Goal: Task Accomplishment & Management: Manage account settings

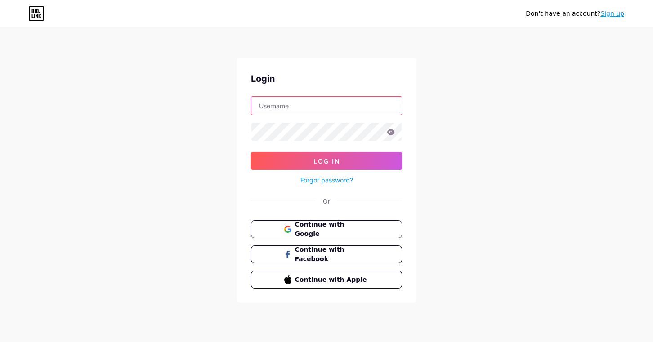
click at [297, 113] on input "text" at bounding box center [327, 106] width 150 height 18
type input "[EMAIL_ADDRESS][DOMAIN_NAME]"
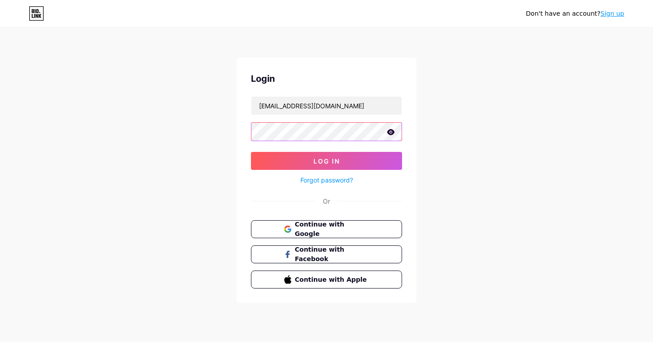
click at [251, 152] on button "Log In" at bounding box center [326, 161] width 151 height 18
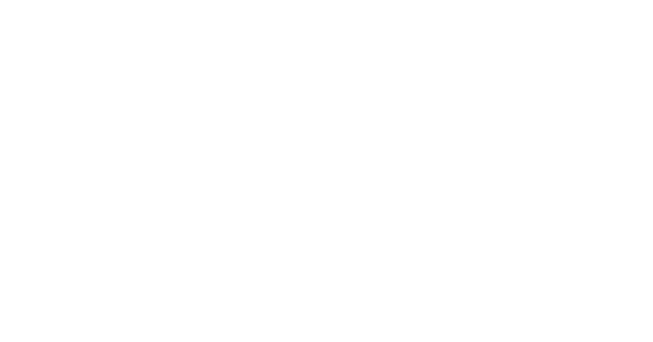
click at [263, 0] on html at bounding box center [326, 0] width 653 height 0
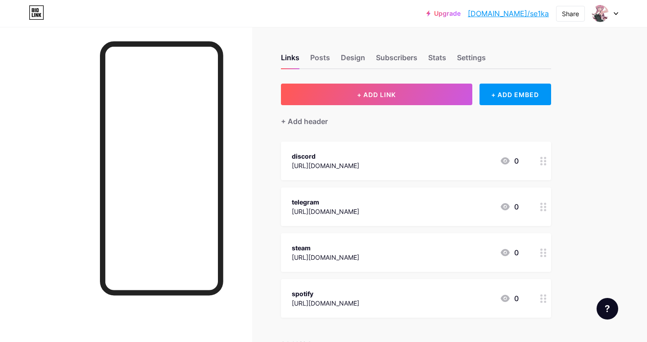
click at [489, 135] on div "+ ADD LINK + ADD EMBED + Add header discord [URL][DOMAIN_NAME] 0 telegram [URL]…" at bounding box center [416, 231] width 270 height 294
click at [470, 56] on div "Settings" at bounding box center [471, 60] width 29 height 16
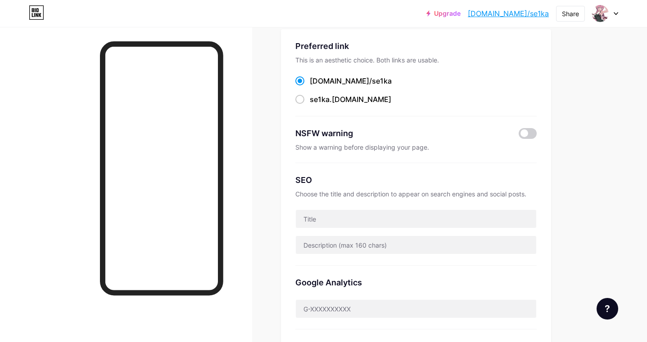
scroll to position [90, 0]
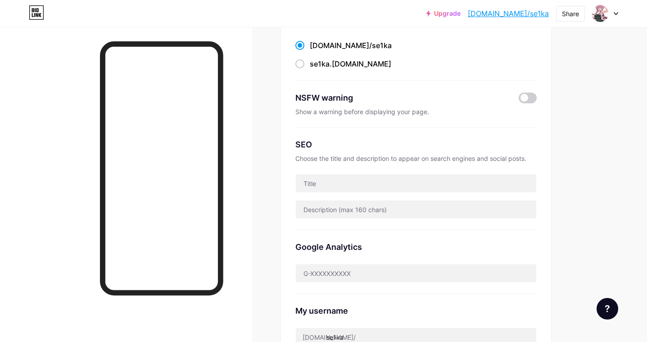
click at [593, 173] on div "Upgrade [DOMAIN_NAME]/se1ka [DOMAIN_NAME]/se1ka Share Switch accounts seika⋆. 𐙚…" at bounding box center [323, 266] width 647 height 712
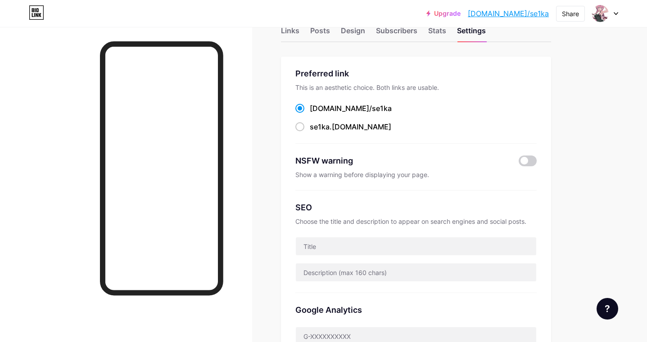
scroll to position [8, 0]
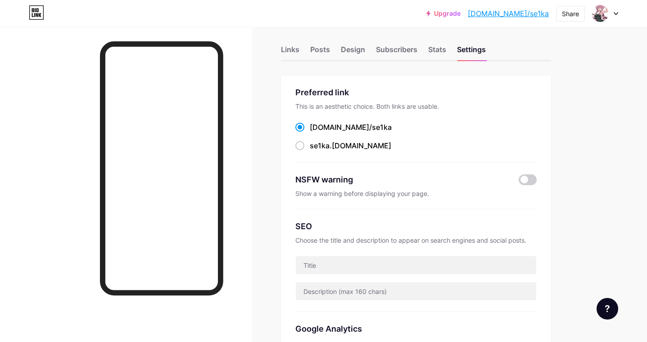
click at [599, 21] on div at bounding box center [600, 13] width 16 height 16
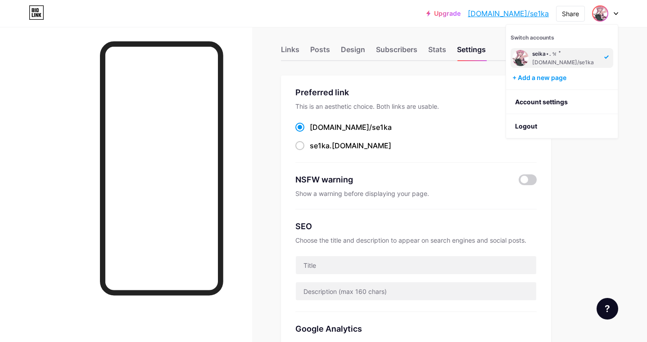
click at [613, 14] on div at bounding box center [605, 13] width 26 height 16
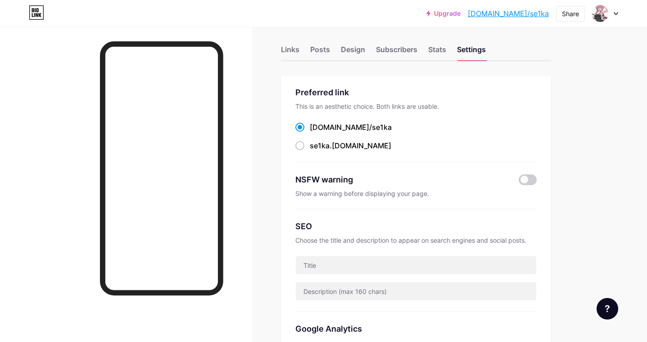
click at [618, 11] on div "Upgrade [DOMAIN_NAME]/se1ka [DOMAIN_NAME]/se1ka Share Switch accounts seika⋆. 𐙚…" at bounding box center [323, 13] width 647 height 16
click at [611, 14] on div at bounding box center [605, 13] width 26 height 16
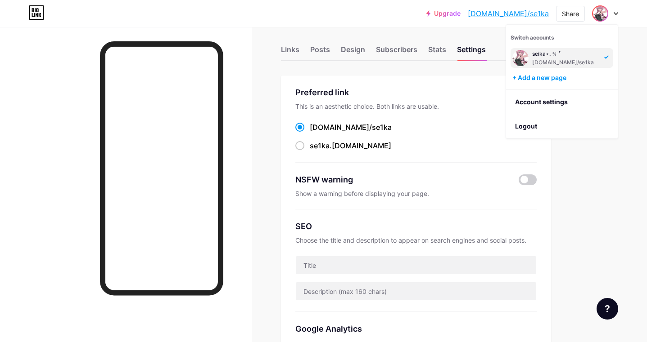
click at [616, 12] on icon at bounding box center [615, 13] width 5 height 3
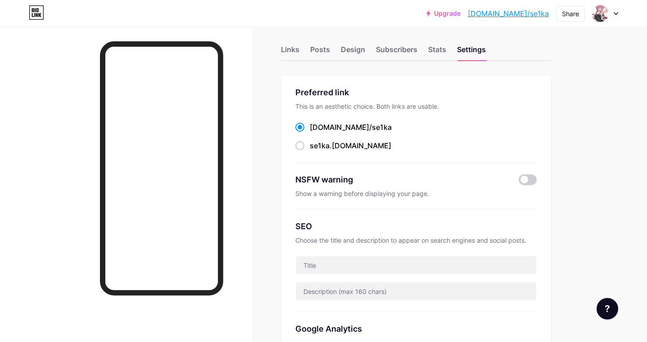
click at [515, 13] on link "[DOMAIN_NAME]/se1ka" at bounding box center [508, 13] width 81 height 11
drag, startPoint x: 226, startPoint y: 250, endPoint x: 257, endPoint y: 167, distance: 88.6
click at [250, 179] on div at bounding box center [126, 198] width 252 height 342
click at [296, 54] on div "Links" at bounding box center [290, 52] width 18 height 16
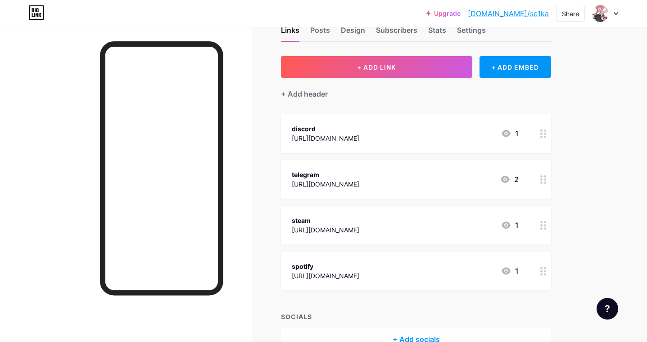
scroll to position [80, 0]
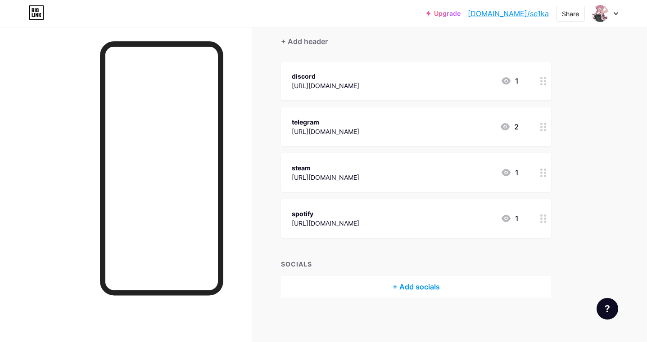
click at [540, 221] on icon at bounding box center [543, 219] width 6 height 9
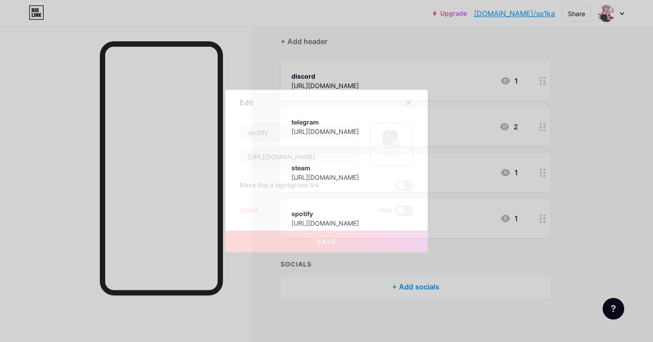
click at [540, 221] on div at bounding box center [326, 171] width 653 height 342
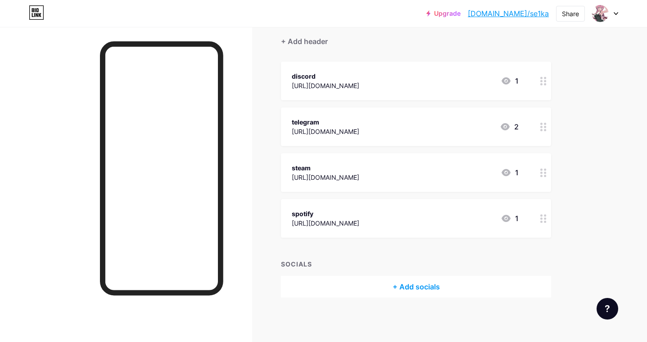
click at [540, 221] on icon at bounding box center [543, 219] width 6 height 9
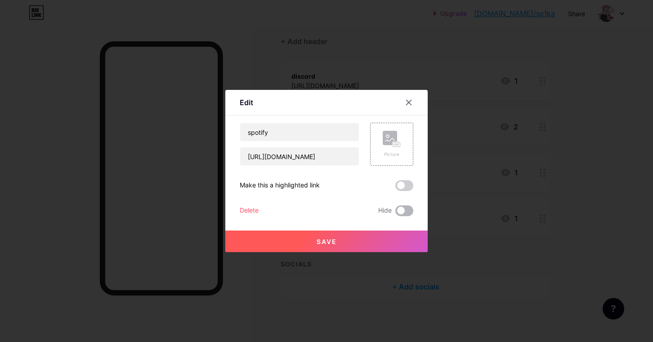
click at [409, 211] on span at bounding box center [405, 211] width 18 height 11
click at [396, 213] on input "checkbox" at bounding box center [396, 213] width 0 height 0
click at [369, 235] on button "Save" at bounding box center [326, 242] width 203 height 22
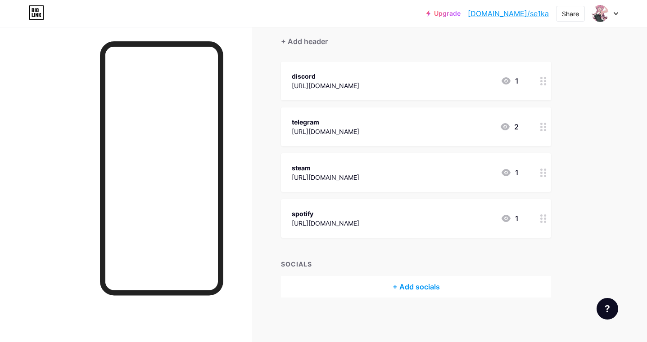
click at [542, 128] on icon at bounding box center [543, 127] width 6 height 9
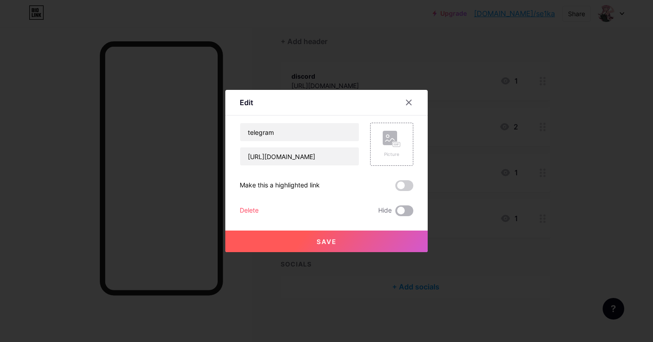
click at [408, 214] on span at bounding box center [405, 211] width 18 height 11
click at [396, 213] on input "checkbox" at bounding box center [396, 213] width 0 height 0
drag, startPoint x: 384, startPoint y: 239, endPoint x: 520, endPoint y: 219, distance: 137.3
click at [388, 240] on button "Save" at bounding box center [326, 242] width 203 height 22
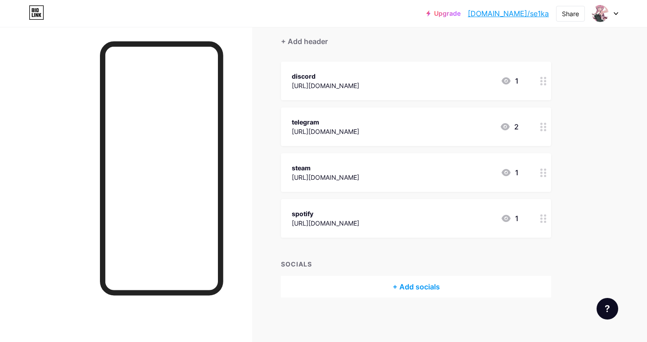
click at [553, 200] on div "Links Posts Design Subscribers Stats Settings + ADD LINK + ADD EMBED + Add head…" at bounding box center [294, 145] width 589 height 396
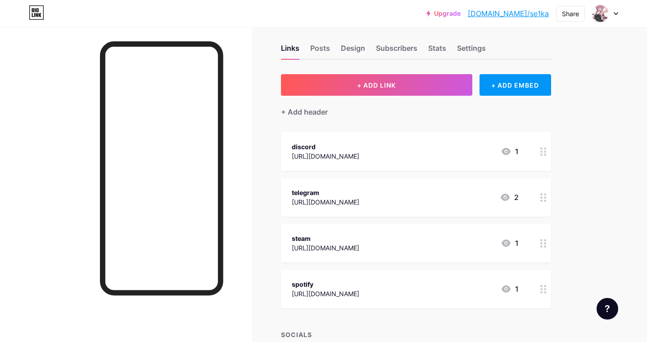
scroll to position [0, 0]
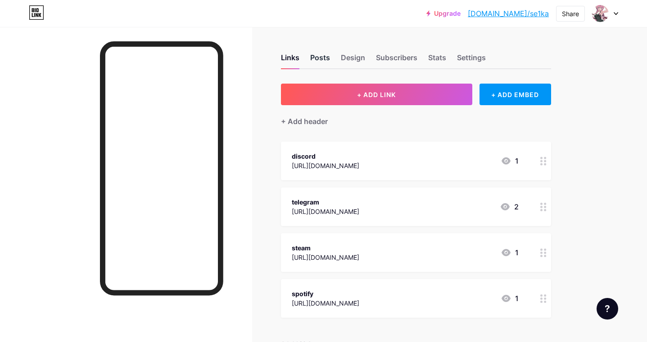
click at [314, 65] on div "Posts" at bounding box center [320, 60] width 20 height 16
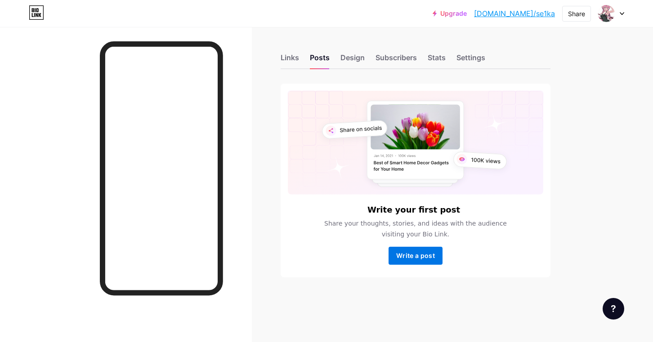
click at [427, 255] on span "Write a post" at bounding box center [415, 256] width 39 height 8
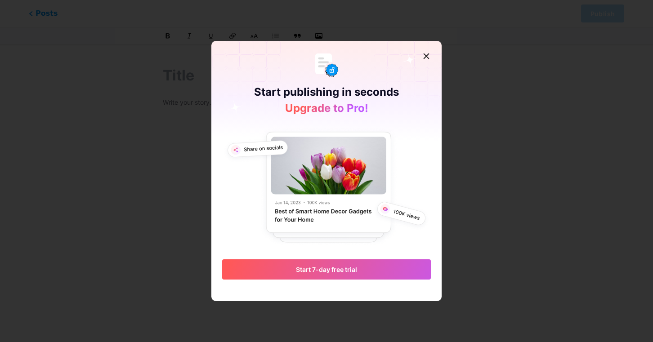
drag, startPoint x: 426, startPoint y: 52, endPoint x: 449, endPoint y: 61, distance: 24.5
click at [429, 51] on div at bounding box center [427, 56] width 16 height 16
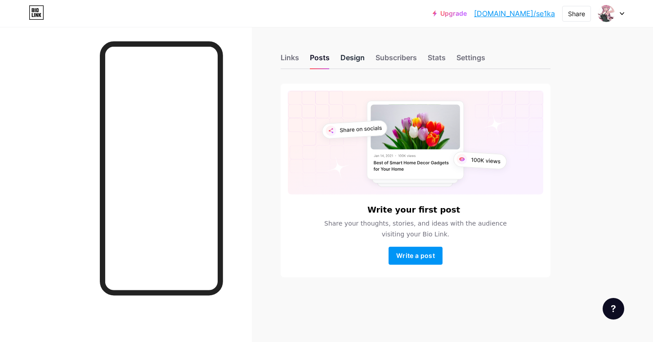
click at [351, 54] on div "Design" at bounding box center [353, 60] width 24 height 16
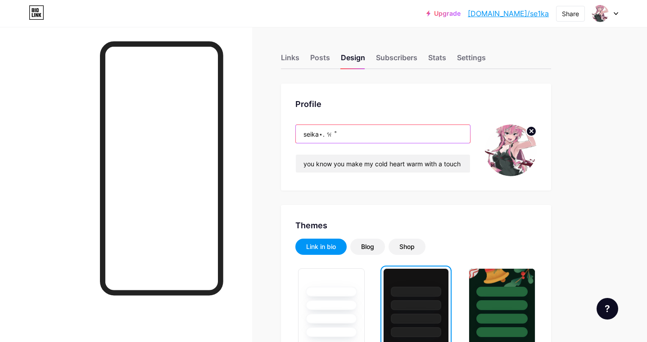
drag, startPoint x: 350, startPoint y: 135, endPoint x: 242, endPoint y: 142, distance: 108.3
click at [242, 177] on div at bounding box center [126, 198] width 252 height 342
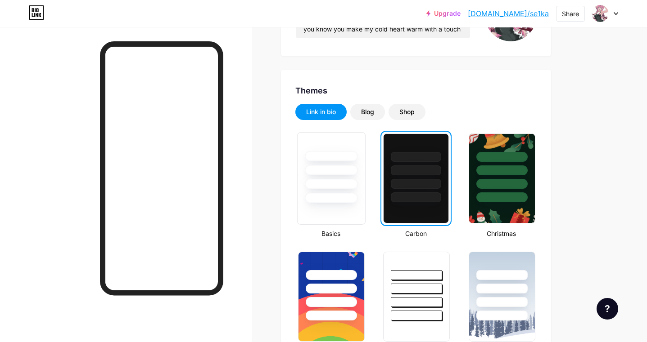
click at [314, 195] on div at bounding box center [331, 198] width 53 height 10
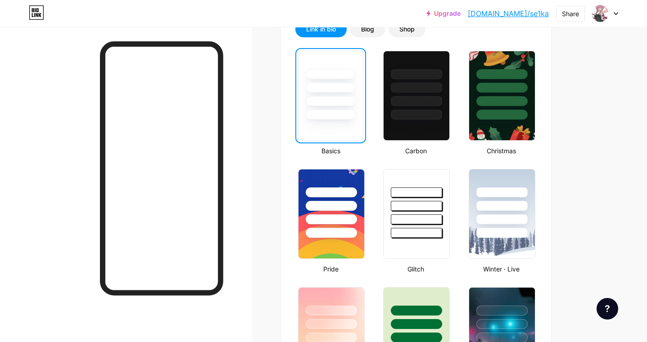
scroll to position [225, 0]
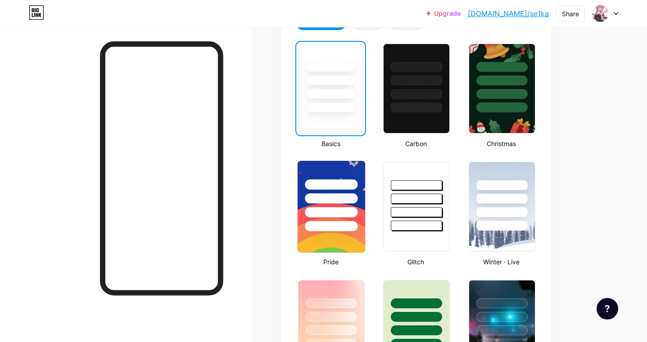
click at [324, 248] on img at bounding box center [331, 207] width 68 height 92
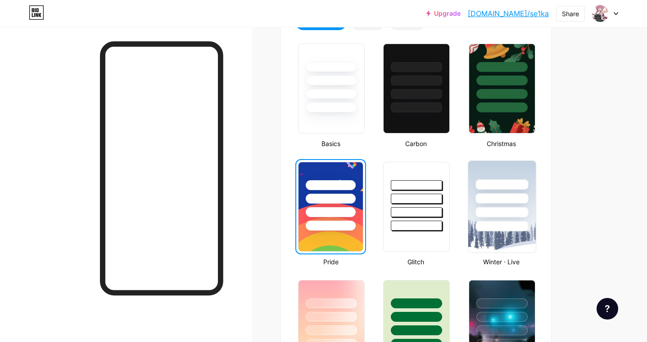
click at [479, 202] on div at bounding box center [501, 199] width 53 height 10
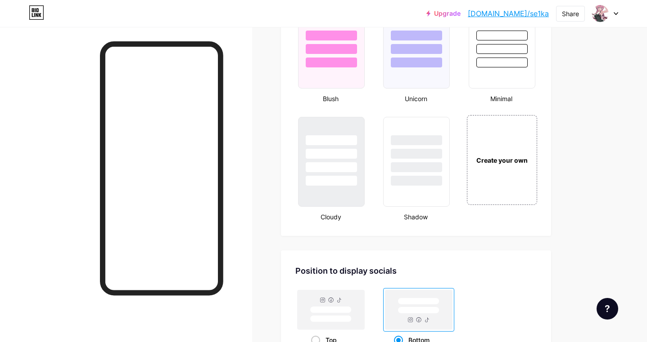
scroll to position [1035, 0]
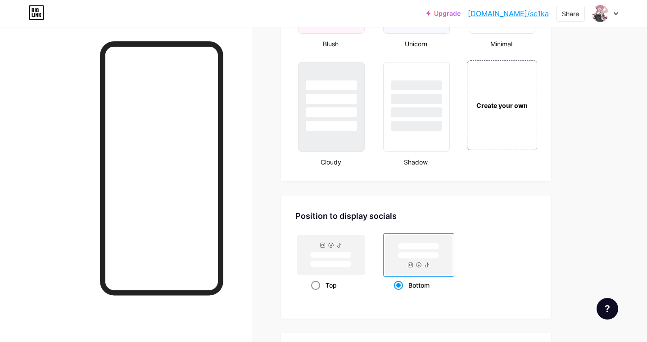
click at [337, 259] on rect at bounding box center [330, 255] width 67 height 40
click at [317, 294] on input "Top" at bounding box center [314, 297] width 6 height 6
radio input "true"
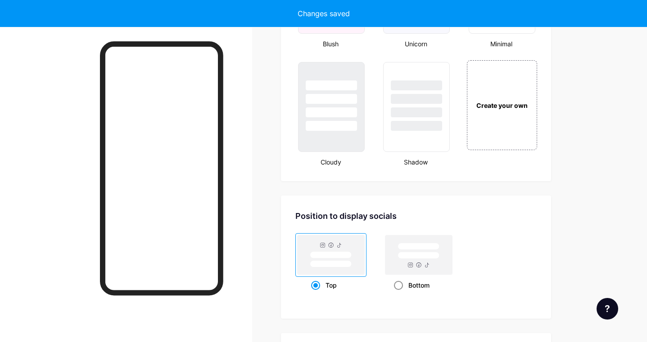
click at [418, 257] on rect at bounding box center [418, 255] width 41 height 7
click at [400, 294] on input "Bottom" at bounding box center [397, 297] width 6 height 6
radio input "true"
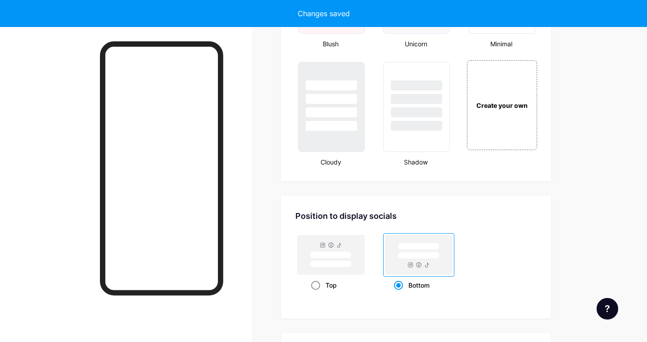
click at [347, 261] on rect at bounding box center [330, 255] width 67 height 40
click at [317, 294] on input "Top" at bounding box center [314, 297] width 6 height 6
radio input "true"
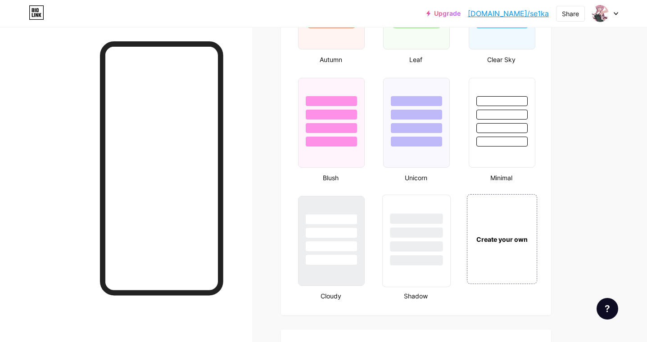
scroll to position [900, 0]
click at [315, 263] on div at bounding box center [331, 262] width 53 height 10
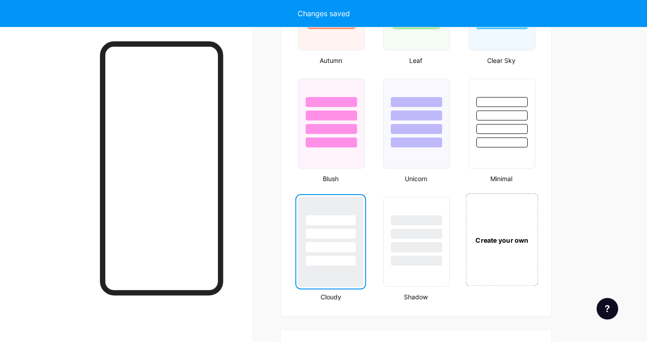
click at [527, 242] on div "Create your own" at bounding box center [502, 240] width 68 height 10
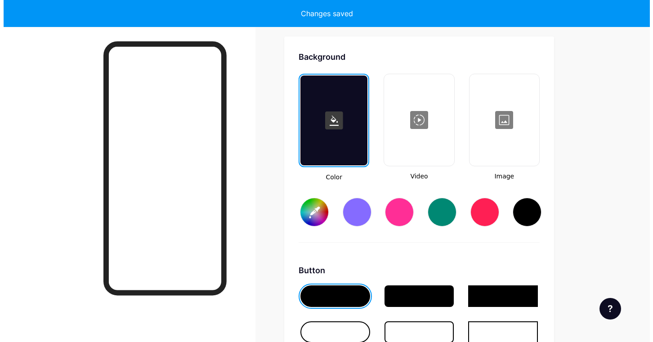
scroll to position [1195, 0]
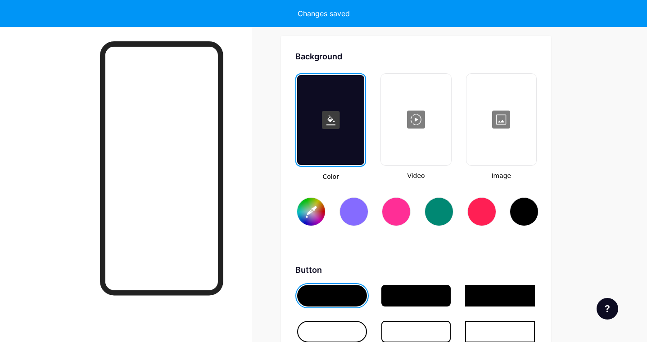
type input "#ffffff"
type input "#000000"
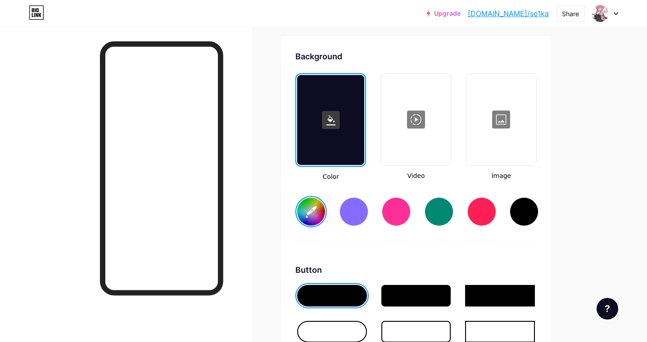
drag, startPoint x: 335, startPoint y: 202, endPoint x: 348, endPoint y: 211, distance: 16.0
click at [346, 210] on div "#ffffff" at bounding box center [415, 205] width 241 height 46
drag, startPoint x: 348, startPoint y: 211, endPoint x: 371, endPoint y: 214, distance: 22.7
click at [349, 211] on div at bounding box center [353, 212] width 29 height 29
click at [392, 211] on div at bounding box center [396, 212] width 29 height 29
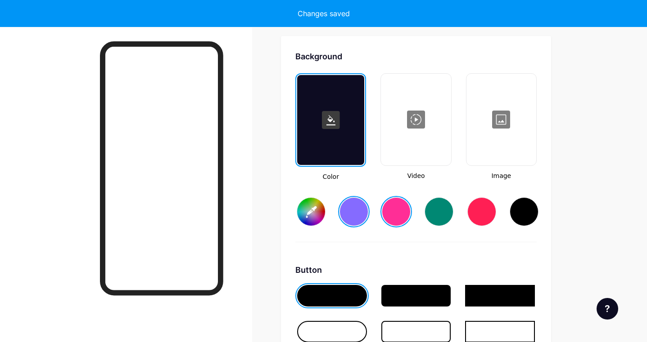
click at [528, 201] on div at bounding box center [523, 212] width 29 height 29
type input "#000000"
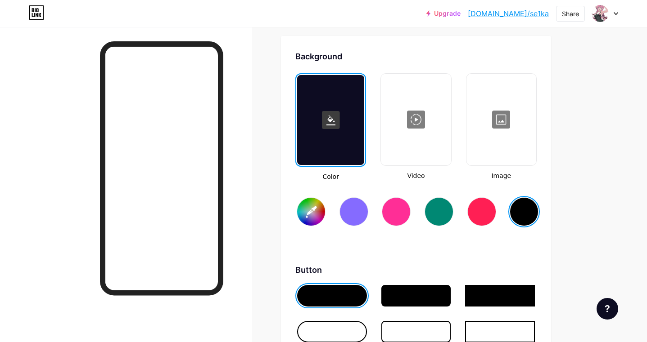
click at [414, 122] on div at bounding box center [416, 120] width 68 height 90
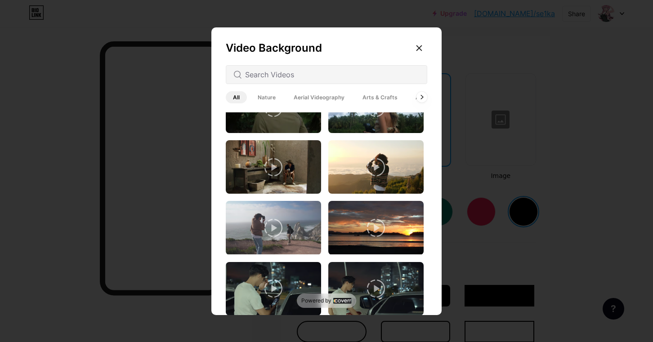
scroll to position [585, 0]
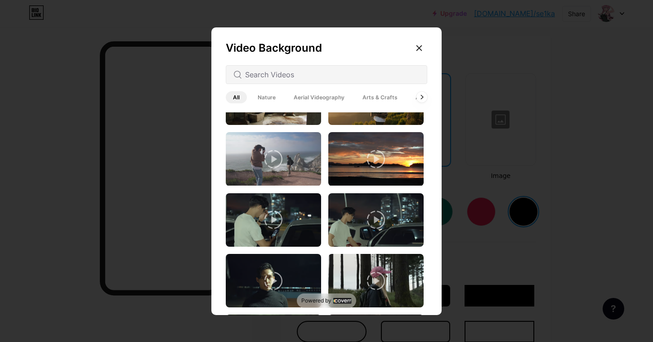
click at [279, 103] on div "All Nature Aerial Videography Arts & Crafts Architecture Backgrounds Animated" at bounding box center [327, 98] width 202 height 16
click at [270, 101] on span "Nature" at bounding box center [267, 97] width 32 height 12
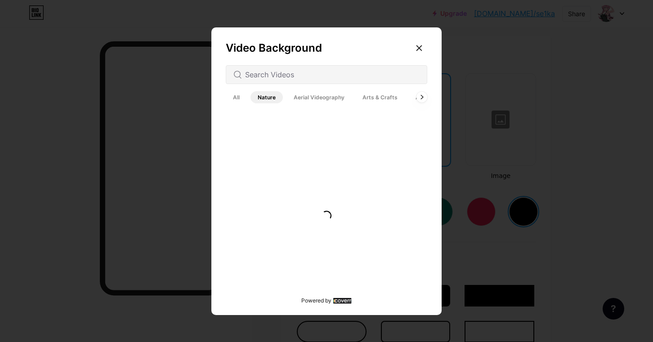
scroll to position [0, 0]
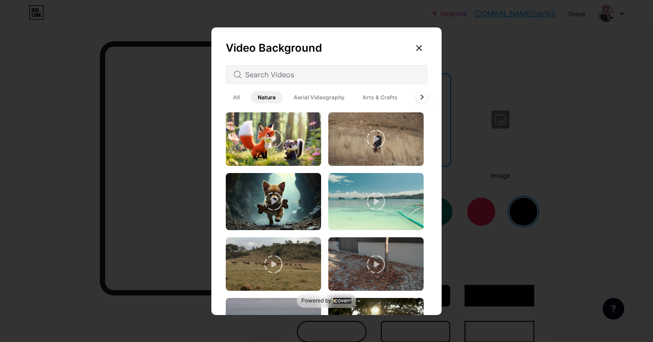
click at [419, 96] on div at bounding box center [422, 97] width 12 height 12
click at [394, 106] on div "Video Background All Nature Aerial Videography Arts & Crafts Architecture Backg…" at bounding box center [327, 173] width 230 height 292
click at [400, 97] on span "Architecture" at bounding box center [388, 97] width 48 height 12
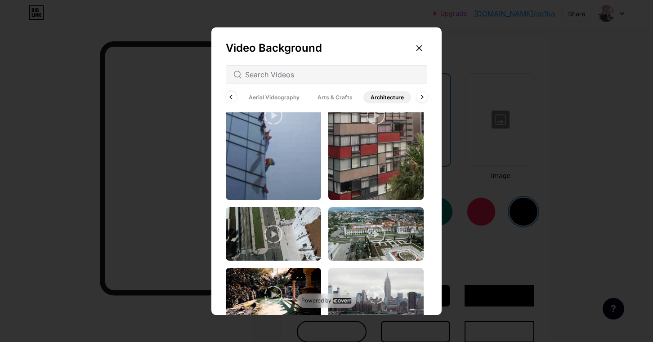
scroll to position [1419, 0]
click at [343, 101] on span "Arts & Crafts" at bounding box center [336, 97] width 50 height 12
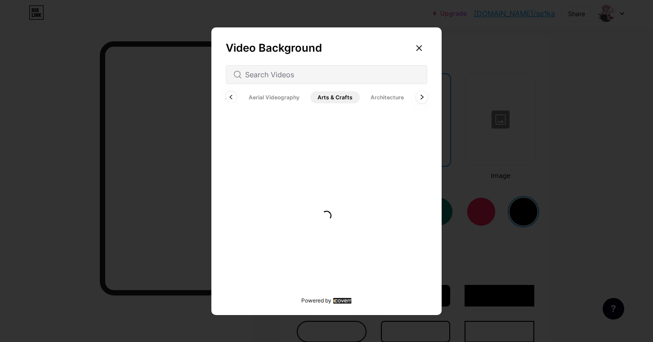
click at [424, 96] on div at bounding box center [422, 97] width 12 height 12
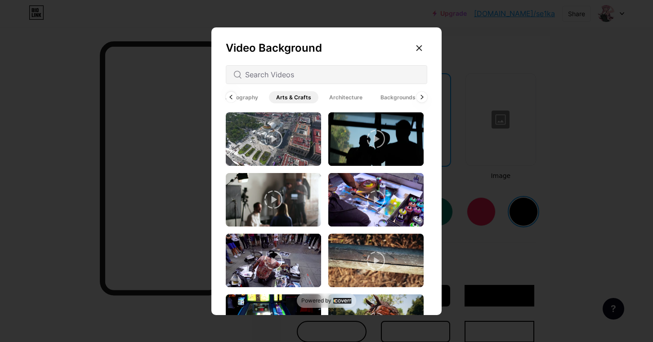
scroll to position [0, 90]
click at [418, 97] on div at bounding box center [422, 97] width 12 height 12
click at [419, 97] on span "Animated" at bounding box center [412, 97] width 40 height 12
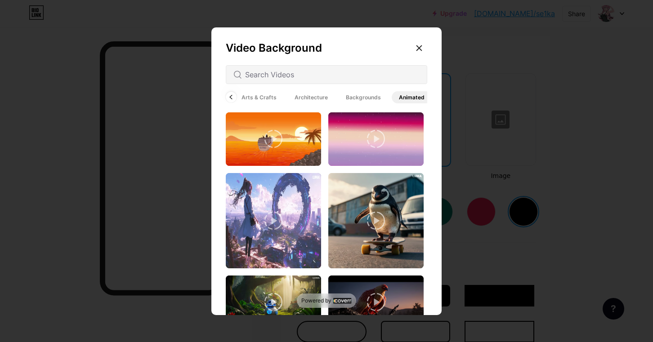
click at [430, 97] on div "Video Background All Nature Aerial Videography Arts & Crafts Architecture Backg…" at bounding box center [327, 173] width 230 height 292
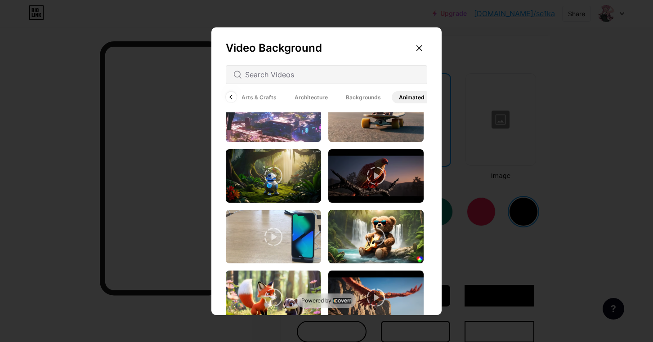
scroll to position [180, 0]
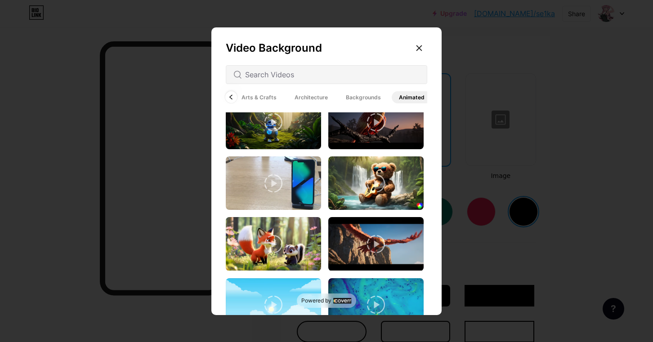
click at [230, 94] on div at bounding box center [231, 97] width 12 height 12
click at [225, 97] on div at bounding box center [231, 97] width 12 height 12
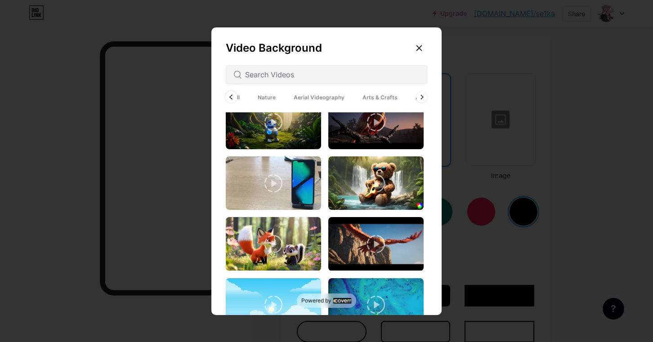
click at [225, 97] on div "Video Background All Nature Aerial Videography Arts & Crafts Architecture Backg…" at bounding box center [327, 173] width 230 height 292
click at [232, 100] on span "All" at bounding box center [236, 97] width 21 height 12
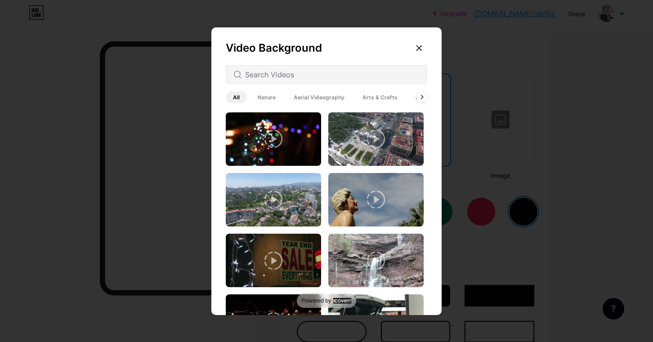
click at [264, 92] on span "Nature" at bounding box center [267, 97] width 32 height 12
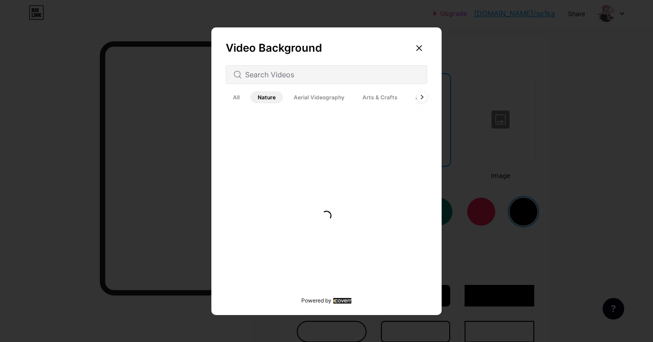
click at [279, 81] on div at bounding box center [327, 74] width 202 height 19
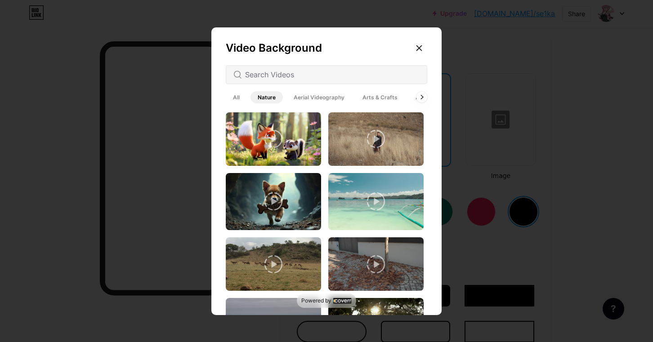
drag, startPoint x: 316, startPoint y: 68, endPoint x: 332, endPoint y: 69, distance: 15.4
click at [317, 68] on div at bounding box center [327, 74] width 202 height 19
click at [425, 49] on div at bounding box center [419, 48] width 16 height 16
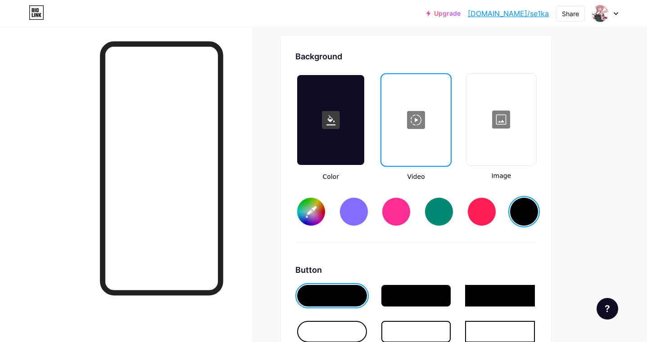
click at [514, 125] on div at bounding box center [501, 120] width 68 height 90
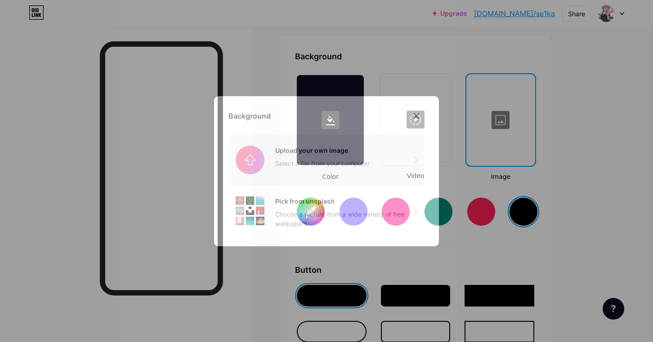
click at [403, 160] on input "file" at bounding box center [327, 160] width 196 height 50
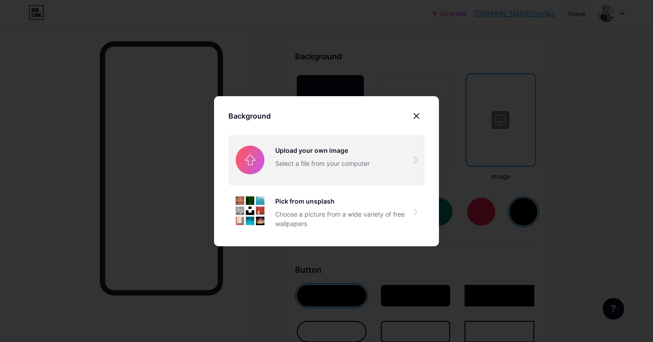
click at [360, 152] on input "file" at bounding box center [327, 160] width 196 height 50
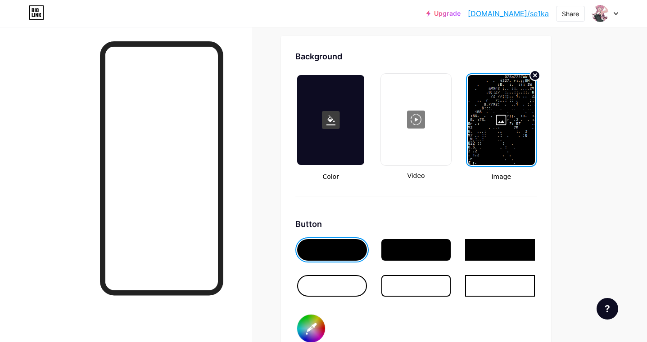
click at [413, 122] on div at bounding box center [416, 120] width 68 height 90
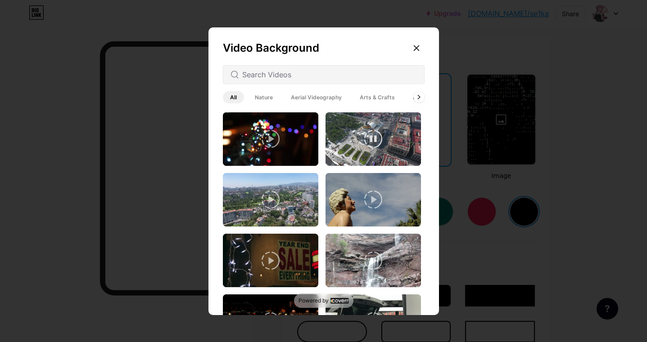
click at [413, 122] on img at bounding box center [372, 140] width 95 height 54
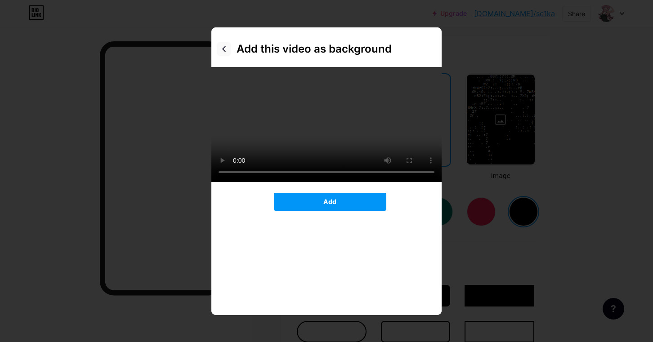
click at [225, 44] on div at bounding box center [224, 49] width 14 height 14
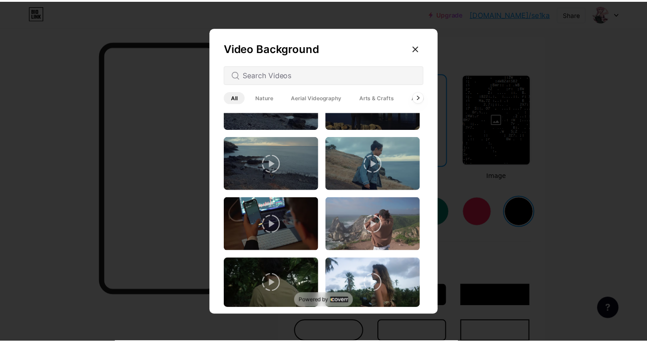
scroll to position [360, 0]
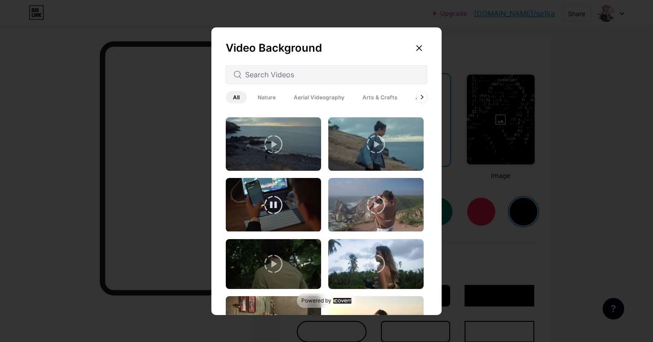
click at [268, 208] on icon at bounding box center [274, 205] width 18 height 18
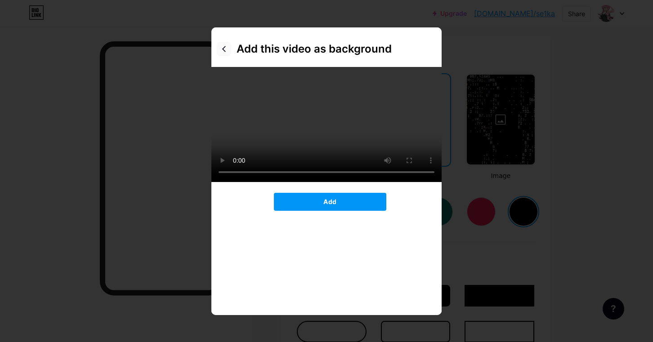
click at [225, 51] on icon at bounding box center [224, 49] width 4 height 6
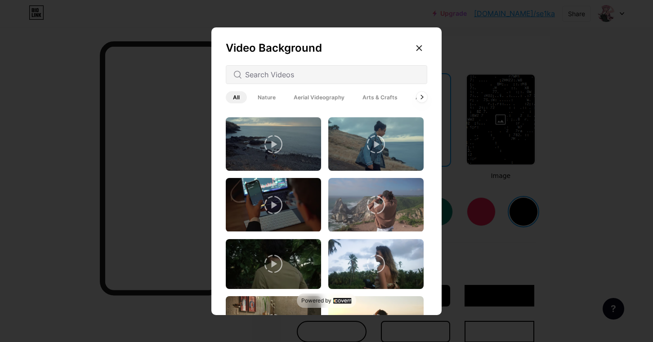
click at [278, 203] on icon at bounding box center [274, 205] width 18 height 18
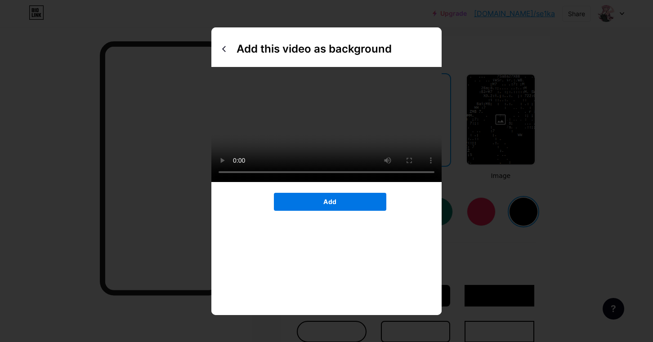
click at [326, 206] on span "Add" at bounding box center [330, 202] width 13 height 8
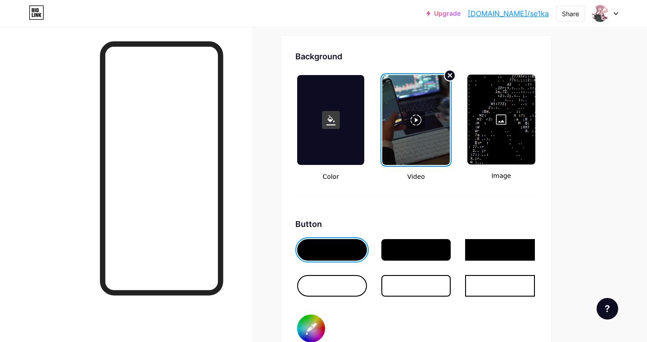
click at [447, 76] on circle at bounding box center [449, 75] width 11 height 11
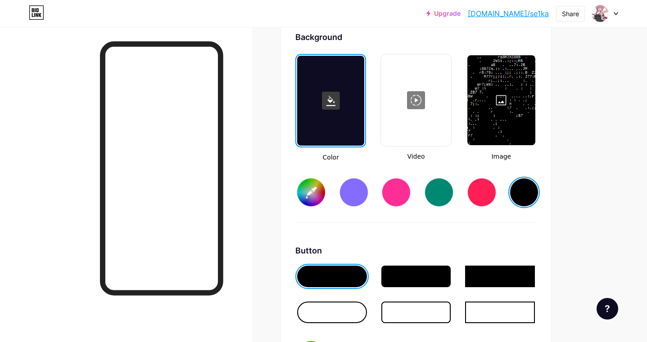
scroll to position [1330, 0]
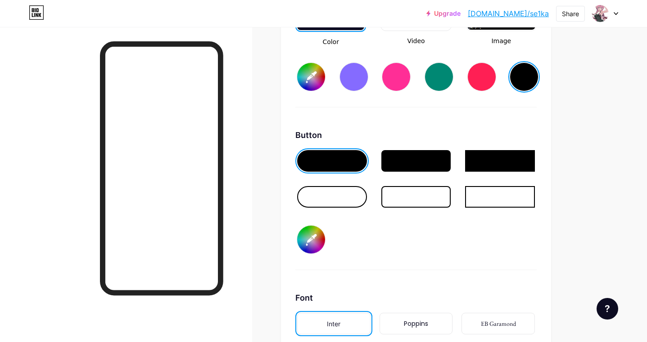
click at [427, 164] on div at bounding box center [416, 161] width 70 height 22
drag, startPoint x: 356, startPoint y: 198, endPoint x: 386, endPoint y: 203, distance: 30.9
click at [356, 199] on div at bounding box center [332, 197] width 70 height 22
click at [413, 201] on div at bounding box center [416, 197] width 70 height 22
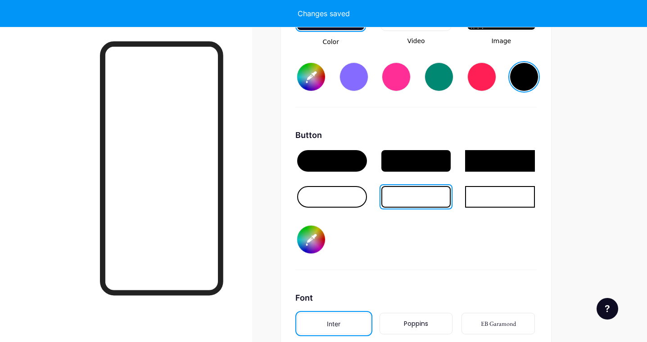
click at [346, 163] on div at bounding box center [332, 161] width 70 height 22
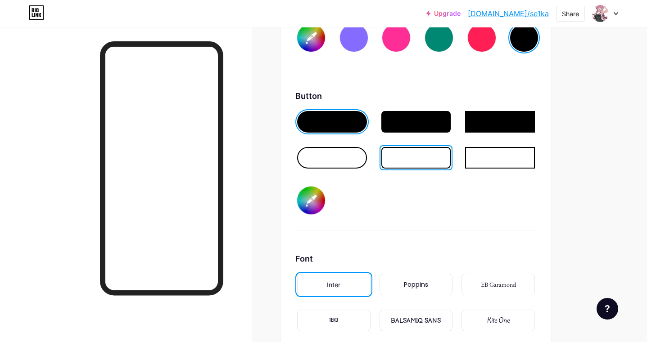
scroll to position [1375, 0]
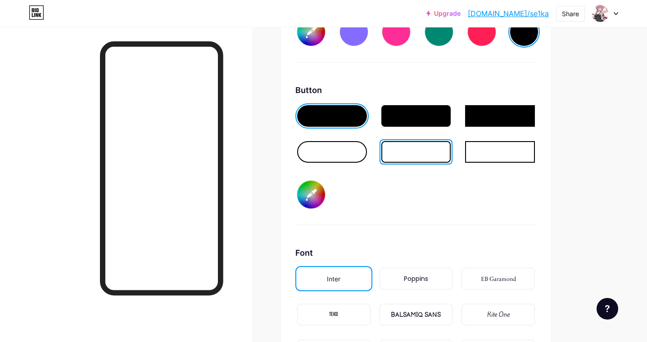
click at [320, 200] on input "#000000" at bounding box center [311, 195] width 28 height 28
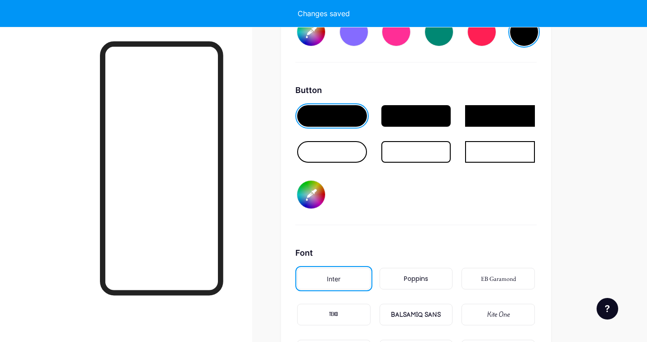
type input "#ffe0fb"
click at [321, 156] on div at bounding box center [332, 152] width 70 height 22
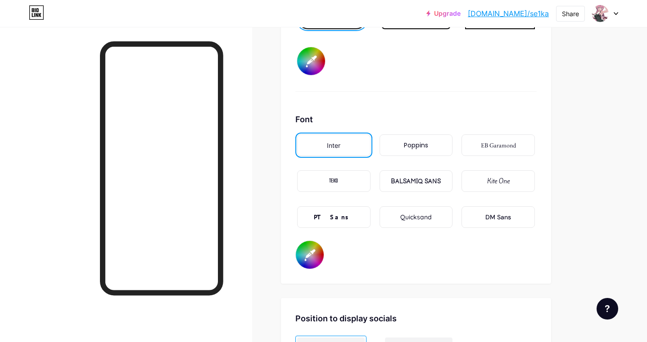
scroll to position [1510, 0]
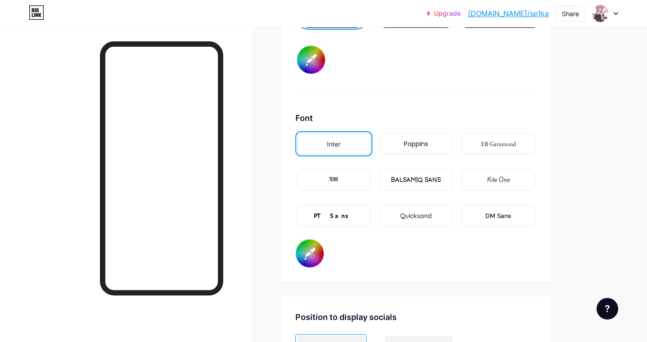
click at [411, 150] on div "Poppins" at bounding box center [415, 144] width 73 height 22
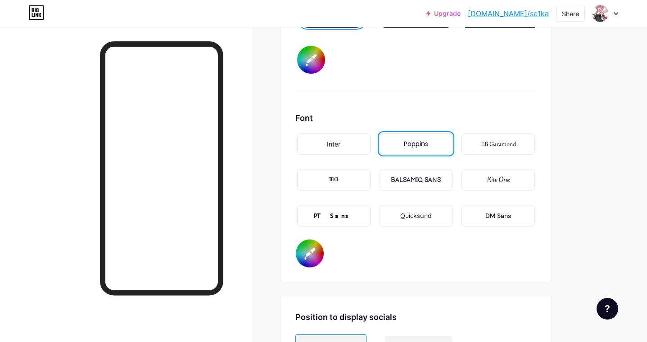
click at [333, 176] on div "TEKO" at bounding box center [333, 180] width 9 height 9
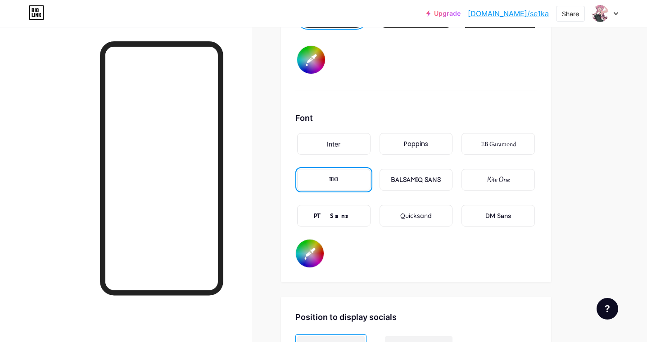
click at [342, 152] on div "Inter" at bounding box center [333, 144] width 73 height 22
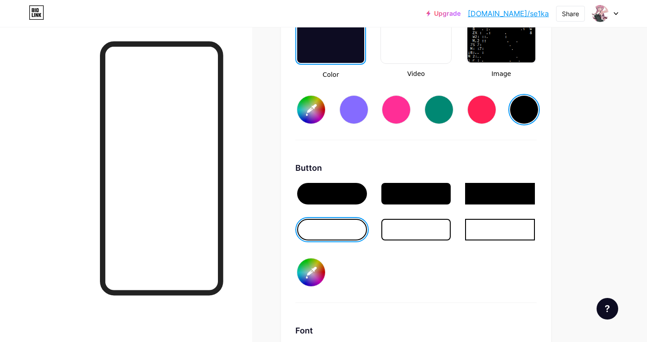
scroll to position [1285, 0]
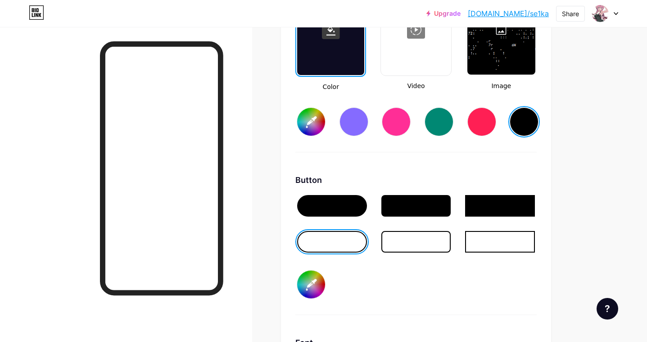
click at [501, 61] on div at bounding box center [501, 30] width 68 height 90
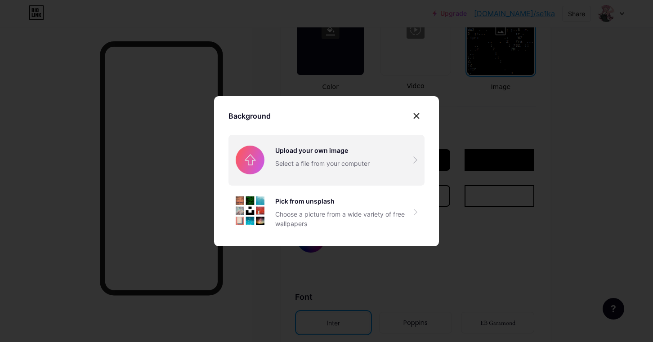
click at [348, 157] on input "file" at bounding box center [327, 160] width 196 height 50
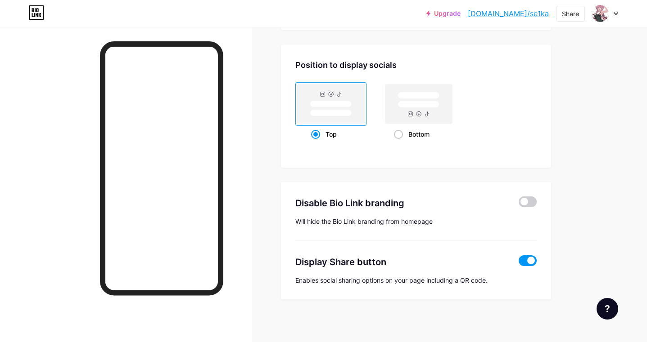
scroll to position [1719, 0]
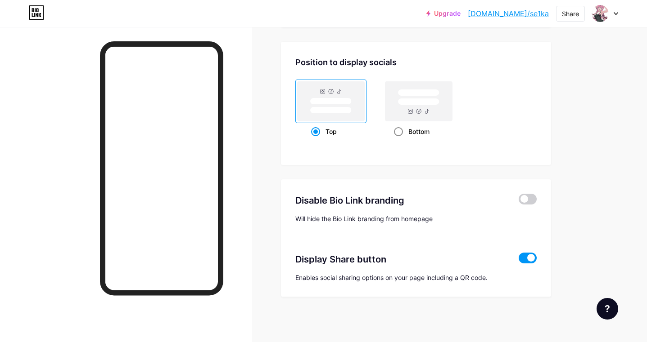
click at [398, 110] on rect at bounding box center [418, 101] width 67 height 40
click at [398, 140] on input "Bottom" at bounding box center [397, 143] width 6 height 6
radio input "true"
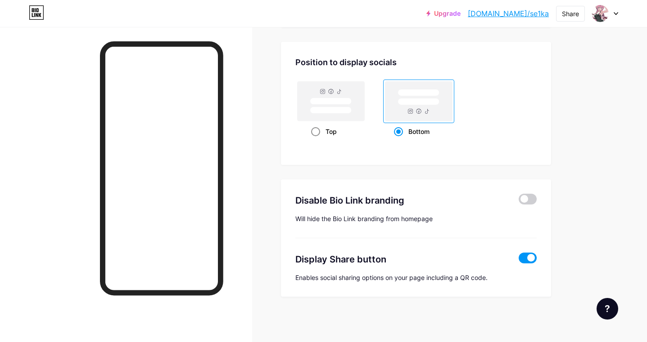
click at [329, 125] on div "Top" at bounding box center [331, 131] width 40 height 17
click at [317, 140] on input "Top" at bounding box center [314, 143] width 6 height 6
radio input "true"
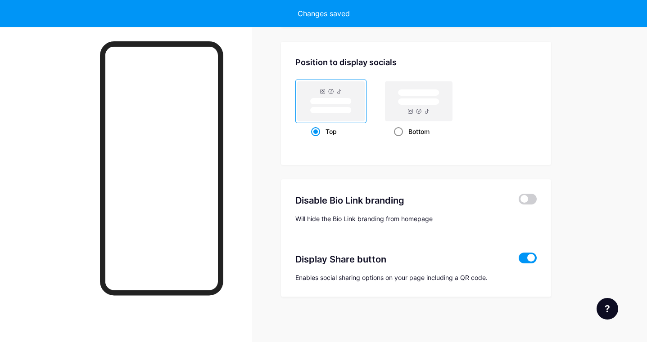
click at [429, 115] on rect at bounding box center [418, 101] width 67 height 40
click at [400, 140] on input "Bottom" at bounding box center [397, 143] width 6 height 6
radio input "true"
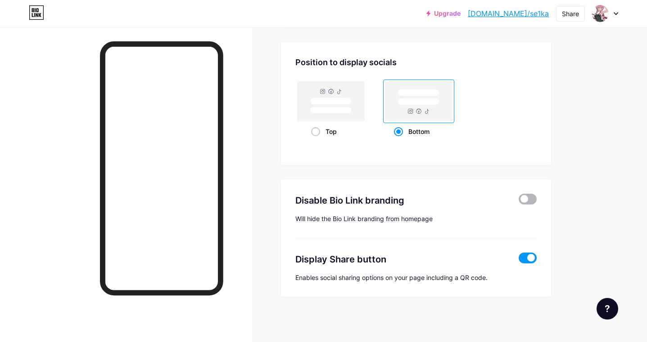
click at [531, 202] on span at bounding box center [527, 199] width 18 height 11
click at [518, 202] on input "checkbox" at bounding box center [518, 202] width 0 height 0
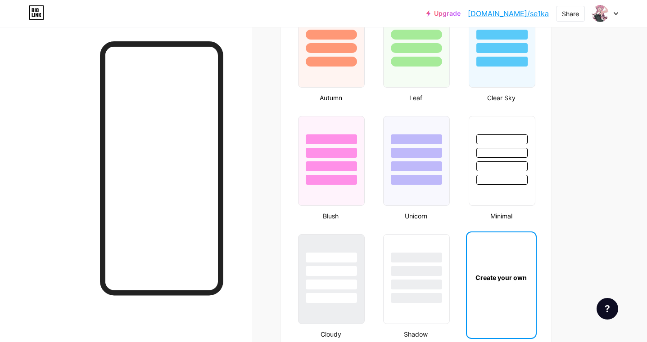
type input "#000000"
type input "#ffffff"
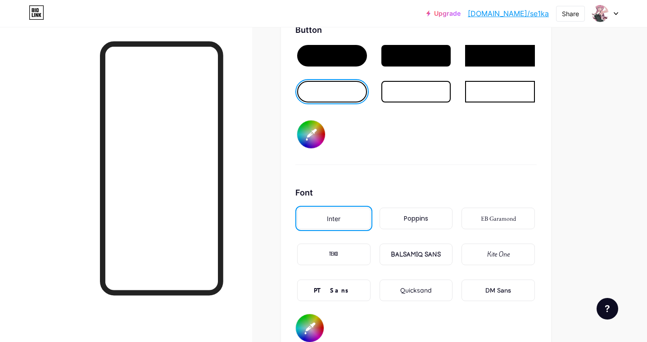
scroll to position [1395, 0]
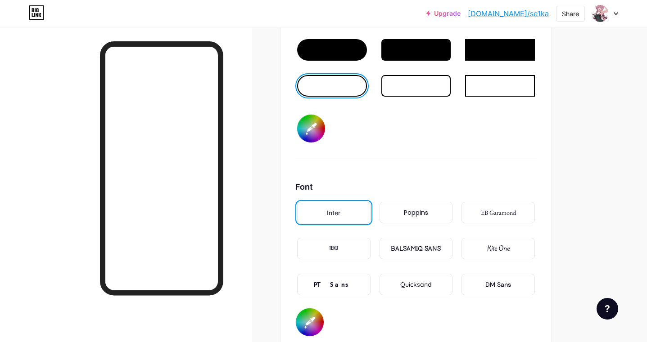
click at [397, 86] on div at bounding box center [416, 86] width 70 height 22
type input "#000000"
type input "#ffffff"
type input "#000000"
type input "#ffffff"
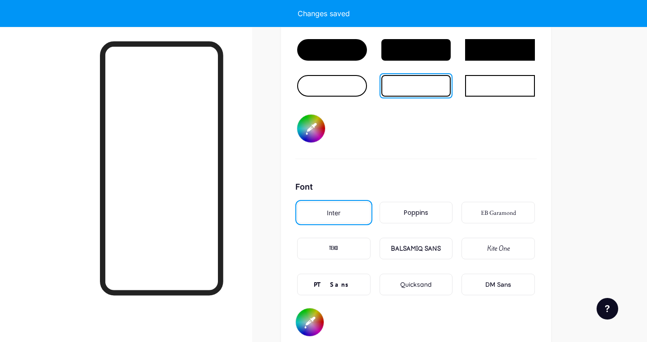
type input "#000000"
type input "#ffffff"
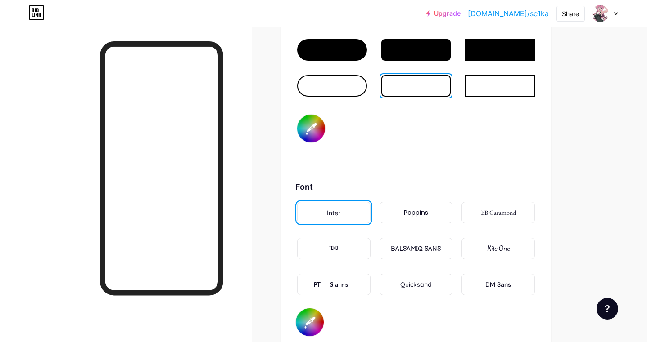
click at [343, 92] on div at bounding box center [332, 86] width 70 height 22
type input "#000000"
type input "#ffffff"
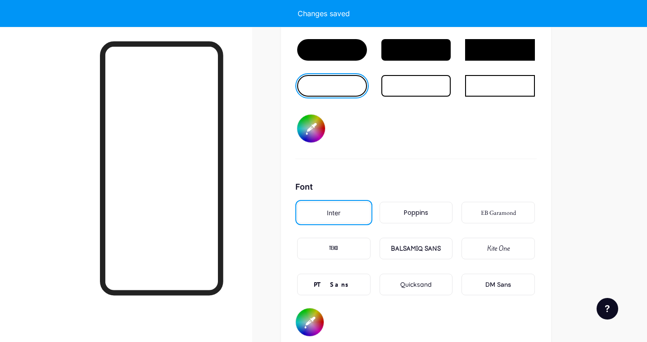
type input "#000000"
type input "#ffffff"
click at [317, 128] on input "#000000" at bounding box center [311, 129] width 28 height 28
type input "#000000"
type input "#ffffff"
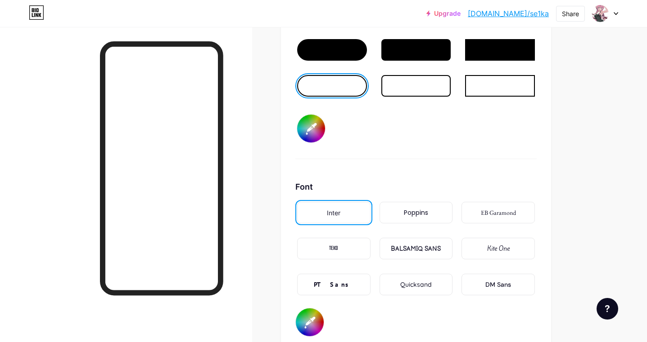
type input "#593636"
type input "#ffffff"
type input "#5a3535"
type input "#ffffff"
type input "#5c3737"
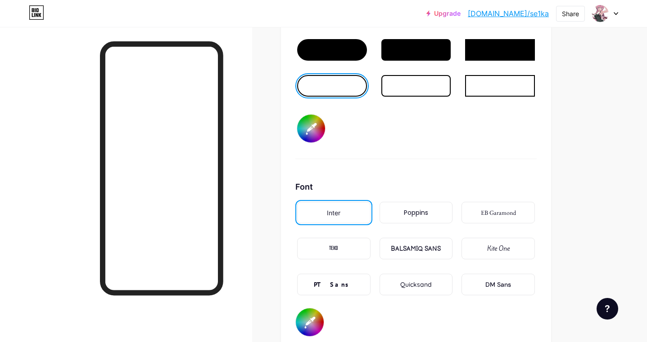
type input "#ffffff"
type input "#603939"
type input "#ffffff"
type input "#633b3b"
type input "#ffffff"
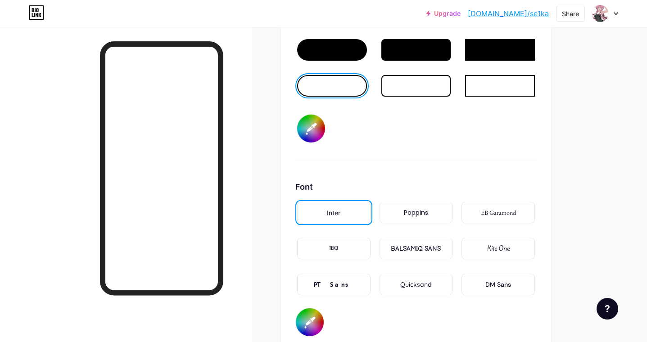
type input "#663d3d"
type input "#ffffff"
type input "#6c4242"
type input "#ffffff"
type input "#6f4444"
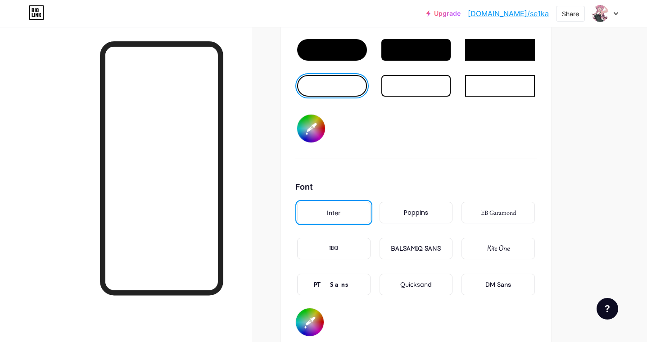
type input "#ffffff"
type input "#714747"
type input "#ffffff"
type input "#744949"
type input "#ffffff"
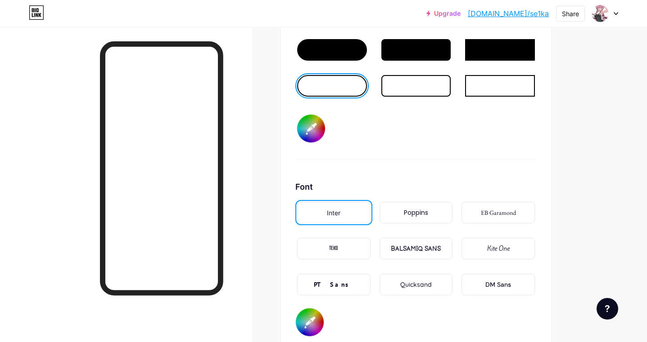
type input "#7a4d4d"
type input "#ffffff"
type input "#7d4f4f"
type input "#ffffff"
type input "#815151"
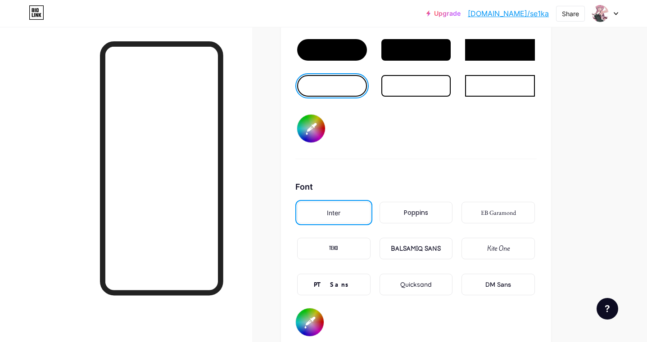
type input "#ffffff"
type input "#835454"
type input "#ffffff"
type input "#855757"
type input "#ffffff"
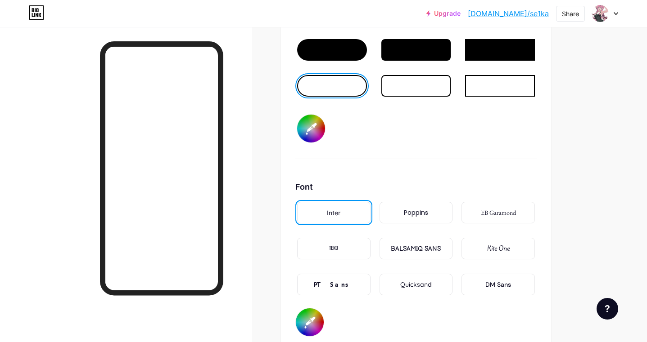
type input "#8c5a5a"
type input "#ffffff"
type input "#8e5d5d"
type input "#ffffff"
type input "#915f5f"
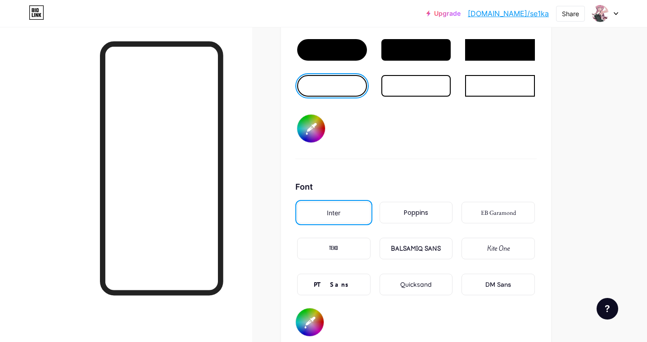
type input "#ffffff"
type input "#946161"
type input "#ffffff"
type input "#9c6868"
type input "#ffffff"
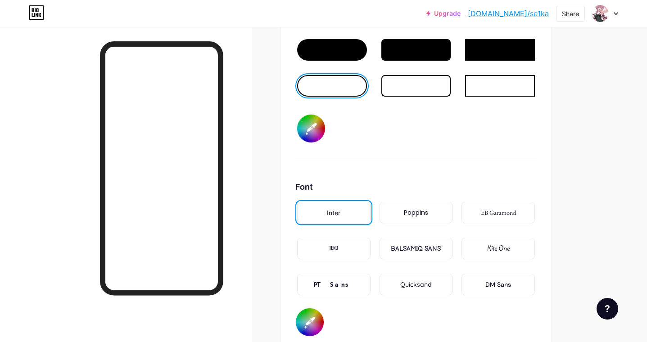
type input "#a26d6d"
type input "#ffffff"
type input "#a56f6f"
type input "#ffffff"
type input "#ad7676"
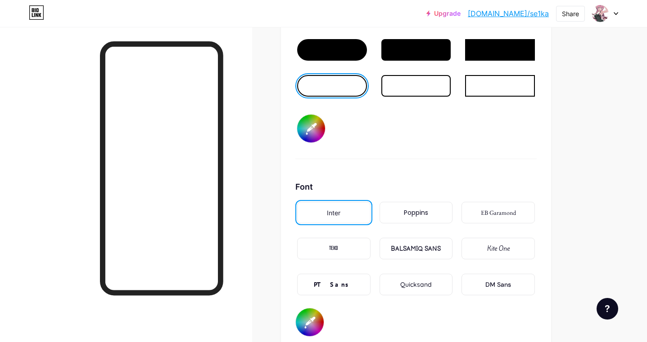
type input "#ffffff"
type input "#b07878"
type input "#ffffff"
type input "#b47979"
type input "#ffffff"
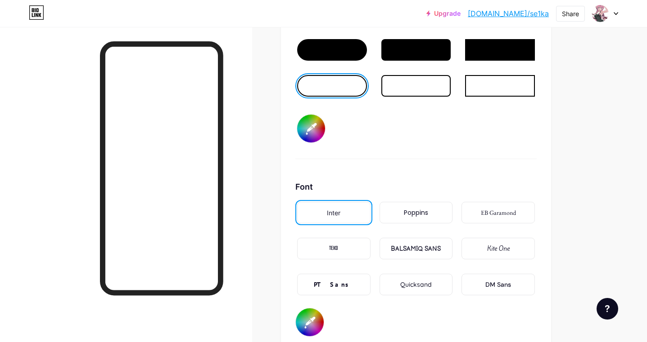
type input "#b87f7f"
type input "#ffffff"
type input "#bd8484"
type input "#ffffff"
type input "#c28989"
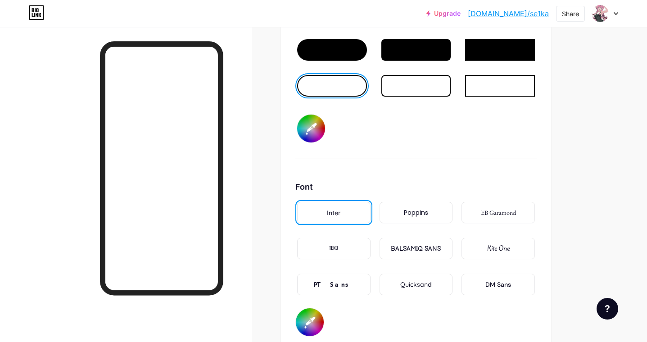
type input "#ffffff"
type input "#c78e8e"
type input "#ffffff"
type input "#ca9191"
type input "#ffffff"
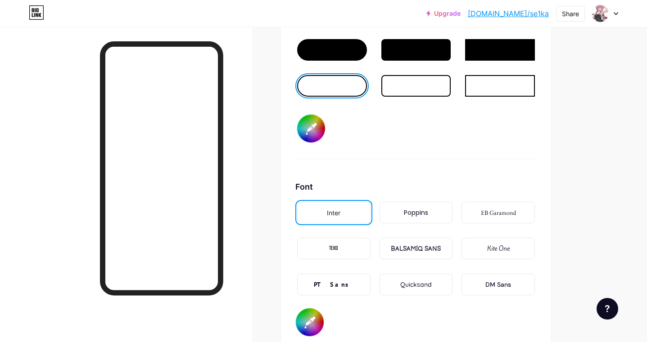
type input "#cc9393"
type input "#ffffff"
type input "#d09595"
type input "#ffffff"
type input "#d29898"
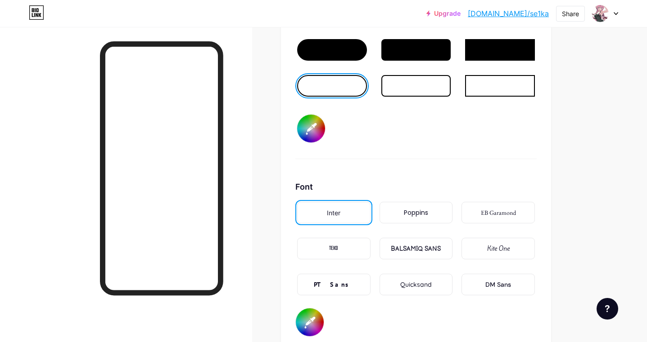
type input "#ffffff"
type input "#d69e9e"
type input "#ffffff"
type input "#d9a0a0"
type input "#ffffff"
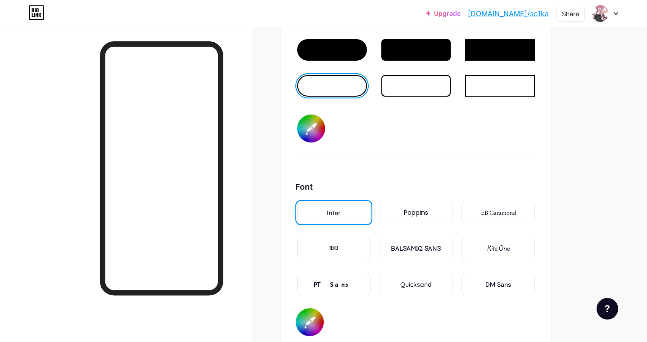
type input "#dda6a6"
type input "#ffffff"
type input "#e1a8a8"
type input "#ffffff"
type input "#e5aeae"
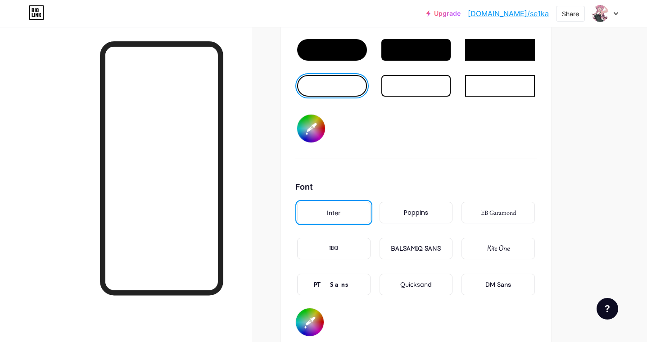
type input "#ffffff"
type input "#e8b0b0"
type input "#ffffff"
type input "#ecb6b6"
type input "#ffffff"
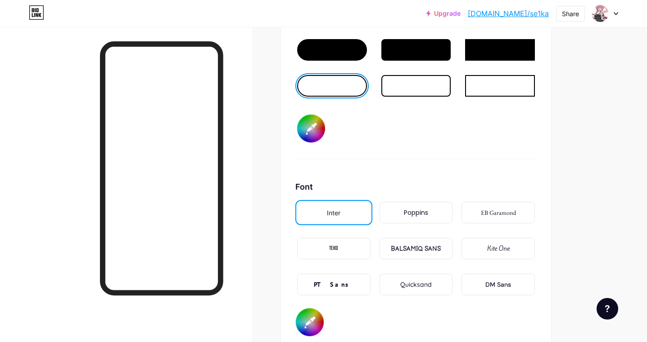
type input "#efb9b9"
type input "#ffffff"
type input "#f4bebe"
type input "#ffffff"
type input "#f5c1c1"
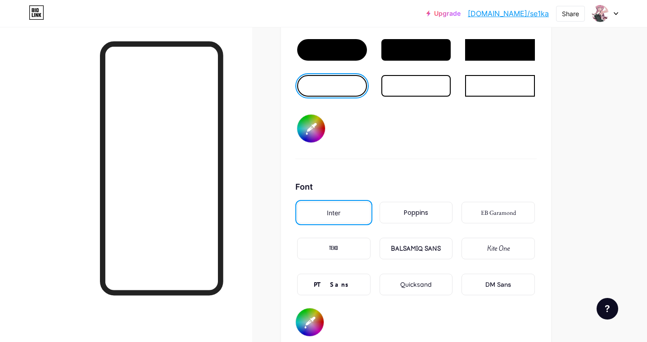
type input "#ffffff"
type input "#f9c3c3"
type input "#ffffff"
type input "#fdc9c9"
type input "#ffffff"
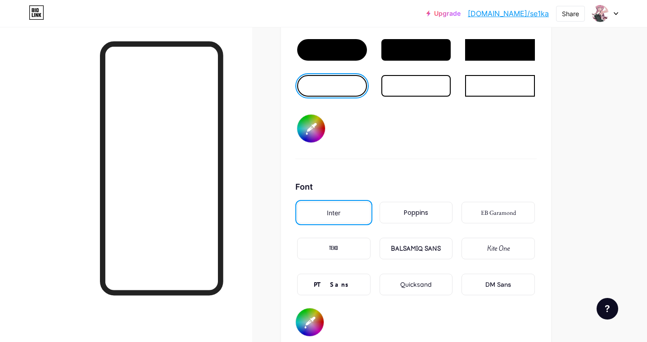
type input "#ffcccc"
type input "#ffffff"
type input "#ffd1d1"
type input "#ffffff"
type input "#ffd6d6"
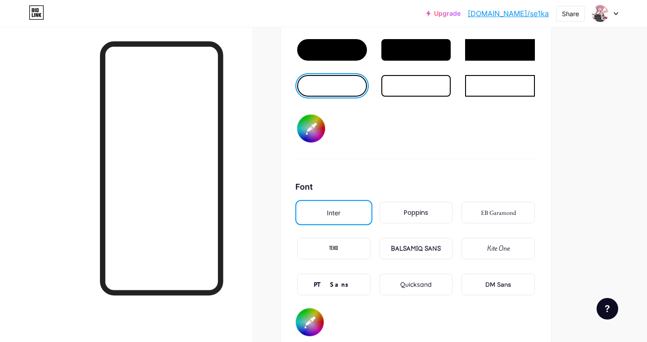
type input "#ffffff"
type input "#ffdbdb"
type input "#ffffff"
type input "#ffe0e0"
type input "#ffffff"
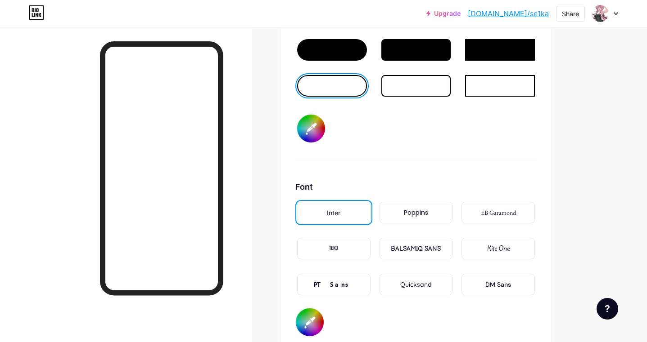
type input "#ffe5e5"
type input "#ffffff"
type input "#ffebeb"
type input "#ffffff"
type input "#fff0f0"
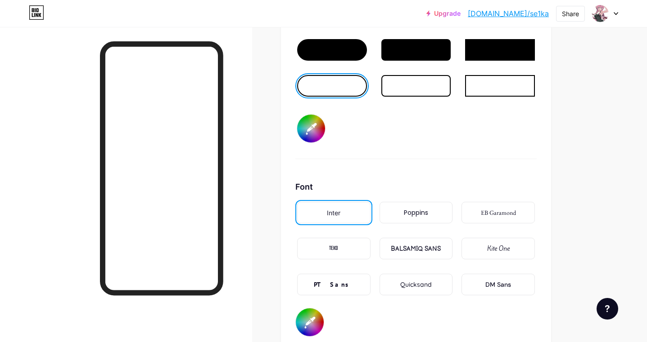
type input "#ffffff"
type input "#fff5f5"
type input "#ffffff"
type input "#fff0f0"
type input "#ffffff"
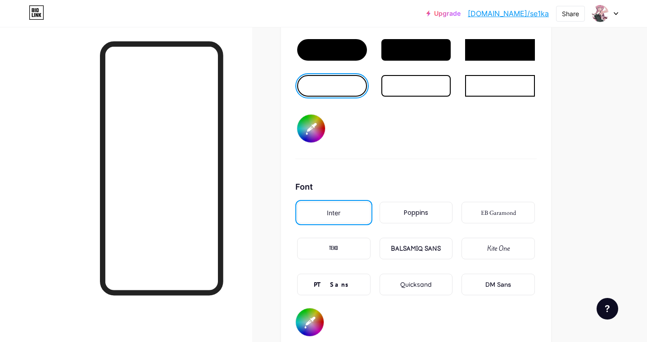
type input "#ffebeb"
type input "#ffffff"
type input "#ffe5e5"
type input "#ffffff"
type input "#ffe0e0"
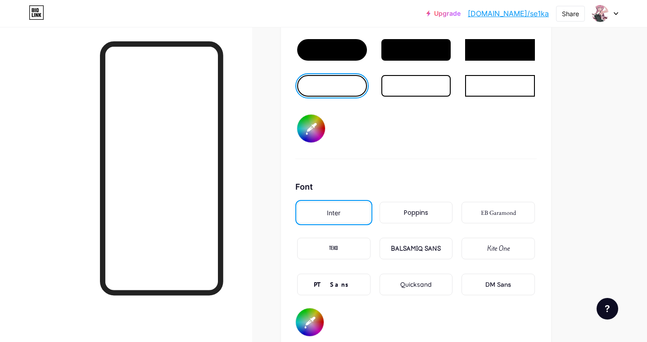
type input "#ffffff"
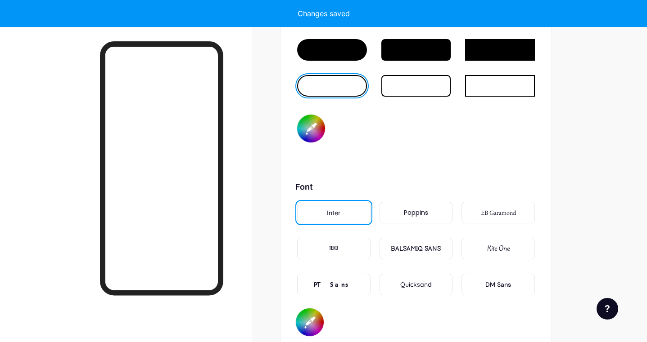
type input "#ffe0e0"
click at [505, 117] on div "Button #ffe0e0" at bounding box center [415, 88] width 241 height 141
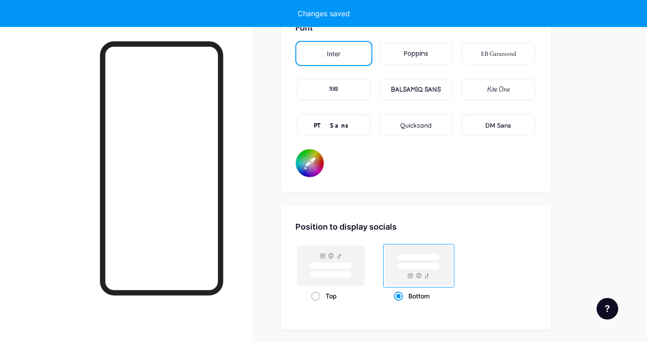
scroll to position [1575, 0]
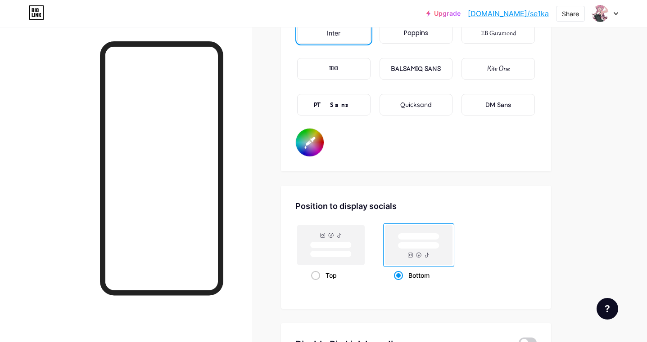
click at [338, 69] on div "TEKO" at bounding box center [333, 69] width 73 height 22
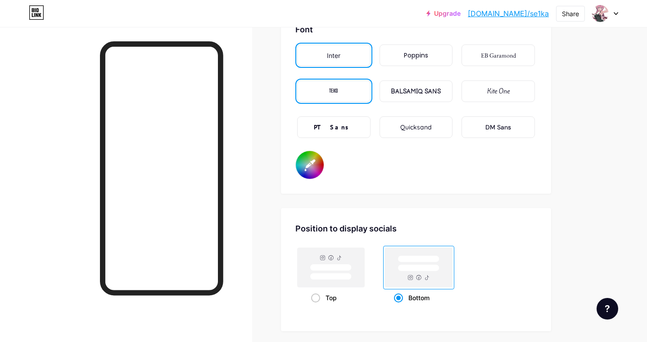
scroll to position [1530, 0]
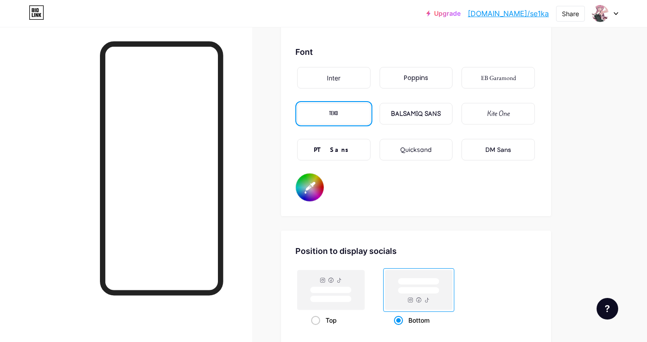
click at [511, 116] on div "Kite One" at bounding box center [497, 114] width 73 height 22
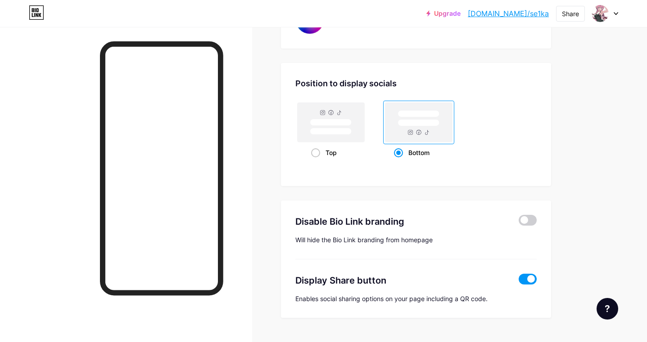
scroll to position [1719, 0]
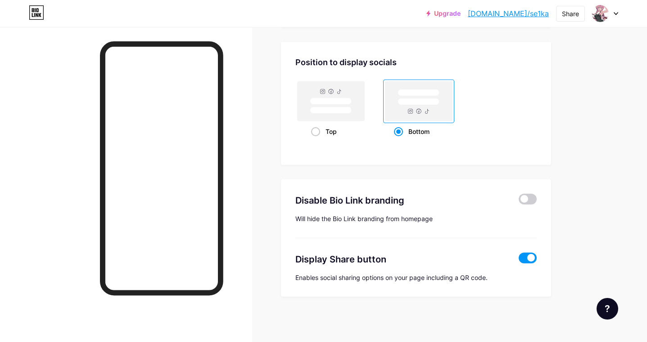
click at [528, 264] on div at bounding box center [527, 260] width 18 height 14
click at [530, 257] on span at bounding box center [527, 258] width 18 height 11
click at [518, 261] on input "checkbox" at bounding box center [518, 261] width 0 height 0
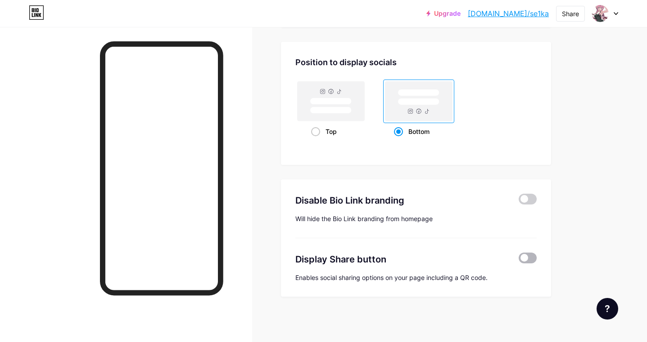
click at [527, 259] on span at bounding box center [527, 258] width 18 height 11
click at [518, 261] on input "checkbox" at bounding box center [518, 261] width 0 height 0
type input "#ffffff"
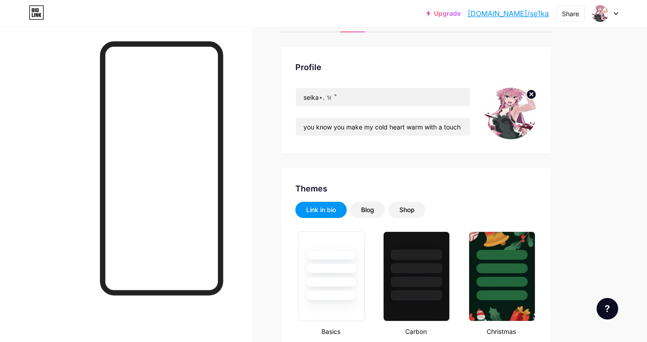
scroll to position [0, 0]
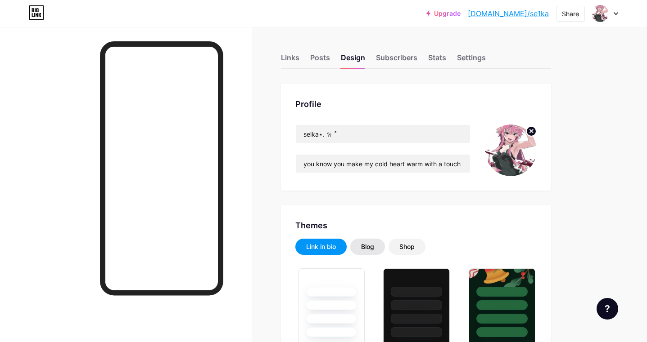
click at [371, 244] on div "Blog" at bounding box center [367, 247] width 13 height 9
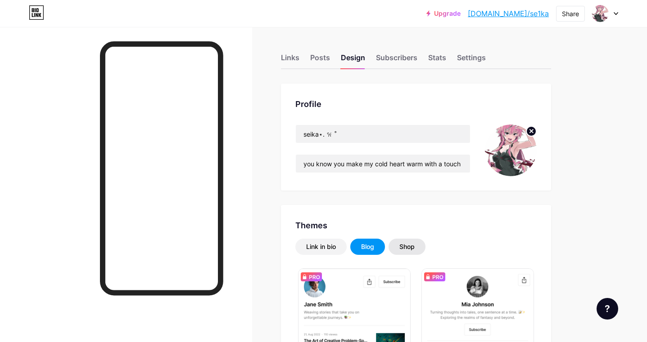
click at [403, 243] on div "Shop" at bounding box center [406, 247] width 15 height 9
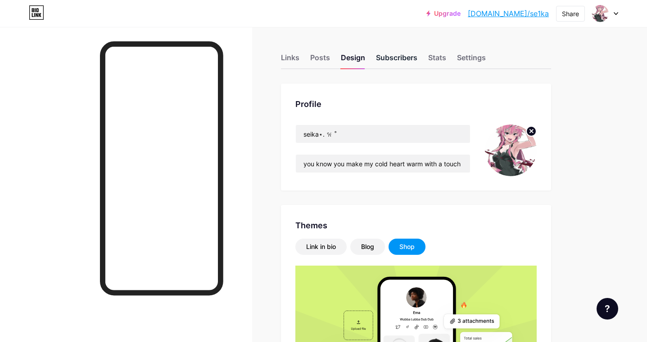
click at [403, 60] on div "Subscribers" at bounding box center [396, 60] width 41 height 16
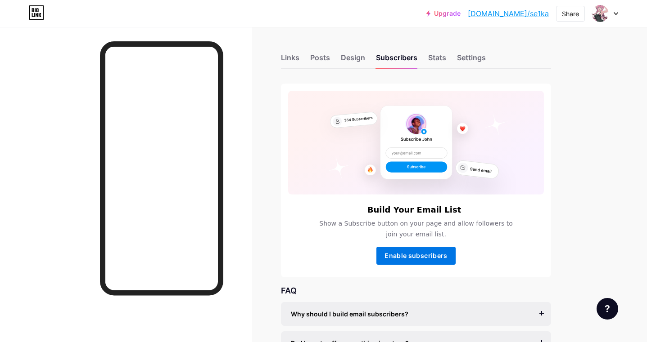
click at [401, 251] on button "Enable subscribers" at bounding box center [415, 256] width 79 height 18
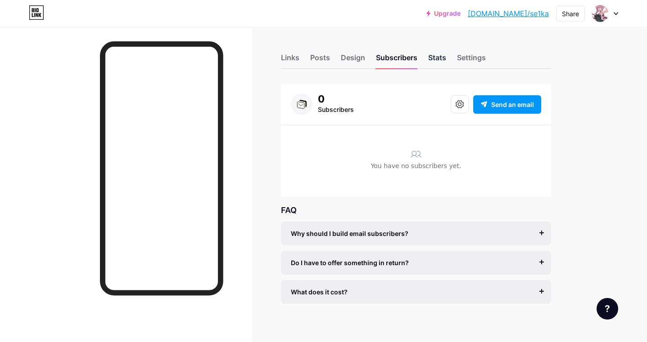
click at [432, 56] on div "Stats" at bounding box center [437, 60] width 18 height 16
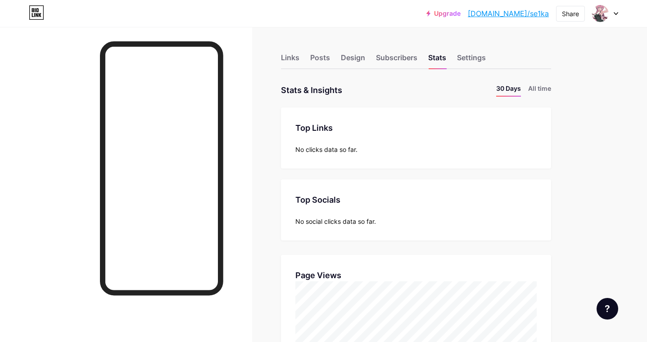
click at [493, 50] on div "Links Posts Design Subscribers Stats Settings" at bounding box center [416, 54] width 270 height 32
click at [465, 67] on div "Settings" at bounding box center [471, 60] width 29 height 16
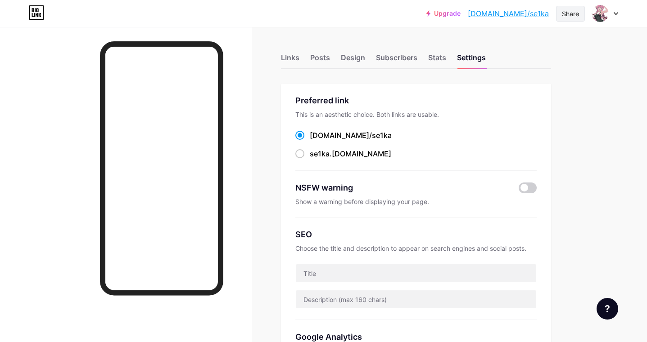
click at [568, 12] on div "Share" at bounding box center [570, 13] width 17 height 9
click at [614, 15] on div at bounding box center [605, 13] width 26 height 16
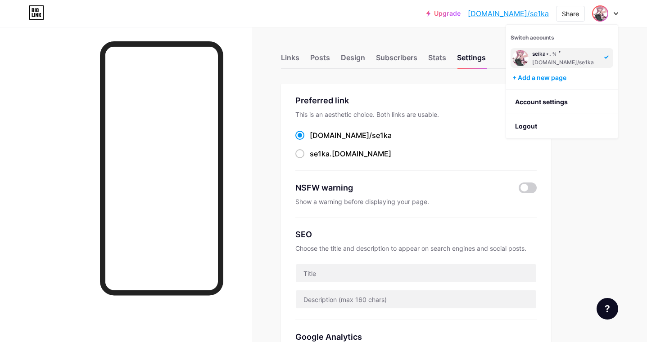
click at [614, 7] on div at bounding box center [605, 13] width 26 height 16
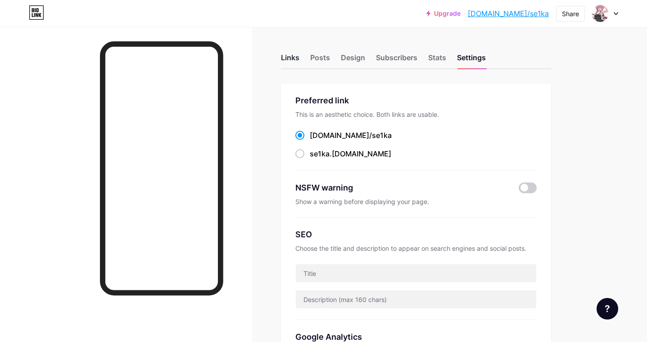
click at [285, 57] on div "Links" at bounding box center [290, 60] width 18 height 16
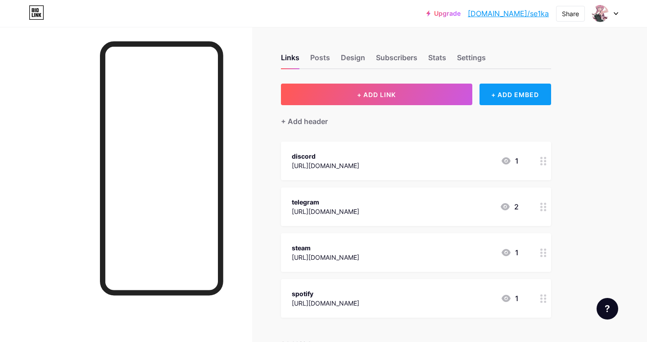
click at [514, 99] on div "+ ADD EMBED" at bounding box center [515, 95] width 72 height 22
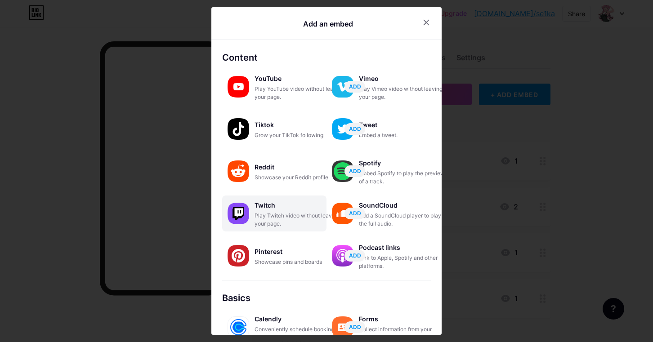
click at [311, 225] on div "Play Twitch video without leaving your page." at bounding box center [300, 220] width 90 height 16
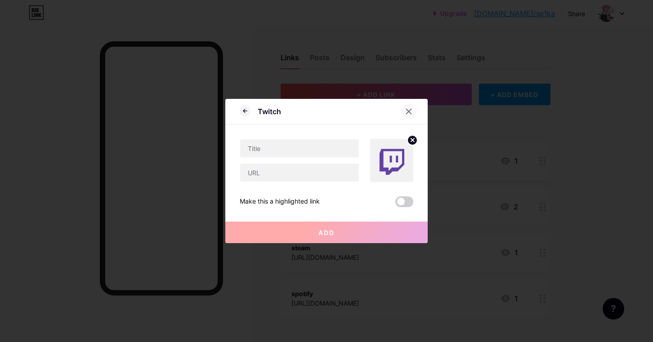
click at [406, 107] on div at bounding box center [409, 112] width 16 height 16
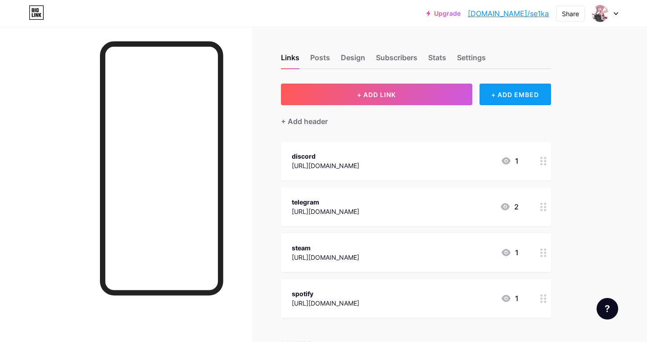
click at [532, 99] on div "+ ADD EMBED" at bounding box center [515, 95] width 72 height 22
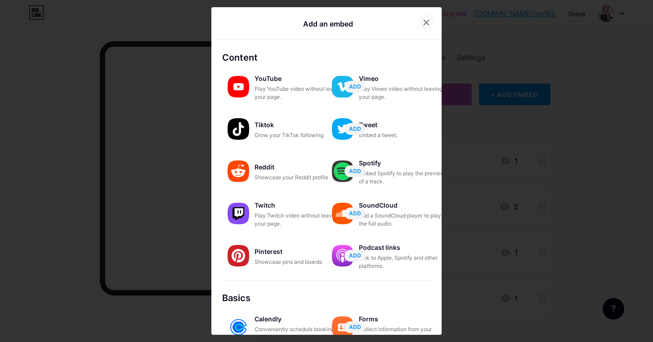
click at [428, 27] on div at bounding box center [427, 22] width 16 height 16
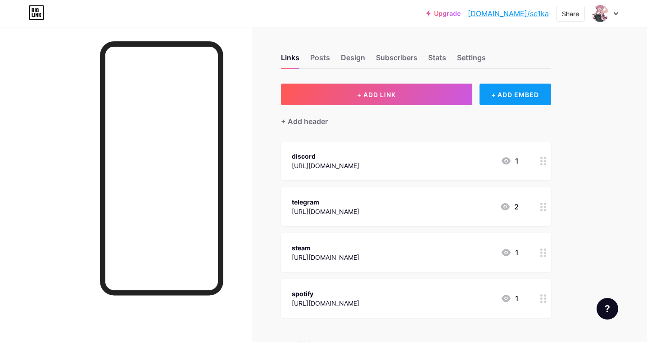
click at [509, 98] on div "+ ADD EMBED" at bounding box center [515, 95] width 72 height 22
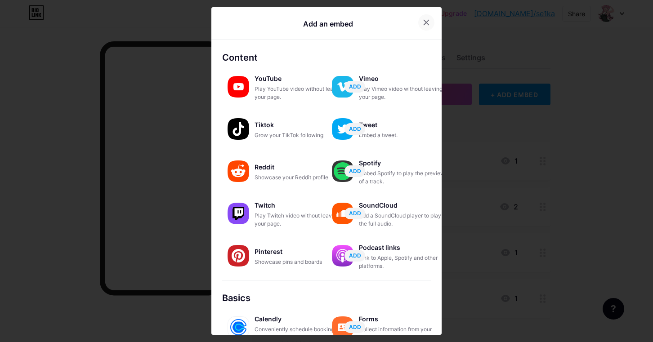
click at [427, 22] on icon at bounding box center [426, 22] width 7 height 7
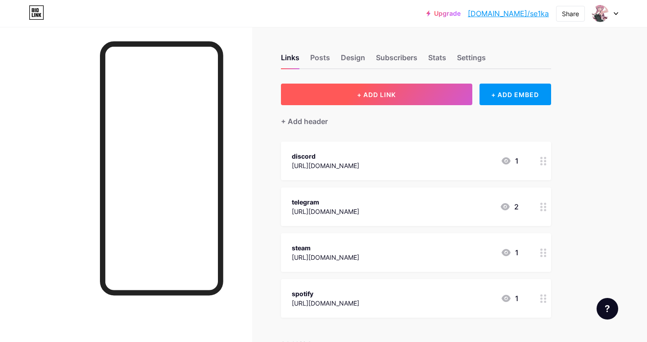
click at [345, 93] on button "+ ADD LINK" at bounding box center [376, 95] width 191 height 22
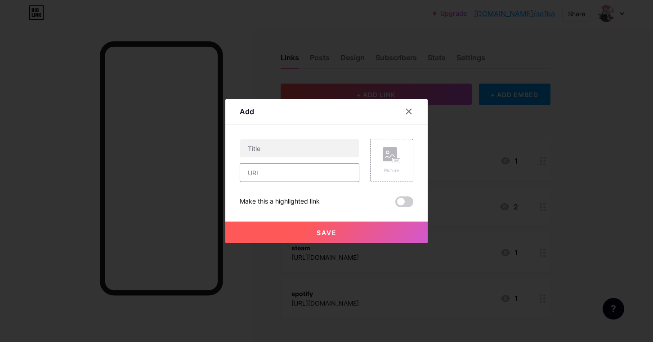
click at [277, 171] on input "text" at bounding box center [299, 173] width 119 height 18
paste input "[URL][DOMAIN_NAME]"
type input "[URL][DOMAIN_NAME]"
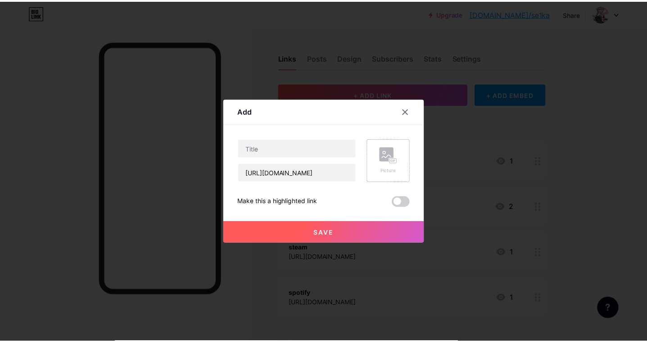
scroll to position [0, 0]
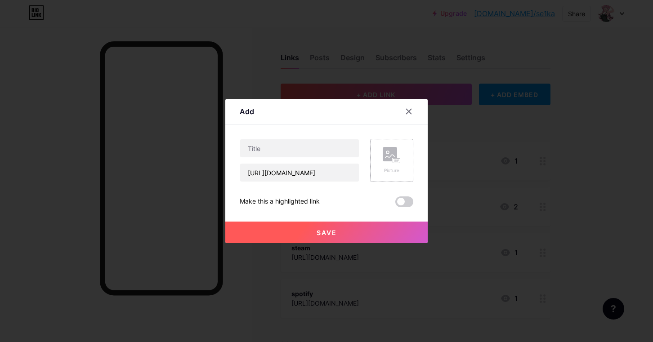
click at [406, 167] on div "Picture" at bounding box center [391, 160] width 43 height 43
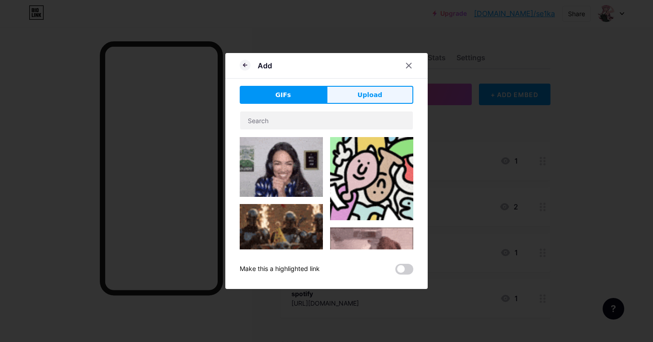
click at [374, 95] on span "Upload" at bounding box center [370, 94] width 25 height 9
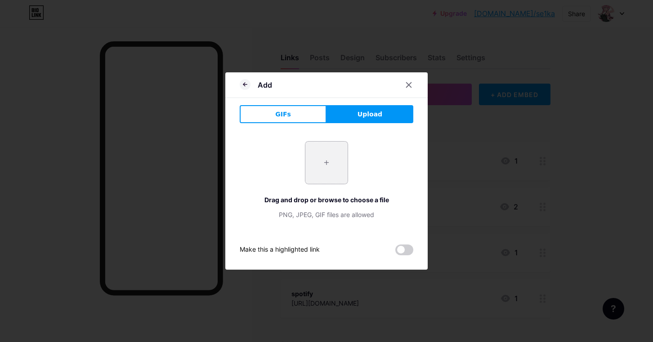
click at [311, 171] on input "file" at bounding box center [327, 163] width 42 height 42
click at [342, 176] on input "file" at bounding box center [327, 163] width 42 height 42
type input "C:\fakepath\Без названия.gif"
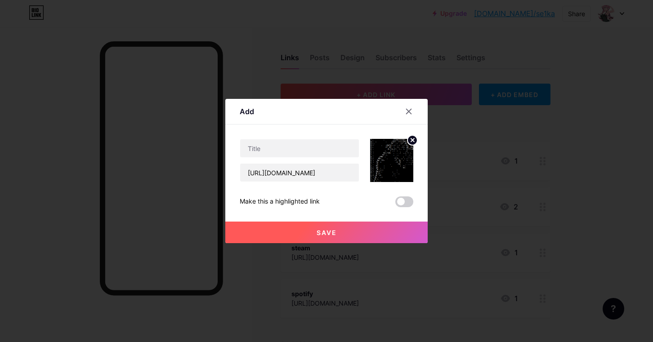
click at [413, 141] on icon at bounding box center [412, 140] width 3 height 3
click at [375, 155] on div "Picture" at bounding box center [391, 160] width 43 height 43
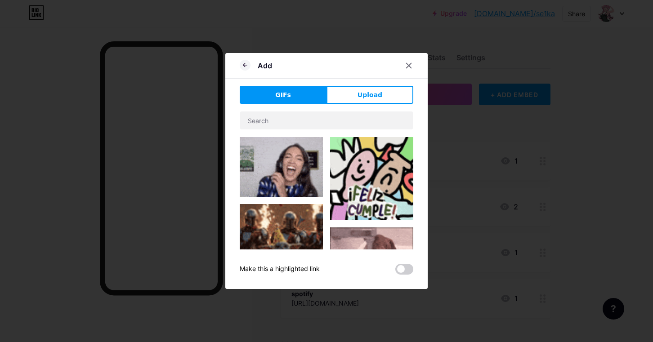
click at [382, 98] on button "Upload" at bounding box center [370, 95] width 87 height 18
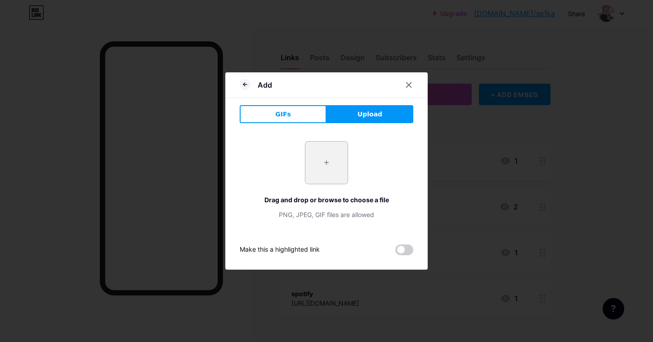
click at [341, 162] on input "file" at bounding box center [327, 163] width 42 height 42
type input "C:\fakepath\3bd63bd7f031f70cc11790b2cb55b4bb.jpg"
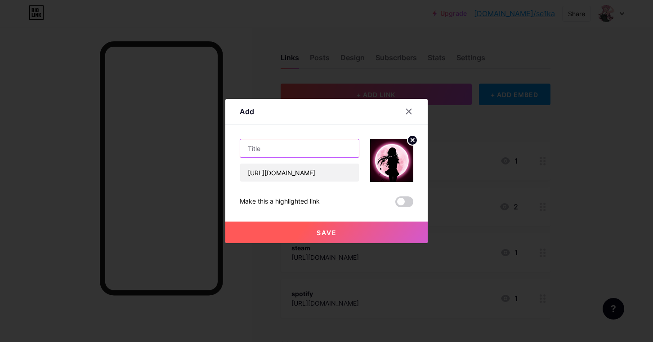
click at [252, 142] on input "text" at bounding box center [299, 149] width 119 height 18
type input "к"
type input "roblox"
click at [409, 209] on div "Save" at bounding box center [326, 225] width 203 height 36
click at [405, 207] on div "Save" at bounding box center [326, 225] width 203 height 36
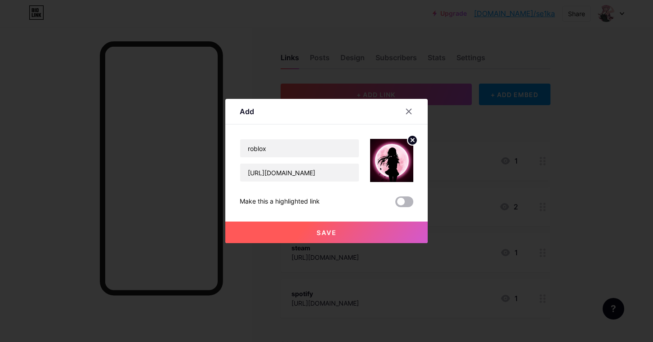
click at [402, 202] on span at bounding box center [405, 202] width 18 height 11
click at [396, 204] on input "checkbox" at bounding box center [396, 204] width 0 height 0
click at [402, 202] on span at bounding box center [405, 202] width 18 height 11
click at [396, 204] on input "checkbox" at bounding box center [396, 204] width 0 height 0
drag, startPoint x: 326, startPoint y: 199, endPoint x: 239, endPoint y: 203, distance: 87.4
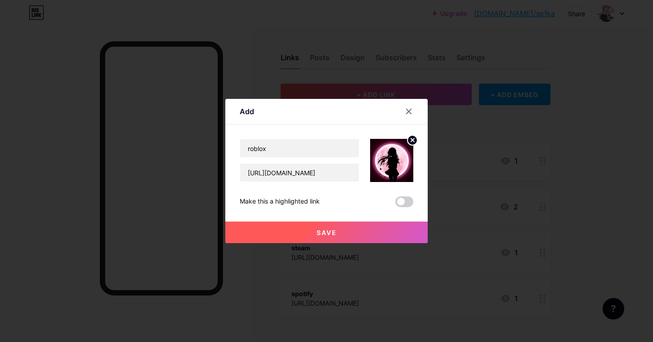
click at [239, 203] on div "Add Content YouTube Play YouTube video without leaving your page. ADD Vimeo Pla…" at bounding box center [326, 171] width 203 height 144
copy div "Make this a highlighted link"
click at [300, 122] on div "Add" at bounding box center [326, 114] width 203 height 21
click at [366, 238] on button "Save" at bounding box center [326, 233] width 203 height 22
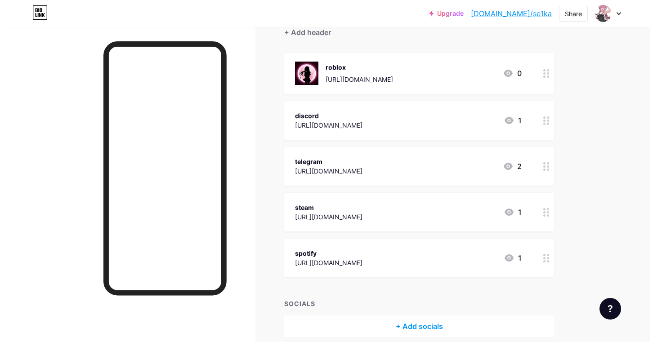
scroll to position [90, 0]
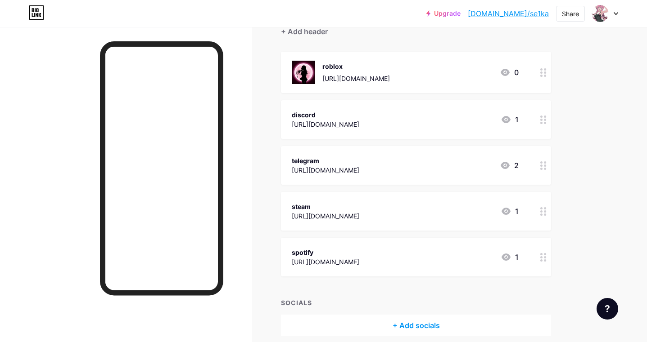
click at [544, 123] on icon at bounding box center [543, 120] width 6 height 9
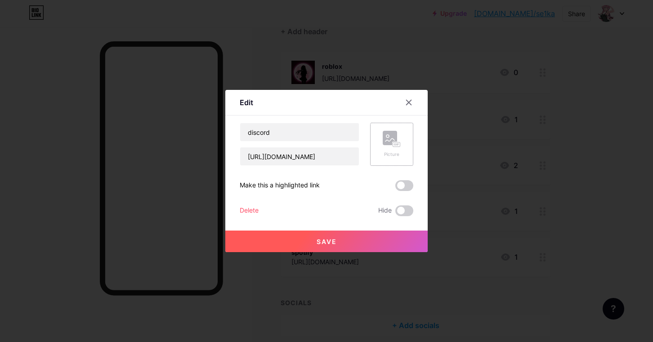
click at [392, 150] on div "Picture" at bounding box center [392, 144] width 18 height 27
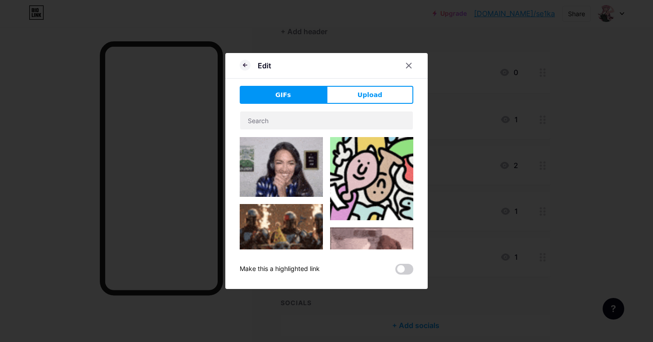
click at [397, 104] on div "GIFs Upload Content YouTube Play YouTube video without leaving your page. ADD V…" at bounding box center [327, 180] width 174 height 189
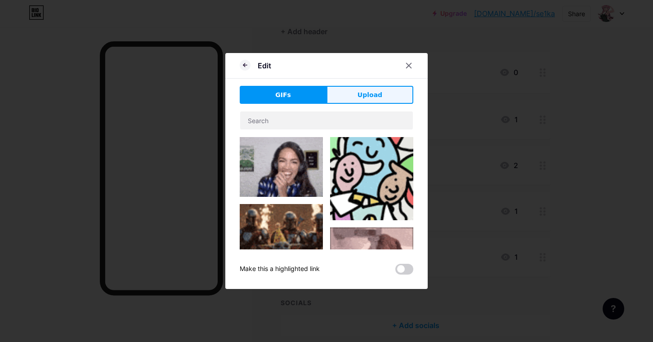
click at [383, 99] on button "Upload" at bounding box center [370, 95] width 87 height 18
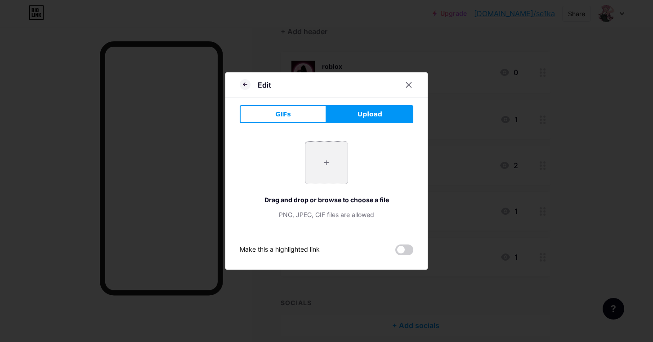
click at [324, 163] on input "file" at bounding box center [327, 163] width 42 height 42
type input "C:\fakepath\1.jpg"
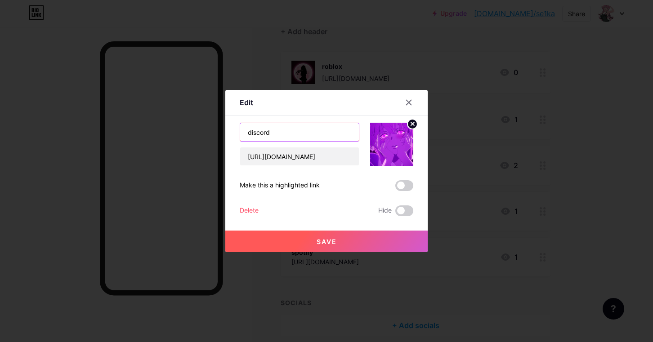
click at [291, 137] on input "discord" at bounding box center [299, 132] width 119 height 18
type input "discord <3"
click at [326, 242] on span "Save" at bounding box center [327, 242] width 20 height 8
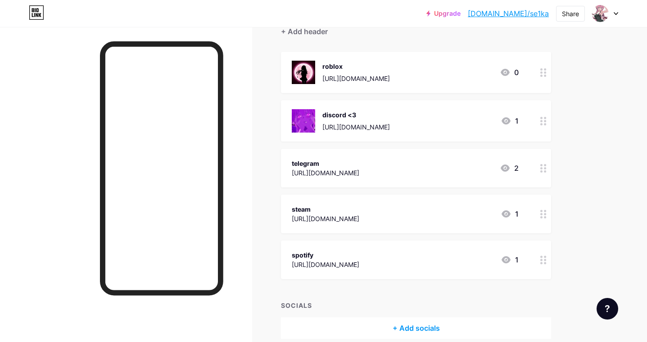
click at [539, 119] on div at bounding box center [543, 120] width 15 height 41
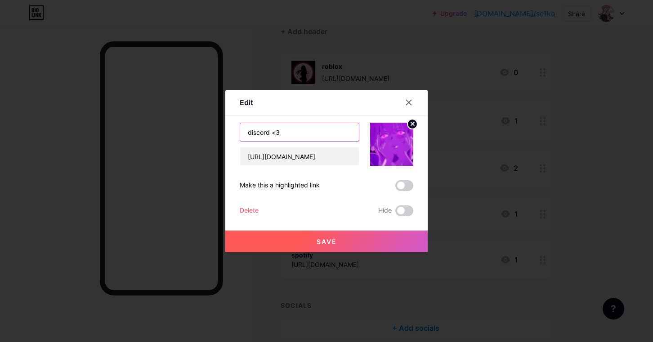
drag, startPoint x: 281, startPoint y: 137, endPoint x: 273, endPoint y: 136, distance: 8.2
click at [273, 136] on input "discord <3" at bounding box center [299, 132] width 119 height 18
paste input "Make this a highlighted link"
drag, startPoint x: 351, startPoint y: 131, endPoint x: 270, endPoint y: 144, distance: 82.1
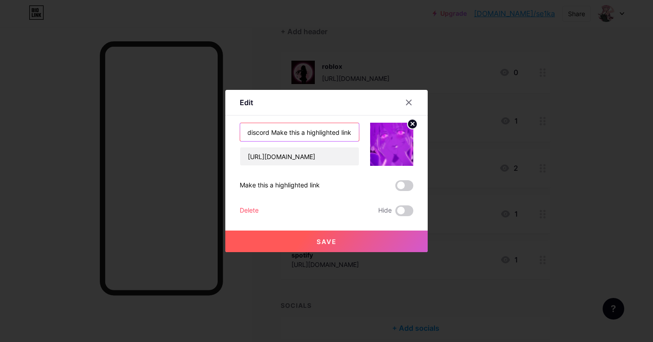
click at [270, 144] on div "discord Make this a highlighted link https://discord.com/channels/@me/136641188…" at bounding box center [300, 144] width 120 height 43
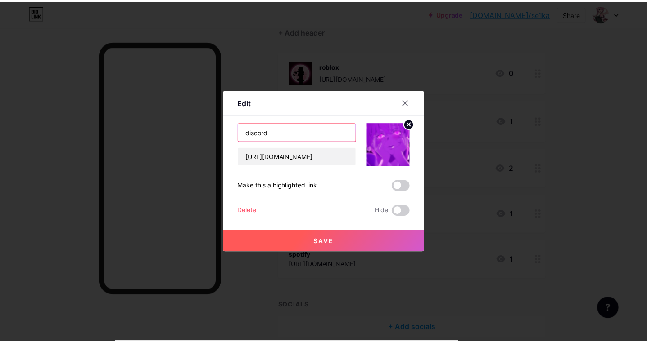
scroll to position [0, 0]
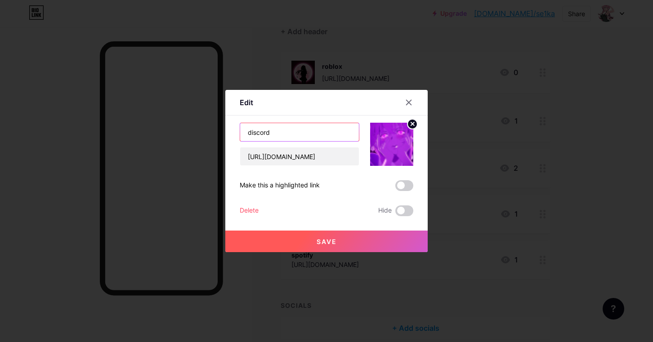
paste input "♡⃝"
type input "discord ♡⃝"
click at [348, 246] on button "Save" at bounding box center [326, 242] width 203 height 22
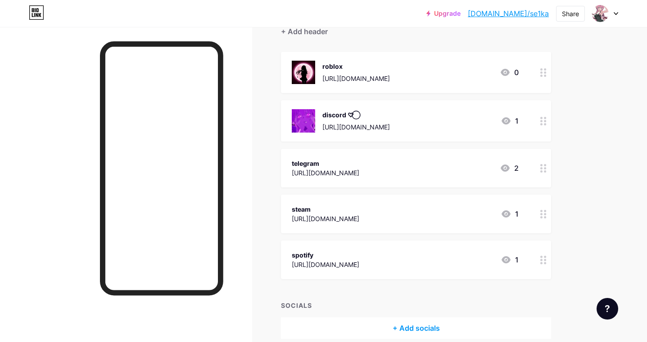
click at [546, 122] on icon at bounding box center [543, 121] width 6 height 9
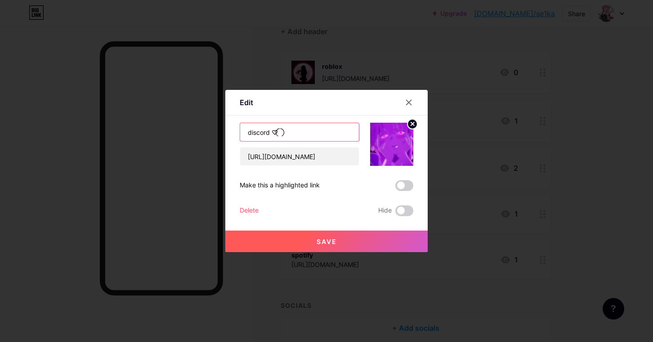
drag, startPoint x: 310, startPoint y: 125, endPoint x: 280, endPoint y: 132, distance: 30.5
click at [280, 132] on input "discord ♡⃝" at bounding box center [299, 132] width 119 height 18
drag, startPoint x: 282, startPoint y: 139, endPoint x: 271, endPoint y: 141, distance: 10.7
click at [271, 141] on div "discord ♡" at bounding box center [300, 132] width 120 height 19
type input "discord ♡"
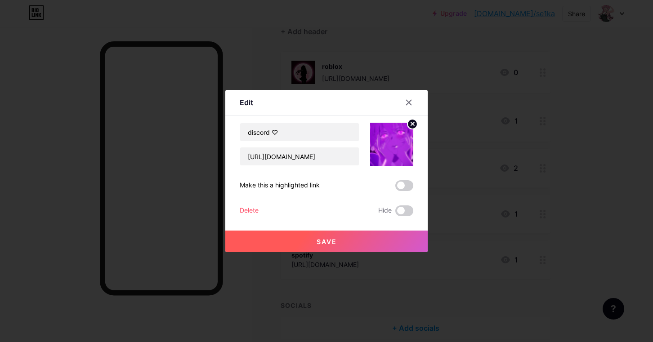
click at [333, 238] on span "Save" at bounding box center [327, 242] width 20 height 8
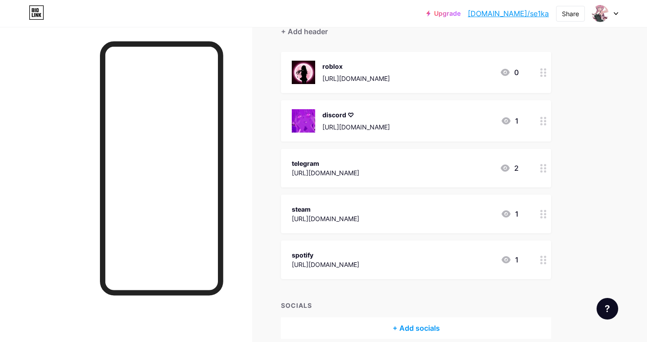
click at [541, 72] on circle at bounding box center [541, 73] width 2 height 2
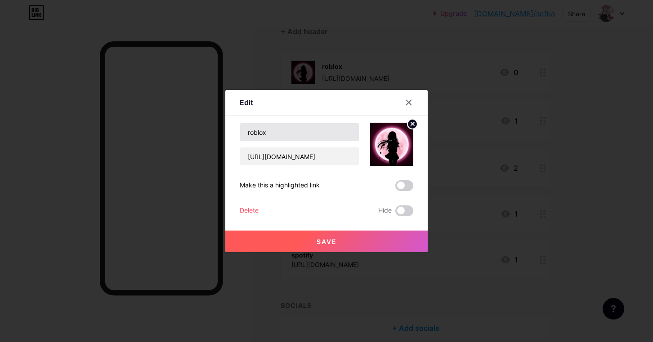
drag, startPoint x: 299, startPoint y: 143, endPoint x: 299, endPoint y: 129, distance: 13.5
click at [297, 144] on div "roblox https://www.roblox.com/users/8040336043/profile" at bounding box center [300, 144] width 120 height 43
drag, startPoint x: 300, startPoint y: 127, endPoint x: 297, endPoint y: 140, distance: 13.3
click at [297, 139] on input "roblox" at bounding box center [299, 132] width 119 height 18
paste input "♡"
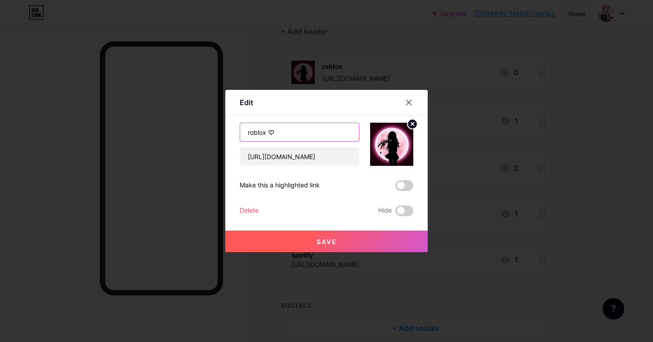
type input "roblox ♡"
drag, startPoint x: 311, startPoint y: 256, endPoint x: 316, endPoint y: 245, distance: 12.5
click at [311, 256] on div at bounding box center [326, 171] width 653 height 342
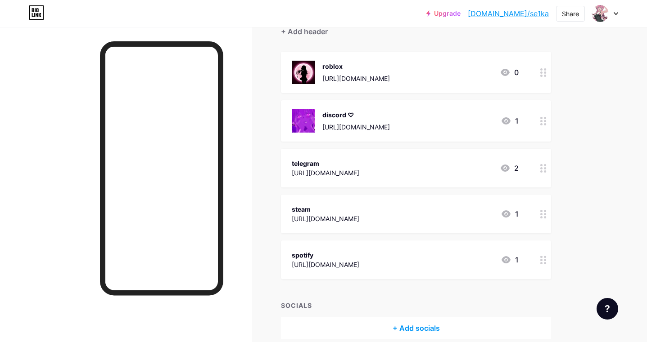
click at [545, 74] on icon at bounding box center [543, 72] width 6 height 9
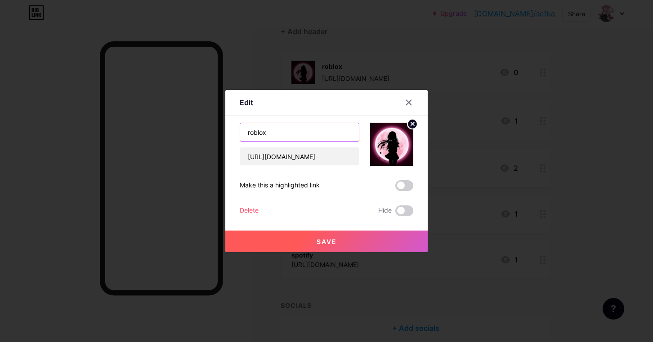
click at [309, 134] on input "roblox" at bounding box center [299, 132] width 119 height 18
paste input "♡"
type input "roblox ♡"
click at [306, 239] on button "Save" at bounding box center [326, 242] width 203 height 22
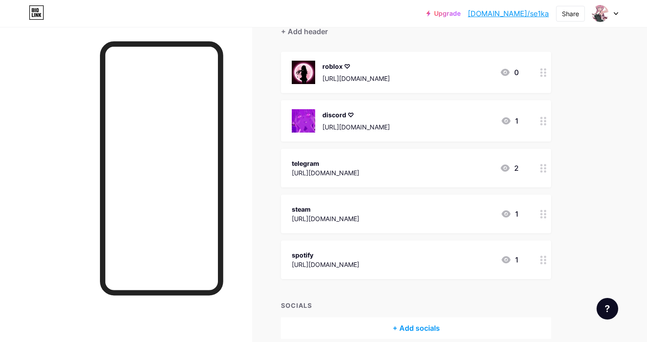
click at [542, 217] on circle at bounding box center [541, 217] width 2 height 2
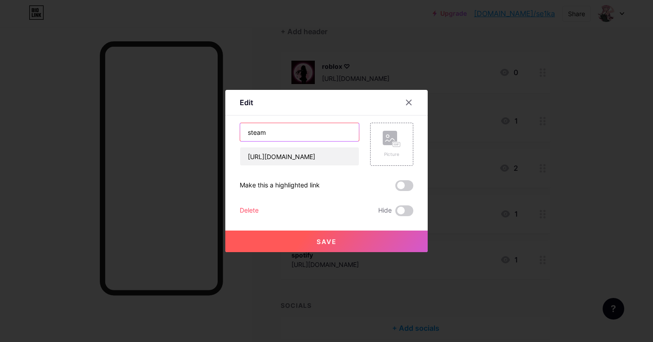
click at [309, 137] on input "steam" at bounding box center [299, 132] width 119 height 18
paste input "♡"
type input "steam ♡"
click at [388, 133] on rect at bounding box center [390, 138] width 14 height 14
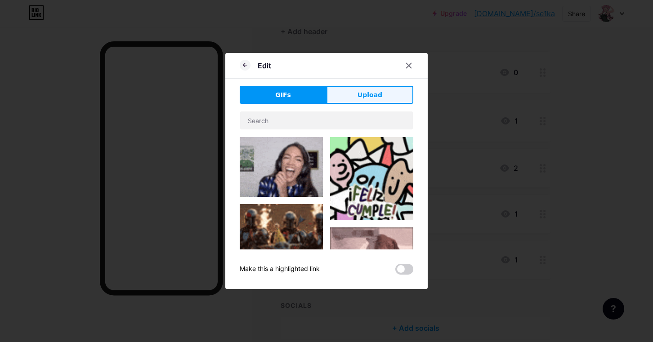
click at [361, 86] on button "Upload" at bounding box center [370, 95] width 87 height 18
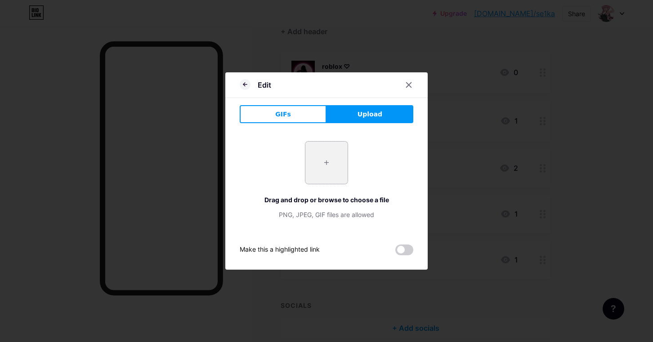
click at [340, 162] on input "file" at bounding box center [327, 163] width 42 height 42
click at [328, 167] on input "file" at bounding box center [327, 163] width 42 height 42
type input "C:\fakepath\1371b3c2a27d85cfeee9606371335cd0.jpg"
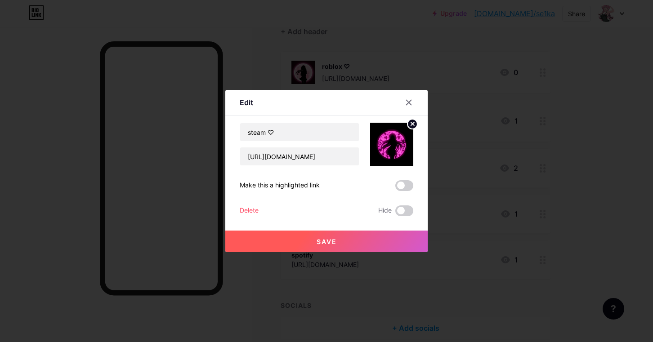
click at [360, 247] on button "Save" at bounding box center [326, 242] width 203 height 22
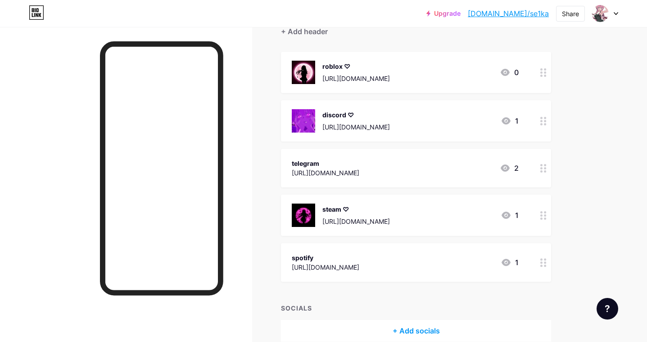
click at [539, 223] on div at bounding box center [543, 215] width 15 height 41
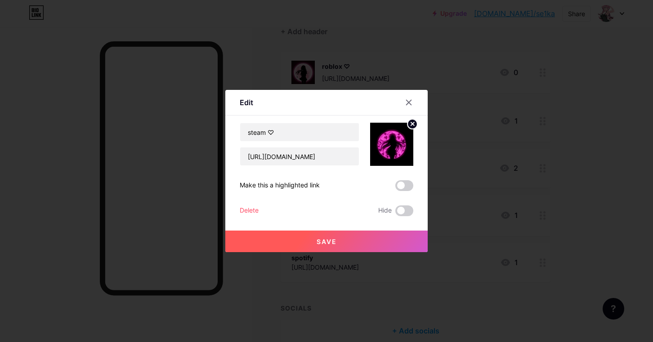
click at [388, 153] on img at bounding box center [391, 144] width 43 height 43
click at [411, 128] on circle at bounding box center [413, 124] width 10 height 10
click at [392, 140] on rect at bounding box center [390, 138] width 14 height 14
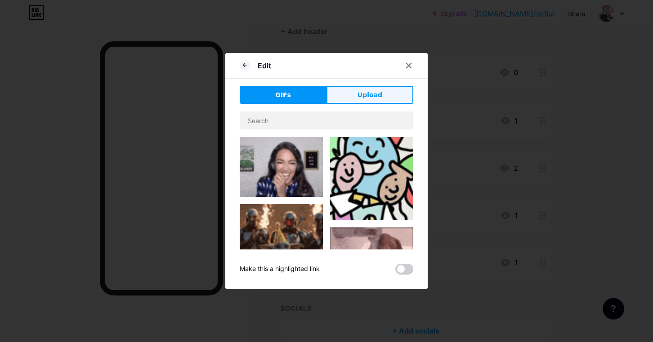
click at [350, 90] on button "Upload" at bounding box center [370, 95] width 87 height 18
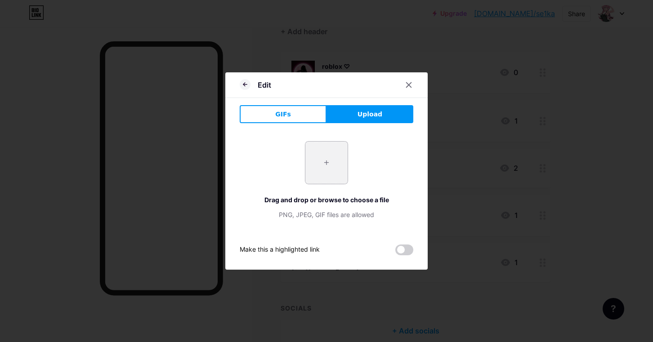
click at [333, 162] on input "file" at bounding box center [327, 163] width 42 height 42
type input "C:\fakepath\1371b3c2a27d85cfeee9606371335cd0.jpg"
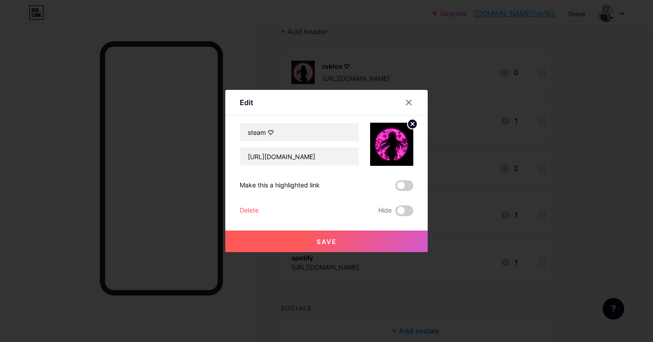
click at [335, 236] on button "Save" at bounding box center [326, 242] width 203 height 22
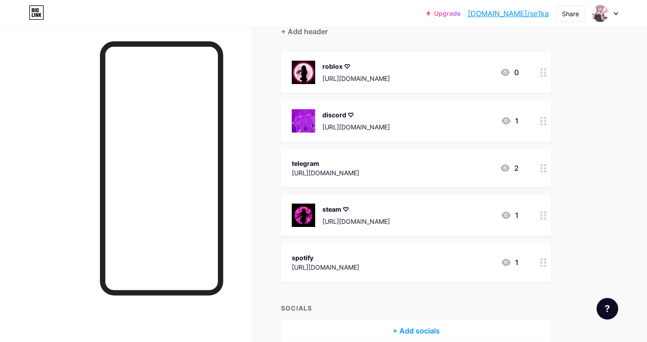
click at [545, 117] on circle at bounding box center [545, 118] width 2 height 2
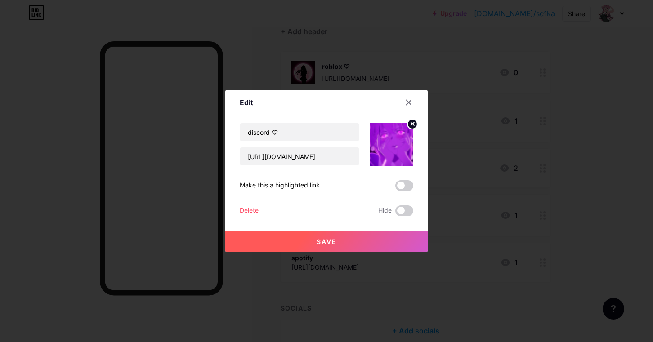
click at [413, 152] on img at bounding box center [391, 144] width 43 height 43
click at [412, 127] on circle at bounding box center [413, 124] width 10 height 10
click at [395, 143] on rect at bounding box center [396, 145] width 7 height 5
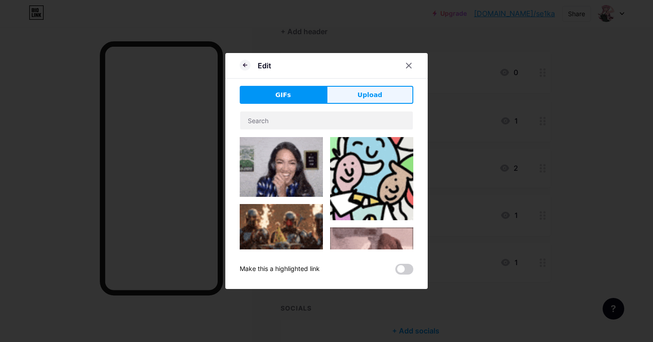
click at [351, 95] on button "Upload" at bounding box center [370, 95] width 87 height 18
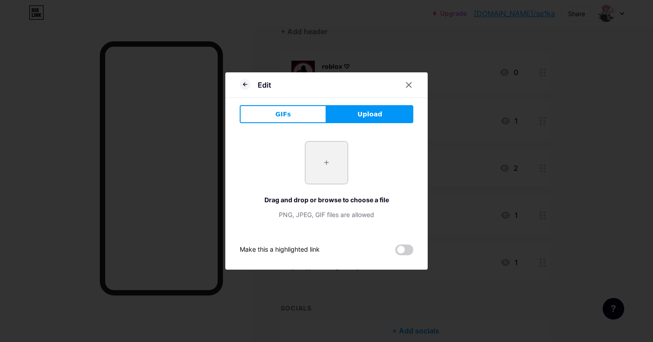
click at [337, 168] on input "file" at bounding box center [327, 163] width 42 height 42
type input "C:\fakepath\8371dd5bcd19fa6f392dbc4873772db4.jpg"
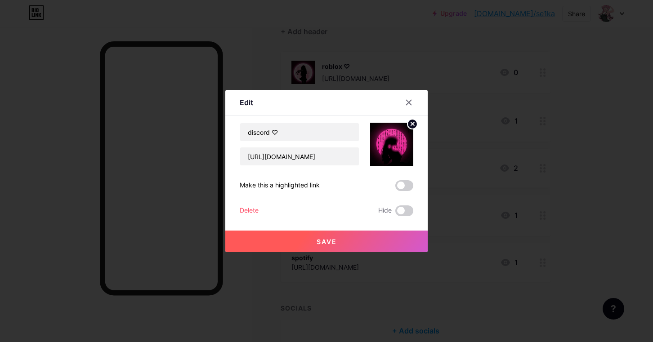
click at [357, 239] on button "Save" at bounding box center [326, 242] width 203 height 22
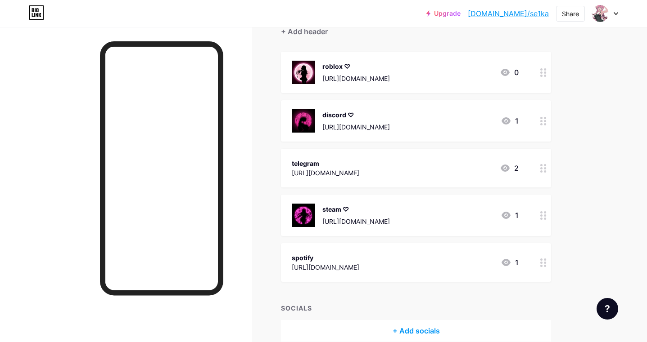
click at [538, 74] on div at bounding box center [543, 72] width 15 height 41
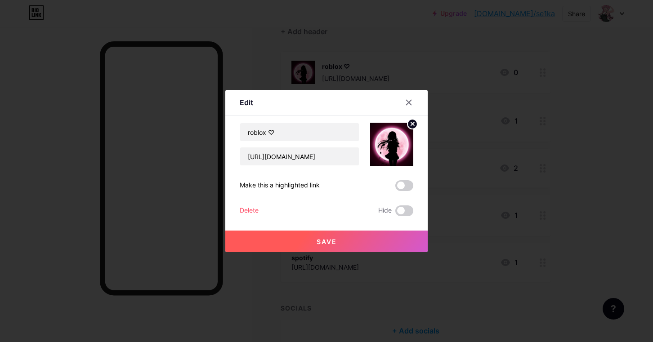
click at [409, 126] on circle at bounding box center [413, 124] width 10 height 10
click at [378, 143] on div "Picture" at bounding box center [391, 144] width 43 height 43
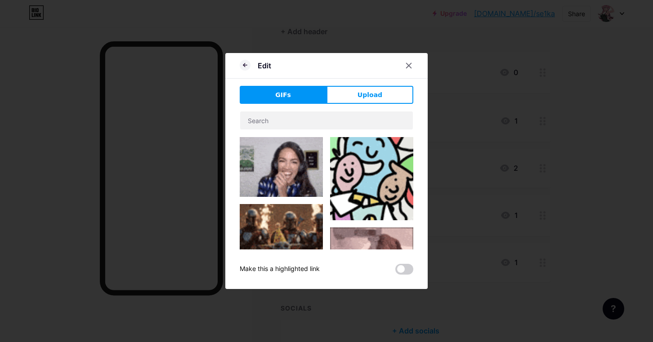
click at [372, 85] on div "Edit GIFs Upload Content YouTube Play YouTube video without leaving your page. …" at bounding box center [326, 171] width 203 height 236
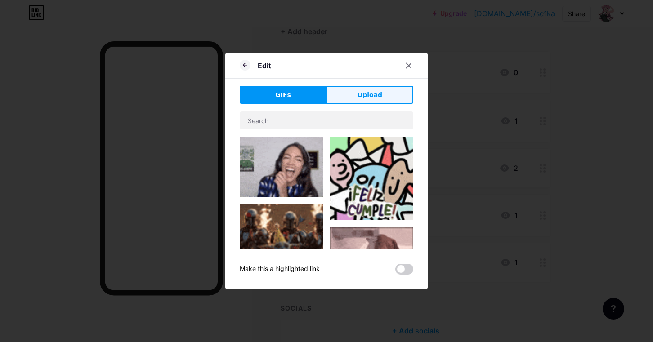
click at [371, 99] on span "Upload" at bounding box center [370, 94] width 25 height 9
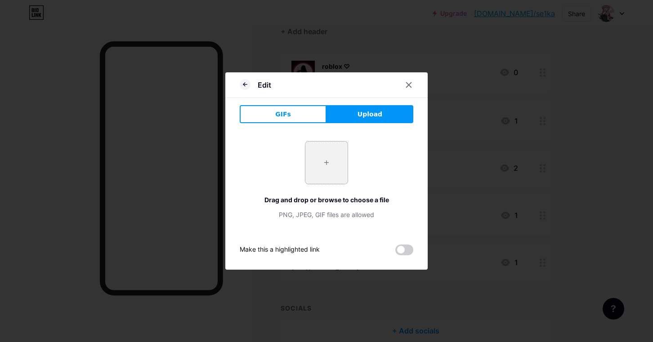
click at [328, 167] on input "file" at bounding box center [327, 163] width 42 height 42
type input "C:\fakepath\8371dd5bcd19fa6f392dbc4873772db4.jpg"
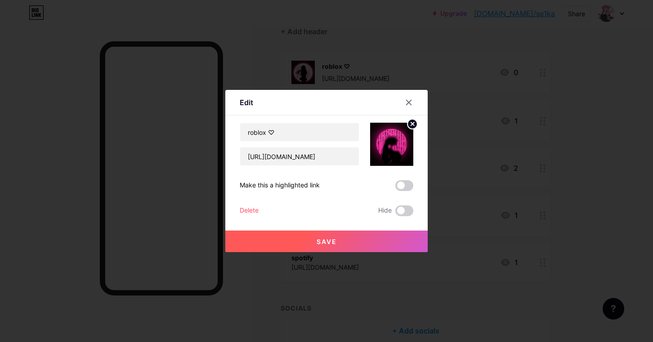
click at [360, 247] on button "Save" at bounding box center [326, 242] width 203 height 22
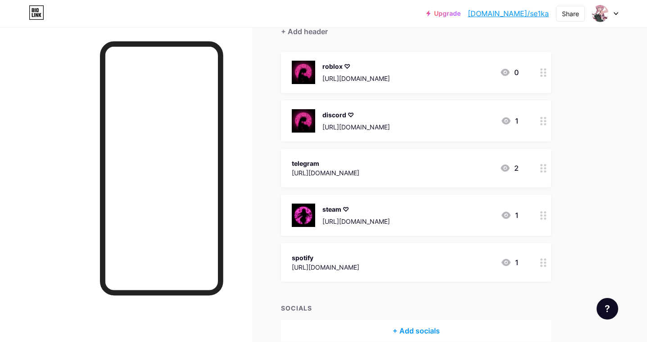
click at [543, 120] on icon at bounding box center [543, 121] width 6 height 9
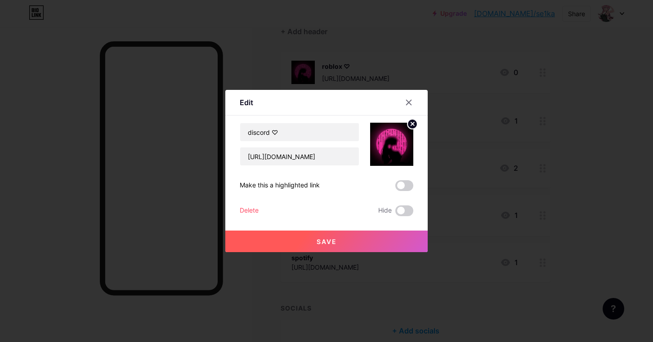
click at [412, 123] on icon at bounding box center [412, 123] width 3 height 3
click at [390, 141] on rect at bounding box center [390, 138] width 14 height 14
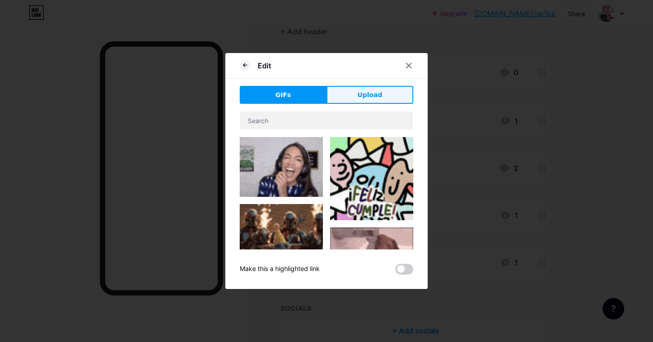
click at [327, 95] on button "Upload" at bounding box center [370, 95] width 87 height 18
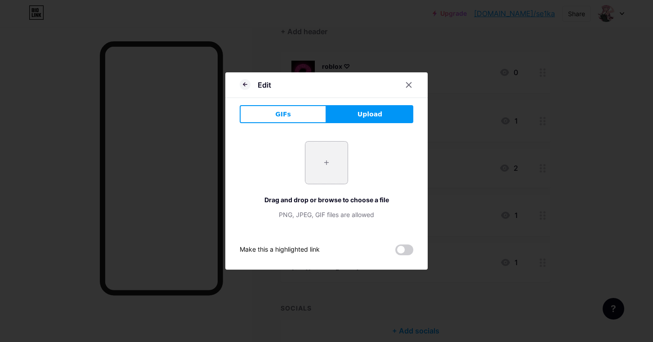
click at [339, 166] on input "file" at bounding box center [327, 163] width 42 height 42
type input "C:\fakepath\1371b3c2a27d85cfeee9606371335cd0.jpg"
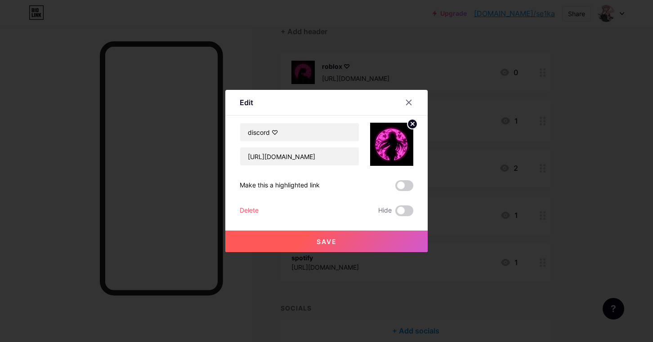
click at [368, 252] on button "Save" at bounding box center [326, 242] width 203 height 22
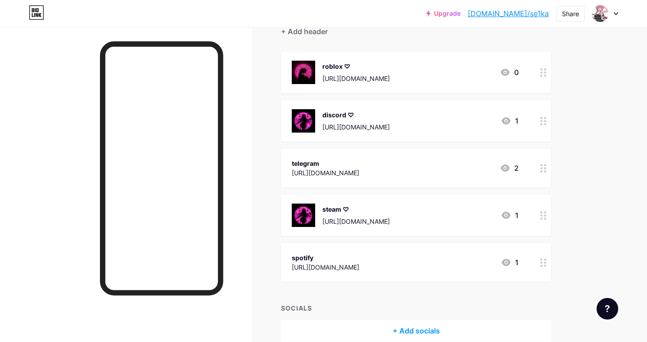
click at [545, 122] on icon at bounding box center [543, 121] width 6 height 9
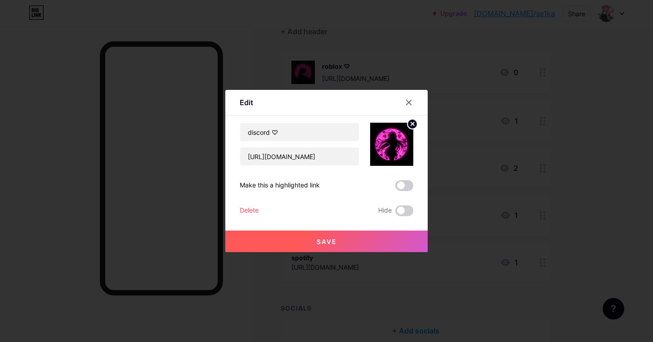
click at [413, 127] on circle at bounding box center [413, 124] width 10 height 10
click at [396, 138] on rect at bounding box center [390, 138] width 14 height 14
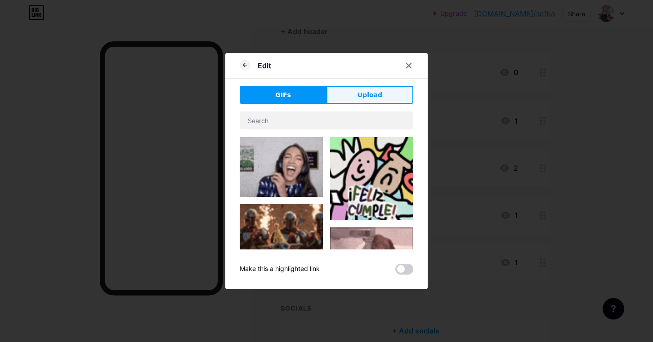
click at [353, 95] on button "Upload" at bounding box center [370, 95] width 87 height 18
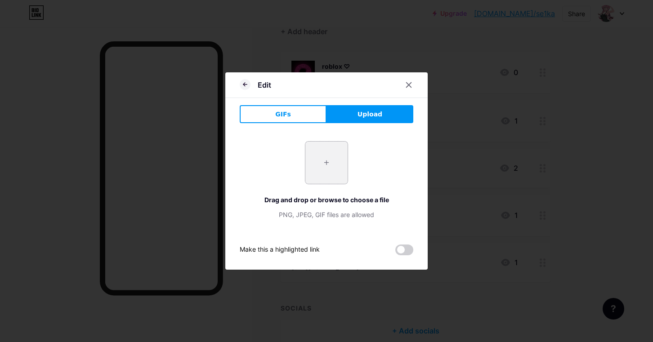
click at [323, 148] on input "file" at bounding box center [327, 163] width 42 height 42
type input "C:\fakepath\3bd63bd7f031f70cc11790b2cb55b4bb.jpg"
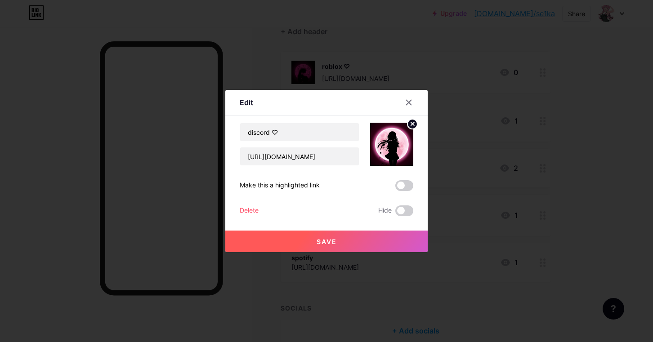
click at [333, 247] on button "Save" at bounding box center [326, 242] width 203 height 22
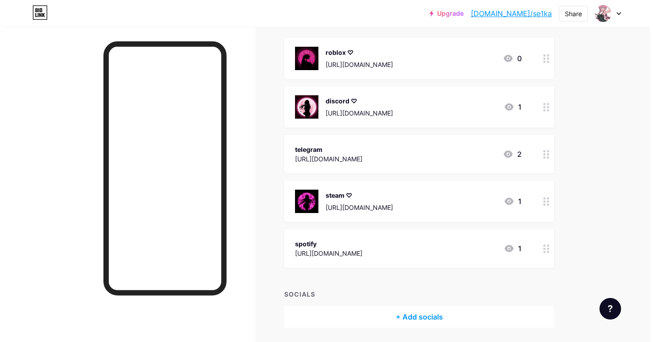
scroll to position [134, 0]
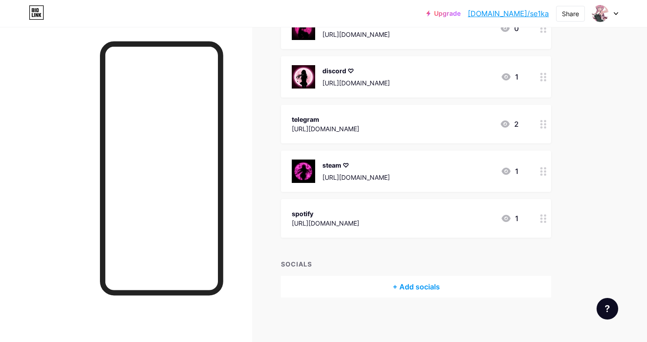
click at [544, 222] on icon at bounding box center [543, 219] width 6 height 9
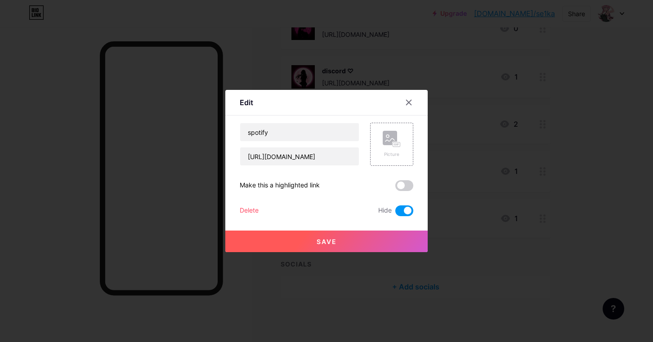
click at [528, 239] on div at bounding box center [326, 171] width 653 height 342
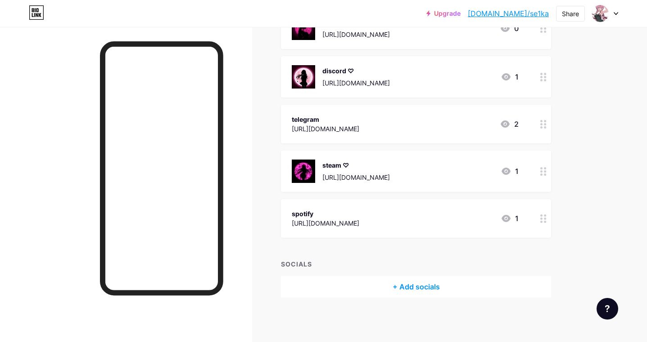
click at [436, 286] on div "+ Add socials" at bounding box center [416, 287] width 270 height 22
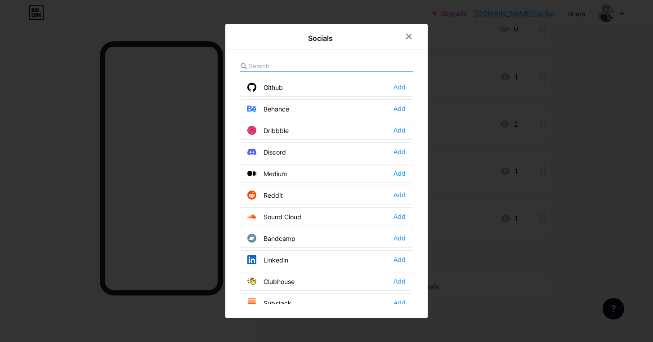
scroll to position [225, 0]
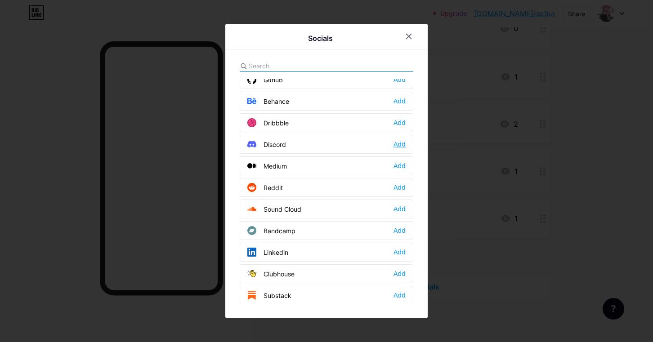
click at [396, 146] on div "Add" at bounding box center [400, 144] width 12 height 9
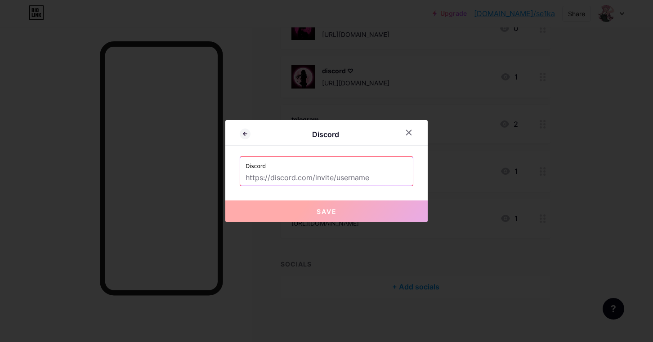
click at [418, 135] on div at bounding box center [414, 133] width 27 height 16
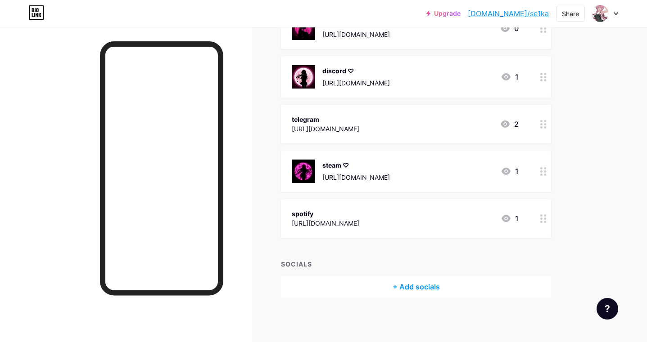
click at [423, 291] on div "+ Add socials" at bounding box center [416, 287] width 270 height 22
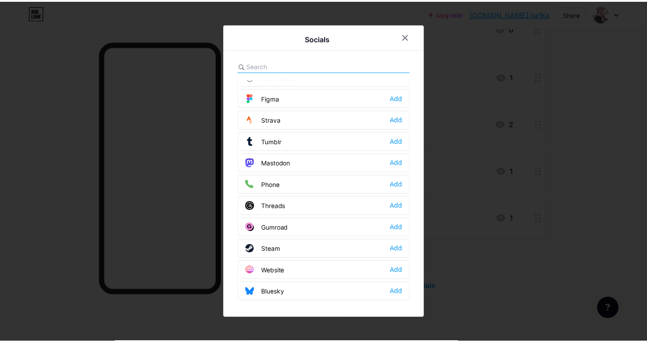
scroll to position [812, 0]
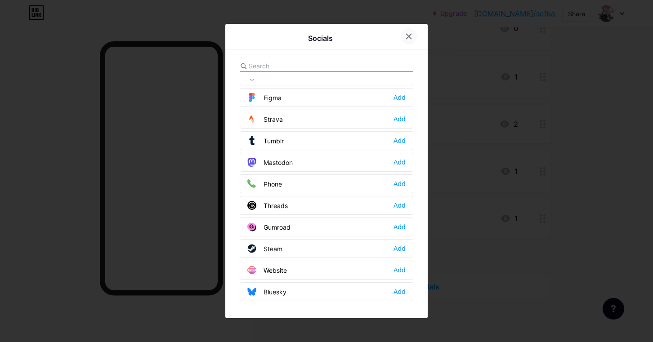
click at [408, 35] on icon at bounding box center [409, 36] width 5 height 5
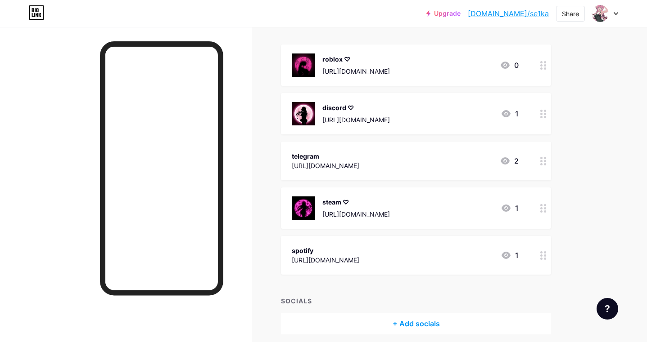
scroll to position [0, 0]
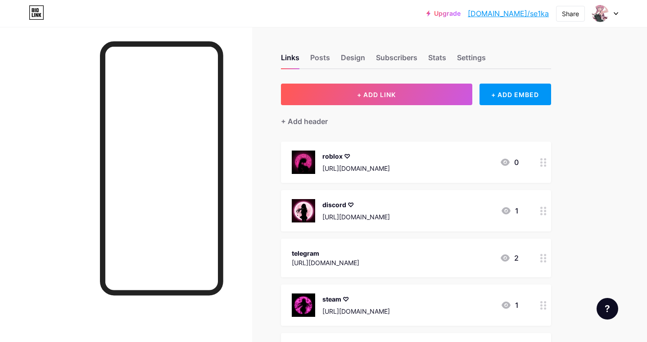
click at [526, 13] on link "bio.link/se1ka" at bounding box center [508, 13] width 81 height 11
drag, startPoint x: 621, startPoint y: 13, endPoint x: 612, endPoint y: 17, distance: 10.1
click at [620, 14] on div "Upgrade bio.link/se1ka bio.link/se1ka Share Switch accounts seika⋆. 𐙚 ˚ bio.lin…" at bounding box center [323, 13] width 647 height 16
click at [609, 17] on div at bounding box center [605, 13] width 26 height 16
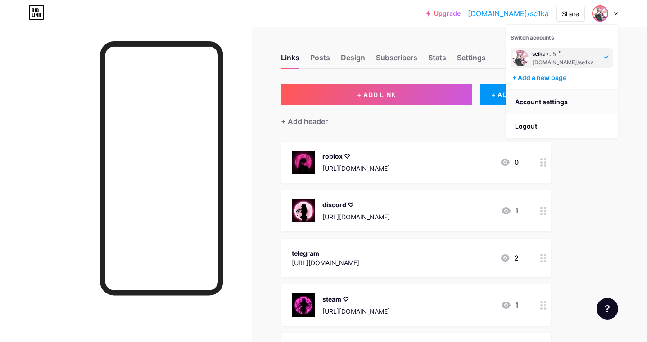
click at [558, 99] on link "Account settings" at bounding box center [562, 102] width 112 height 24
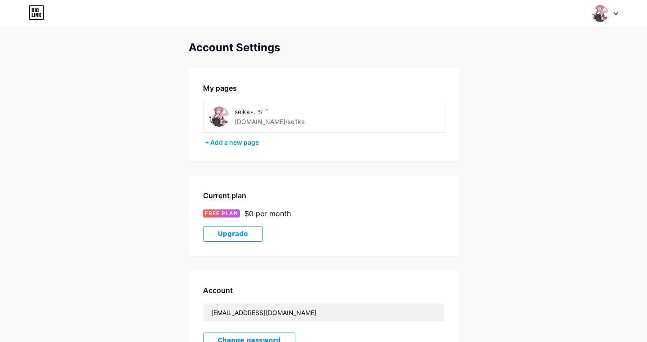
click at [210, 122] on img at bounding box center [219, 117] width 20 height 20
click at [602, 7] on img at bounding box center [599, 13] width 17 height 17
click at [567, 105] on link "Dashboard" at bounding box center [562, 102] width 112 height 24
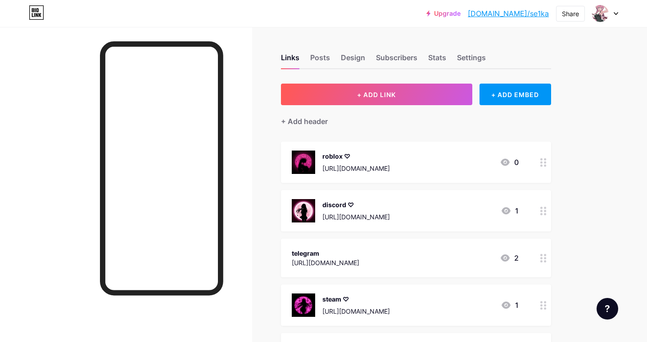
click at [481, 50] on div "Links Posts Design Subscribers Stats Settings" at bounding box center [416, 54] width 270 height 32
click at [468, 59] on div "Settings" at bounding box center [471, 60] width 29 height 16
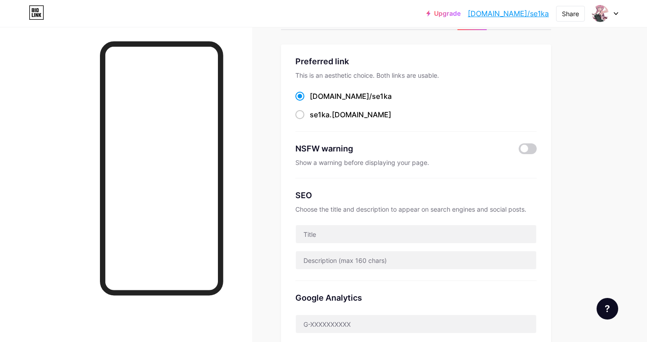
scroll to position [45, 0]
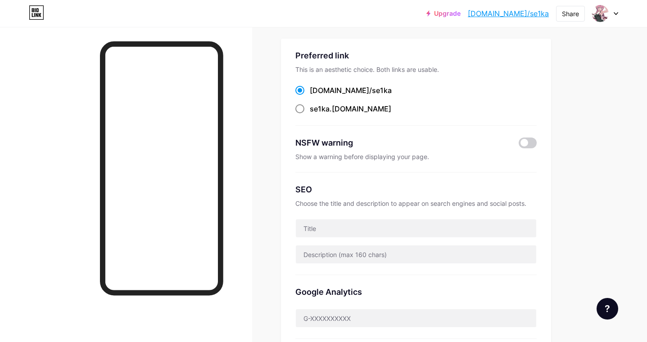
click at [333, 104] on div "se1ka .bio.link" at bounding box center [350, 109] width 81 height 11
click at [315, 114] on input "se1ka .bio.link" at bounding box center [313, 117] width 6 height 6
radio input "true"
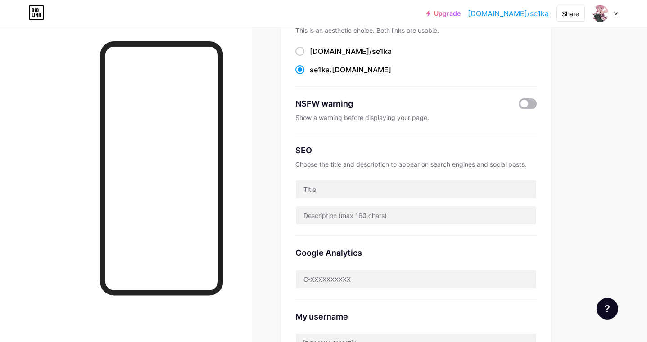
scroll to position [90, 0]
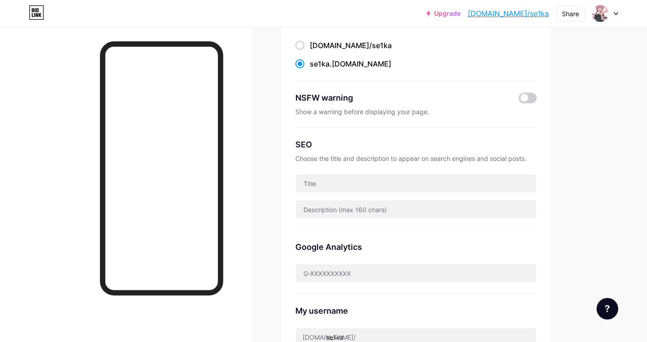
click at [536, 96] on div "Preferred link This is an aesthetic choice. Both links are usable. bio.link/ se…" at bounding box center [416, 194] width 270 height 400
click at [532, 95] on span at bounding box center [527, 98] width 18 height 11
click at [518, 100] on input "checkbox" at bounding box center [518, 100] width 0 height 0
click at [532, 95] on span at bounding box center [527, 98] width 18 height 11
click at [518, 100] on input "checkbox" at bounding box center [518, 100] width 0 height 0
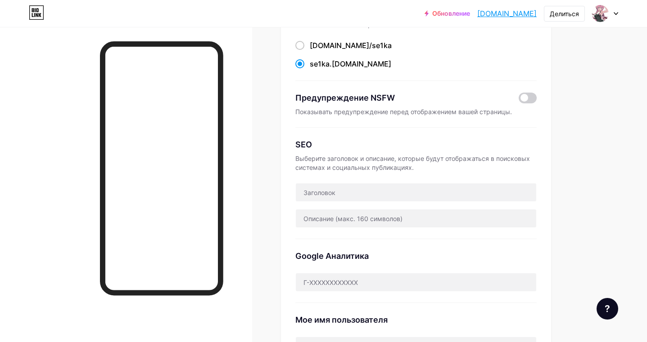
click at [586, 152] on div "Ссылки Посты Дизайн Подписчики Статистика Настройки Предпочтительная ссылка Это…" at bounding box center [294, 301] width 589 height 729
click at [475, 195] on input "text" at bounding box center [416, 193] width 240 height 18
click at [544, 201] on div "Предпочтительная ссылка Это эстетический выбор. Обе ссылки можно использовать. …" at bounding box center [416, 182] width 270 height 377
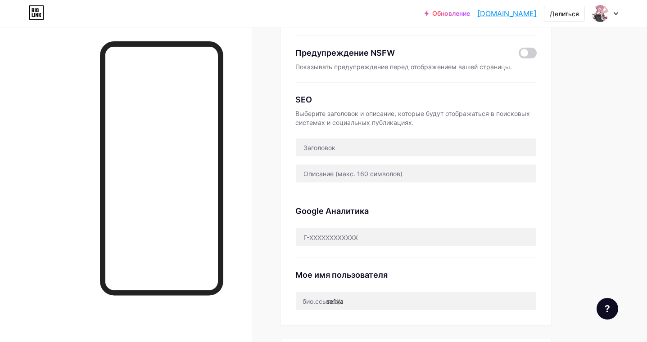
scroll to position [315, 0]
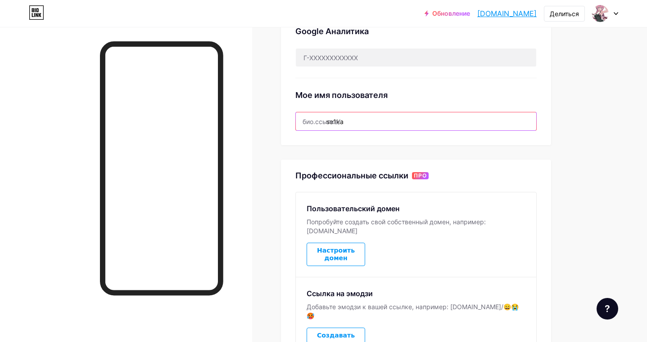
click at [369, 122] on input "se1ka" at bounding box center [416, 122] width 240 height 18
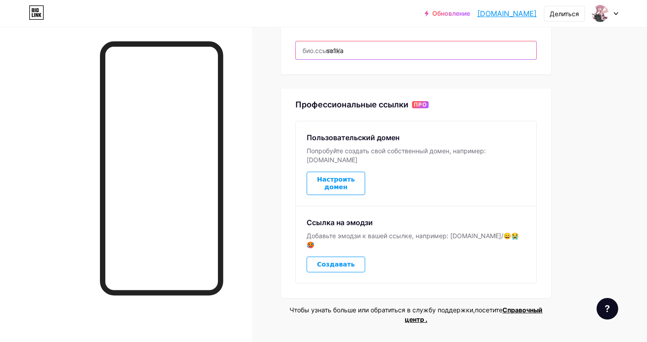
scroll to position [387, 0]
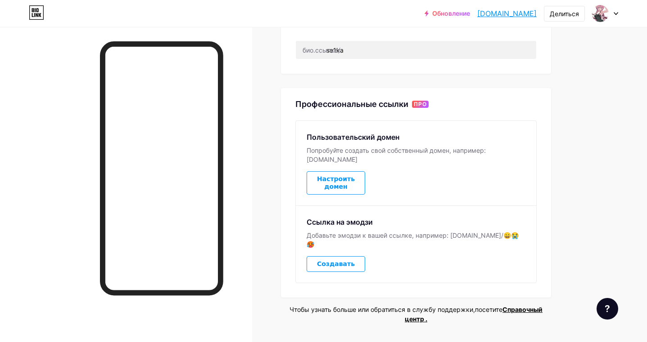
click at [540, 163] on div "Профессиональные ссылки ПРО Пользовательский домен Попробуйте создать свой собс…" at bounding box center [416, 193] width 270 height 210
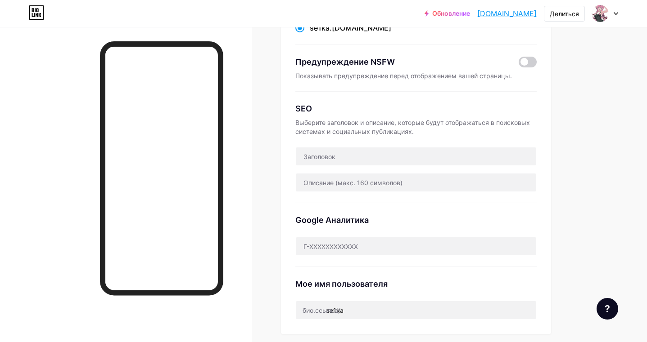
scroll to position [0, 0]
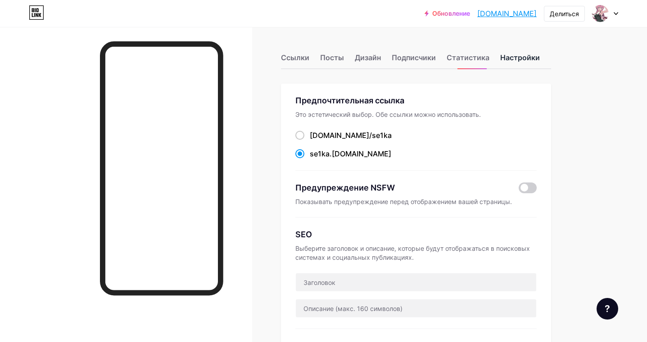
click at [527, 54] on font "Настройки" at bounding box center [520, 57] width 40 height 9
click at [471, 59] on font "Статистика" at bounding box center [467, 57] width 43 height 9
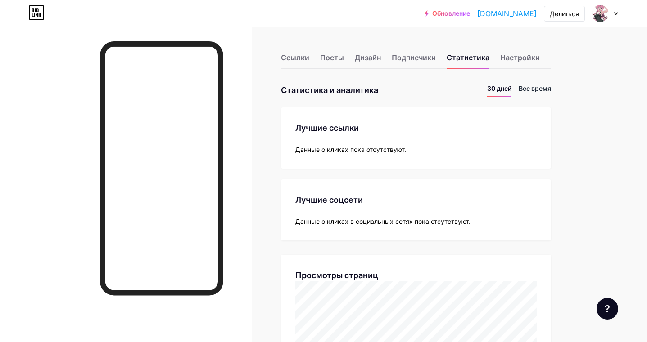
click at [528, 89] on font "Все время" at bounding box center [534, 89] width 32 height 8
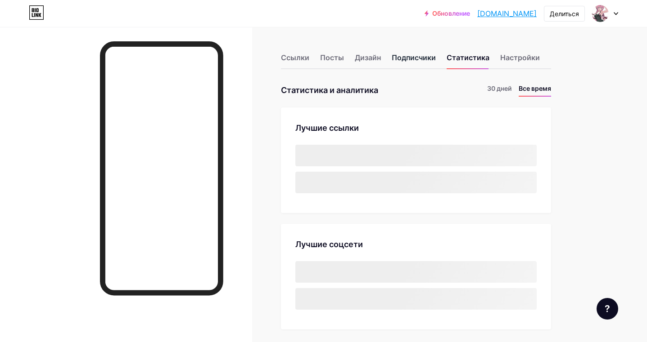
click at [400, 53] on font "Подписчики" at bounding box center [414, 57] width 44 height 11
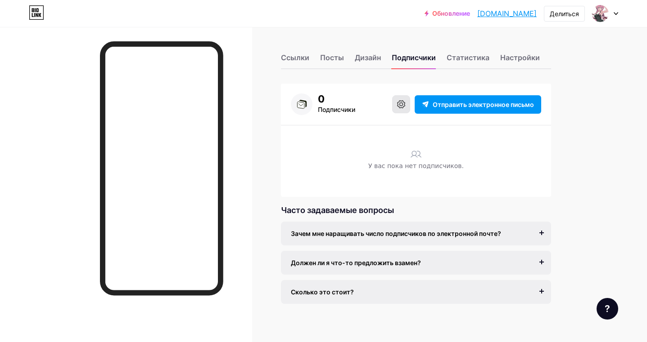
click at [403, 101] on icon at bounding box center [401, 104] width 8 height 8
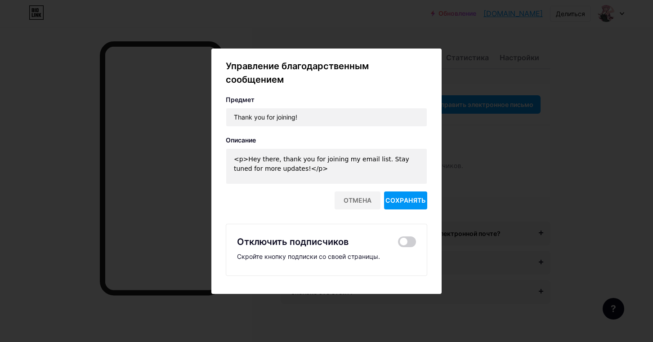
click at [536, 206] on div at bounding box center [326, 171] width 653 height 342
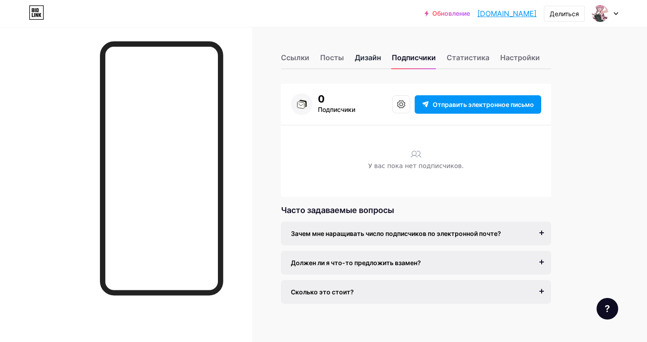
click at [373, 59] on font "Дизайн" at bounding box center [368, 57] width 26 height 9
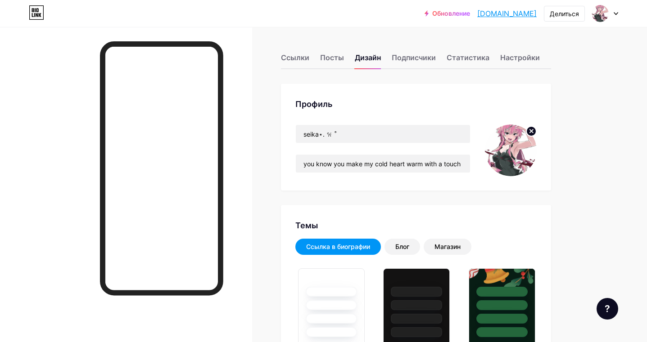
type input "#000000"
type input "#ffffff"
click at [535, 133] on circle at bounding box center [531, 131] width 10 height 10
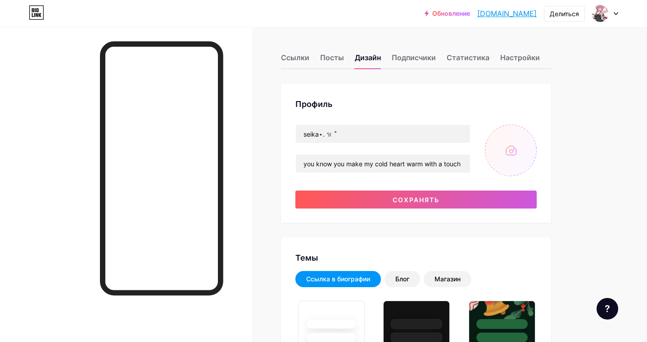
click at [517, 157] on input "file" at bounding box center [511, 151] width 52 height 52
click at [514, 179] on div "seika⋆. 𐙚 ˚ you know you make my cold heart warm with a touch Сохранять" at bounding box center [415, 167] width 241 height 84
click at [511, 158] on input "file" at bounding box center [511, 151] width 52 height 52
type input "C:\fakepath\856b9b41f1e777c6f82ba46390533dda.jpg"
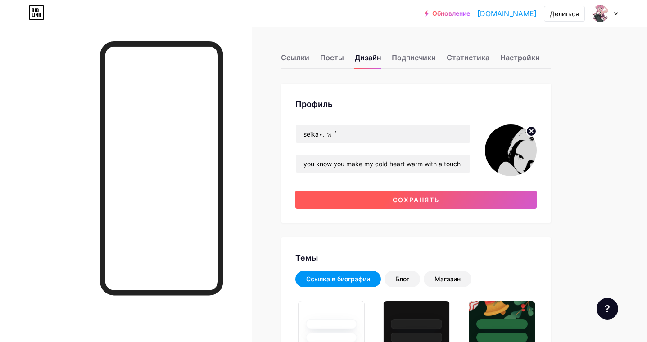
click at [473, 207] on button "Сохранять" at bounding box center [415, 200] width 241 height 18
type input "#000000"
type input "#ffffff"
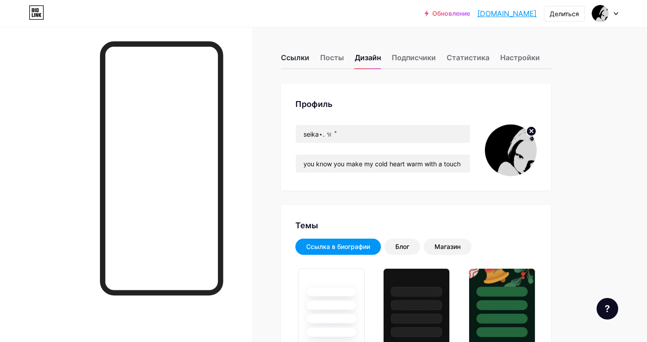
click at [288, 63] on div "Ссылки" at bounding box center [295, 60] width 28 height 16
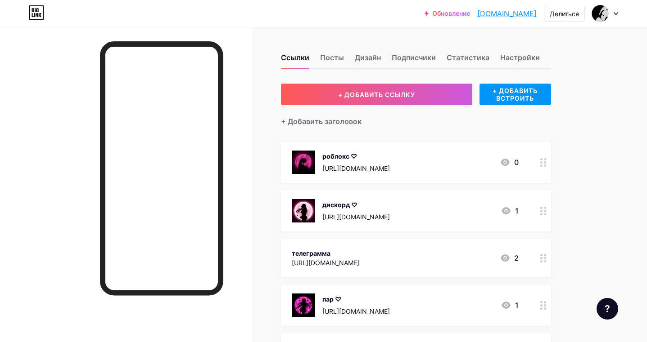
click at [511, 12] on font "[DOMAIN_NAME]" at bounding box center [506, 13] width 59 height 9
click at [453, 14] on font "Обновление" at bounding box center [451, 13] width 38 height 8
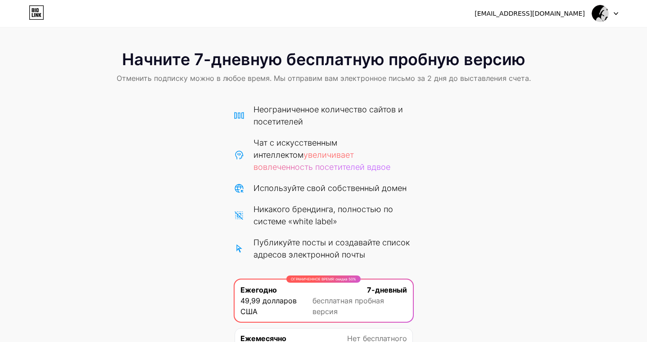
click at [613, 12] on icon at bounding box center [615, 13] width 5 height 3
click at [606, 14] on img at bounding box center [599, 13] width 17 height 17
click at [599, 13] on img at bounding box center [599, 13] width 17 height 17
click at [553, 13] on font "gaykkaaa@gmail.com" at bounding box center [529, 13] width 110 height 7
click at [543, 17] on font "gaykkaaa@gmail.com" at bounding box center [529, 13] width 110 height 7
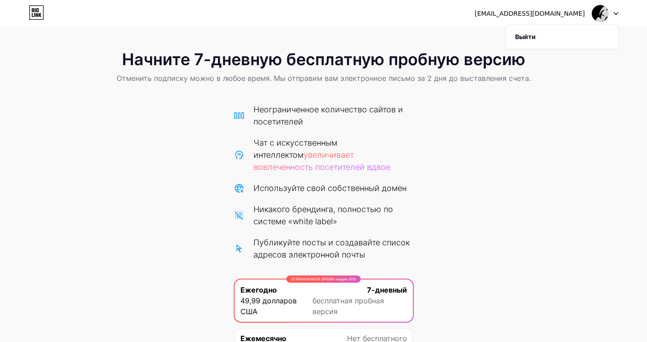
drag, startPoint x: 612, startPoint y: 13, endPoint x: 247, endPoint y: 8, distance: 365.5
click at [608, 13] on div at bounding box center [605, 13] width 26 height 16
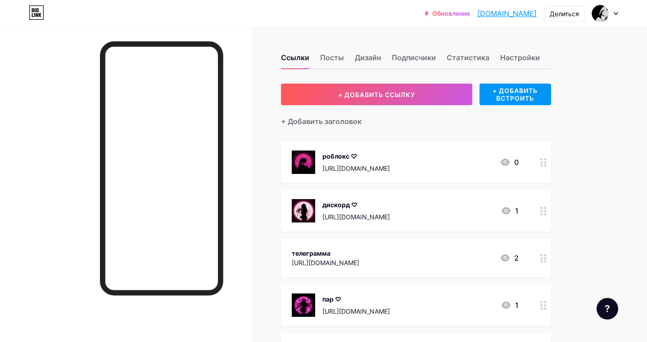
click at [545, 162] on circle at bounding box center [545, 163] width 2 height 2
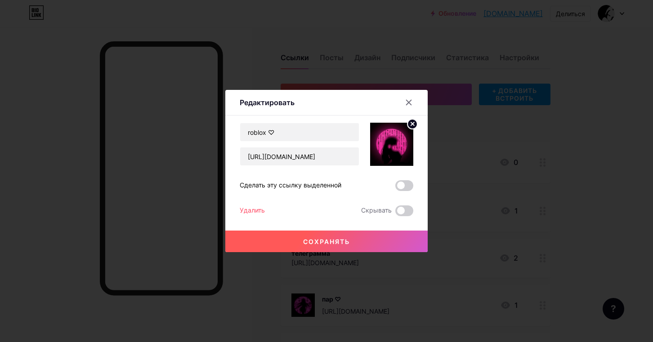
click at [411, 126] on icon at bounding box center [412, 123] width 3 height 3
click at [393, 136] on rect at bounding box center [390, 138] width 14 height 14
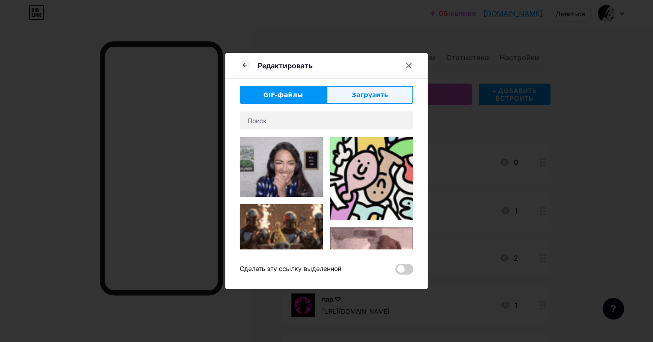
click at [391, 86] on button "Загрузить" at bounding box center [370, 95] width 87 height 18
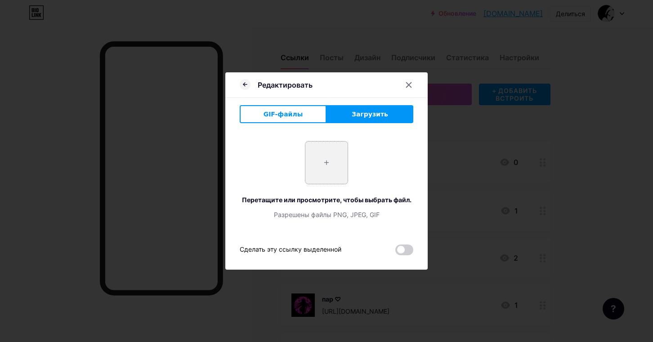
click at [321, 162] on input "file" at bounding box center [327, 163] width 42 height 42
type input "C:\fakepath\c1ed91c2fdd684f62b1eb06d57cd2929.jpg"
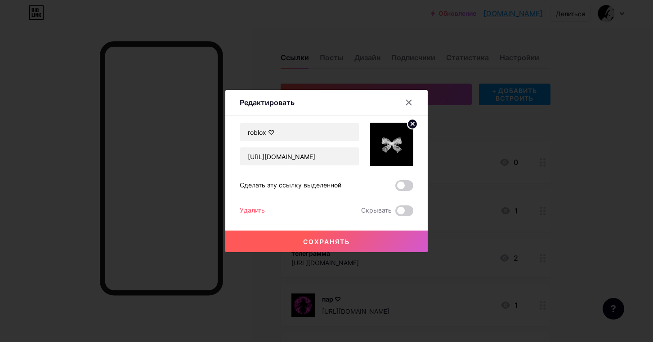
click at [315, 241] on font "Сохранять" at bounding box center [326, 242] width 47 height 8
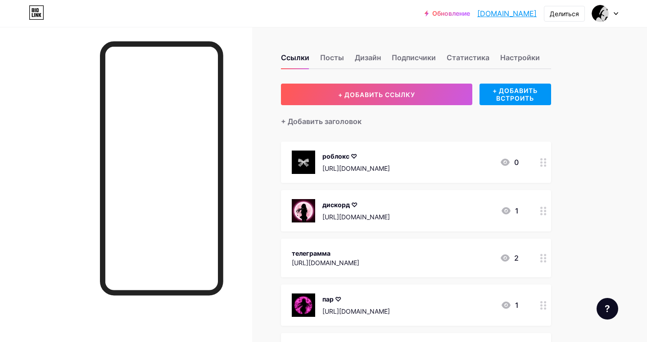
click at [549, 222] on div at bounding box center [543, 210] width 15 height 41
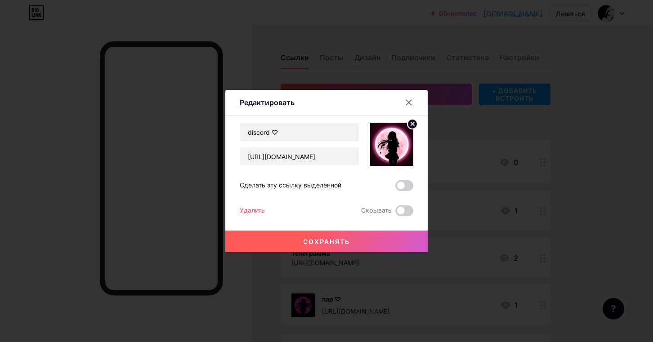
click at [392, 167] on div "discord ♡ https://discord.com/channels/@me/1366411880784068649 Сделать эту ссыл…" at bounding box center [327, 170] width 174 height 94
click at [415, 124] on circle at bounding box center [413, 124] width 10 height 10
click at [396, 140] on rect at bounding box center [390, 138] width 14 height 14
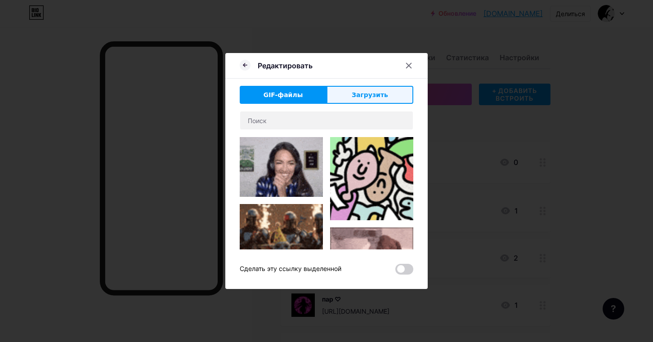
click at [365, 103] on button "Загрузить" at bounding box center [370, 95] width 87 height 18
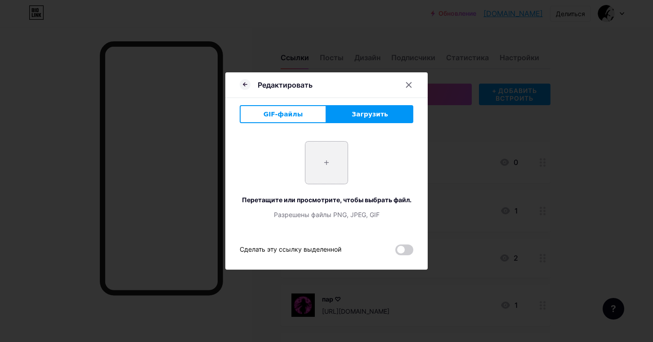
click at [332, 173] on input "file" at bounding box center [327, 163] width 42 height 42
type input "C:\fakepath\c1ed91c2fdd684f62b1eb06d57cd2929.jpg"
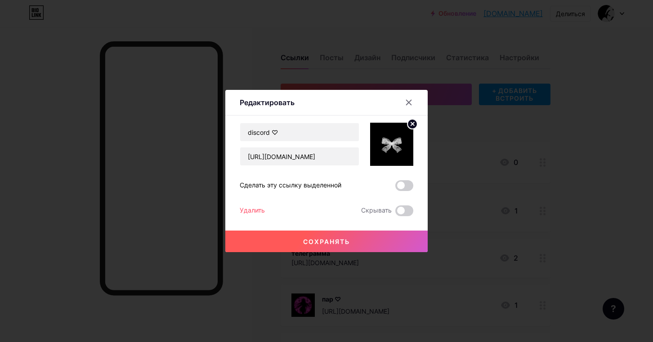
click at [365, 252] on div at bounding box center [326, 171] width 653 height 342
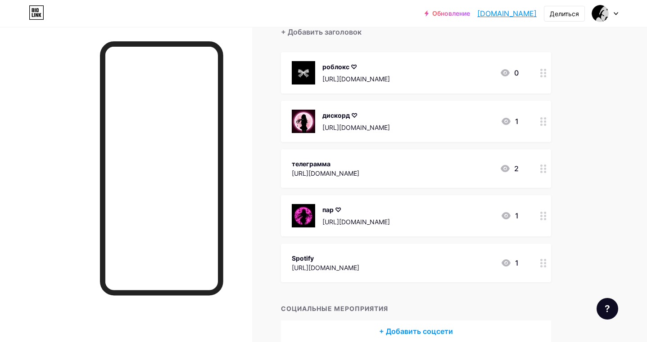
scroll to position [90, 0]
click at [542, 220] on div at bounding box center [543, 215] width 15 height 41
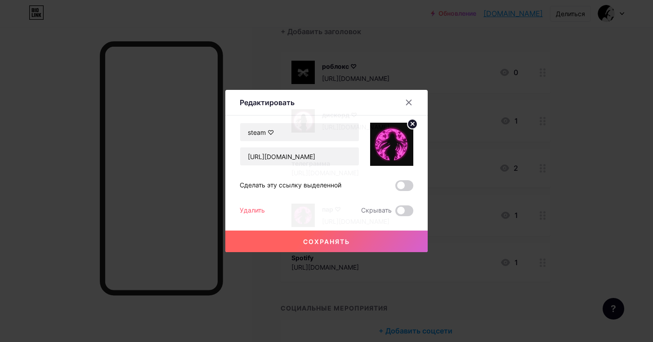
click at [407, 122] on div "Содержание Ютуб Смотрите видео YouTube, не покидая свою страницу. ДОБАВЛЯТЬ Вим…" at bounding box center [327, 166] width 174 height 101
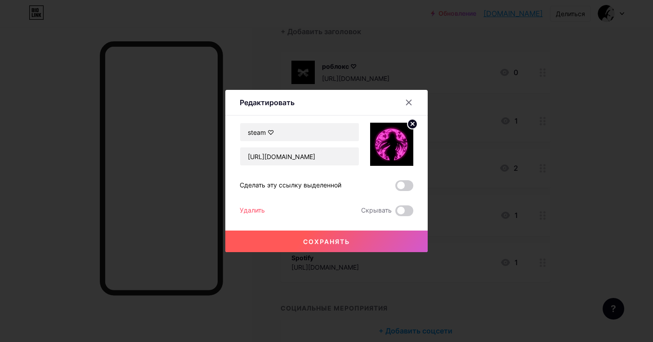
click at [414, 123] on icon at bounding box center [412, 123] width 3 height 3
click at [386, 144] on rect at bounding box center [390, 138] width 14 height 14
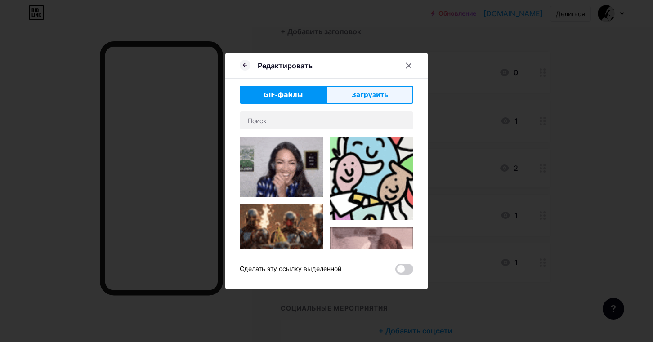
click at [367, 101] on button "Загрузить" at bounding box center [370, 95] width 87 height 18
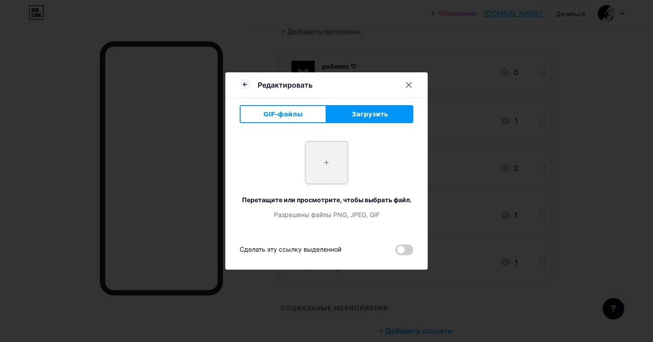
click at [318, 157] on input "file" at bounding box center [327, 163] width 42 height 42
type input "C:\fakepath\c1ed91c2fdd684f62b1eb06d57cd2929.jpg"
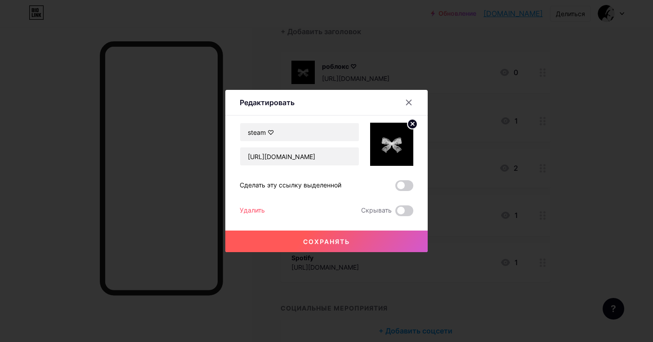
click at [327, 243] on font "Сохранять" at bounding box center [326, 242] width 47 height 8
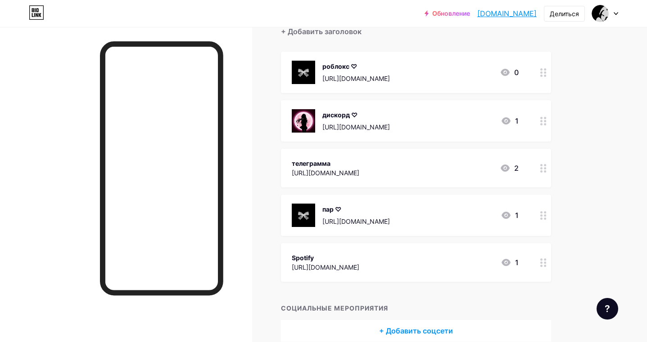
click at [543, 122] on icon at bounding box center [543, 121] width 6 height 9
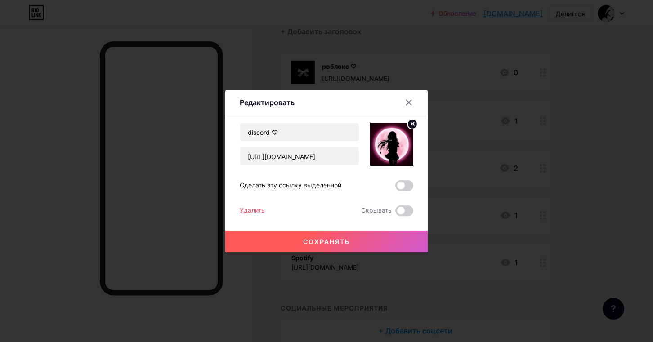
click at [414, 127] on circle at bounding box center [413, 124] width 10 height 10
click at [396, 138] on rect at bounding box center [390, 138] width 14 height 14
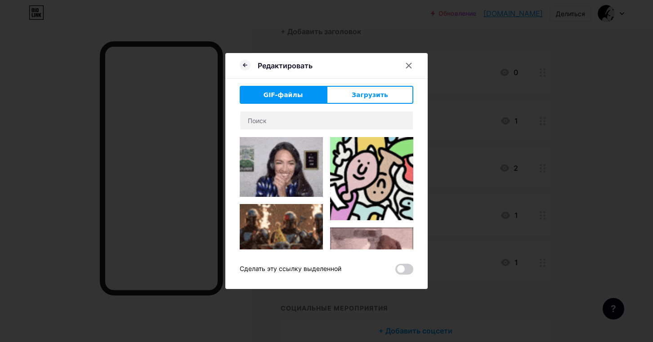
click at [354, 106] on div "GIF-файлы Загрузить Содержание Ютуб Смотрите видео YouTube, не покидая свою стр…" at bounding box center [327, 180] width 174 height 189
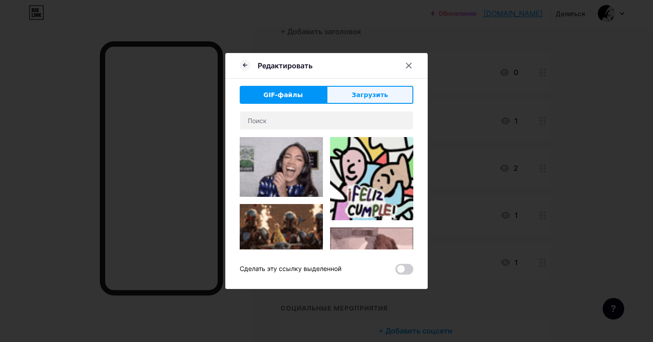
click at [364, 98] on font "Загрузить" at bounding box center [370, 94] width 36 height 7
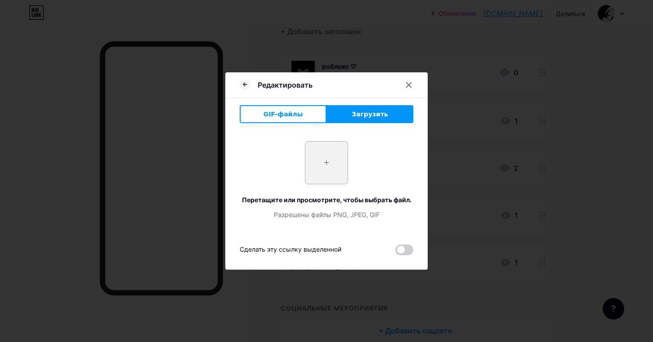
click at [334, 160] on input "file" at bounding box center [327, 163] width 42 height 42
type input "C:\fakepath\c1ed91c2fdd684f62b1eb06d57cd2929.jpg"
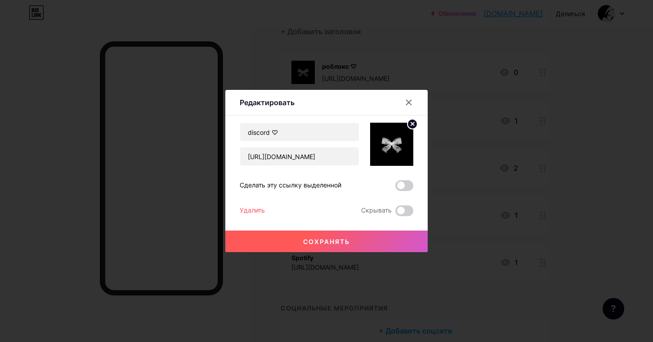
click at [343, 240] on font "Сохранять" at bounding box center [326, 242] width 47 height 8
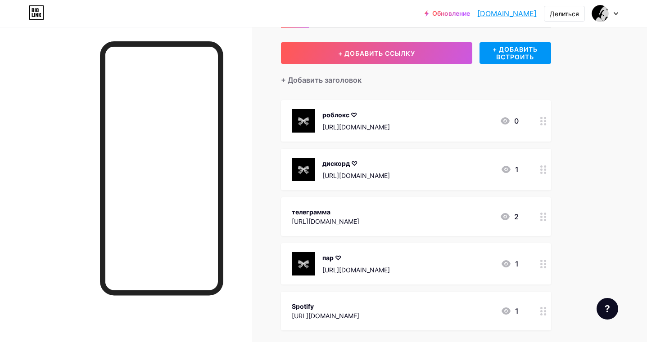
scroll to position [0, 0]
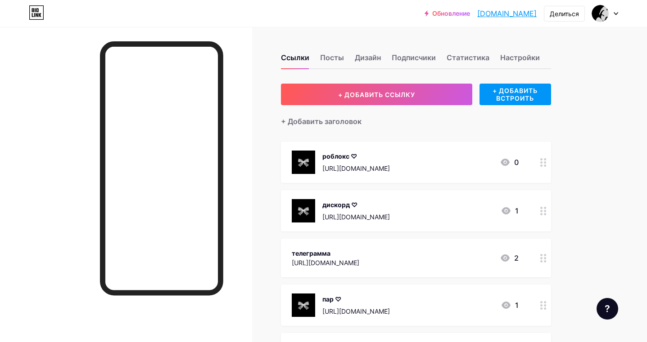
click at [509, 17] on font "[DOMAIN_NAME]" at bounding box center [506, 13] width 59 height 9
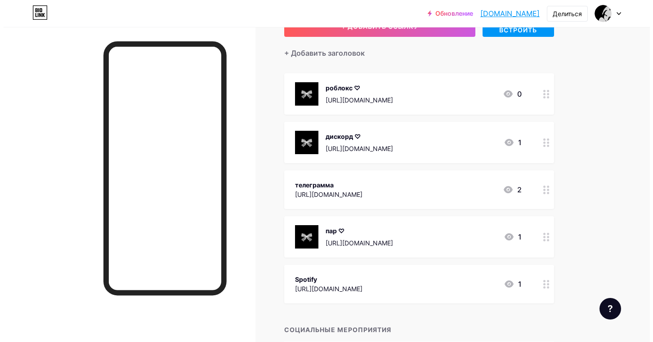
scroll to position [134, 0]
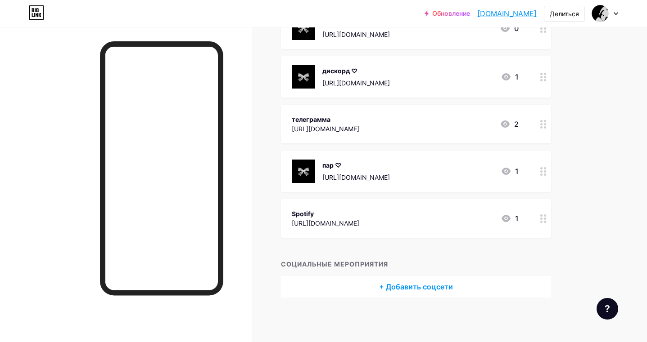
click at [545, 221] on circle at bounding box center [545, 222] width 2 height 2
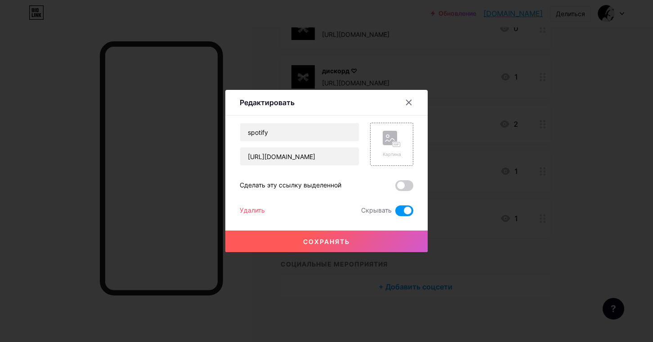
click at [545, 221] on div at bounding box center [326, 171] width 653 height 342
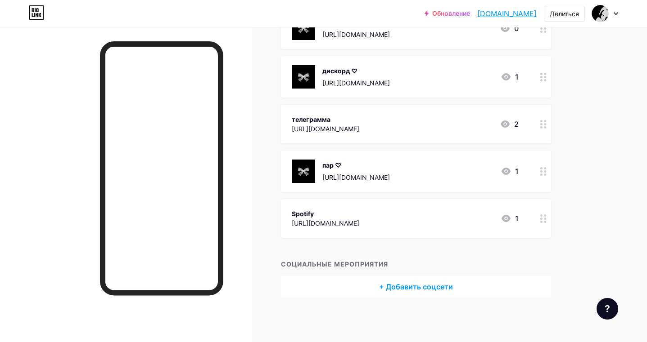
click at [538, 122] on div at bounding box center [543, 124] width 15 height 39
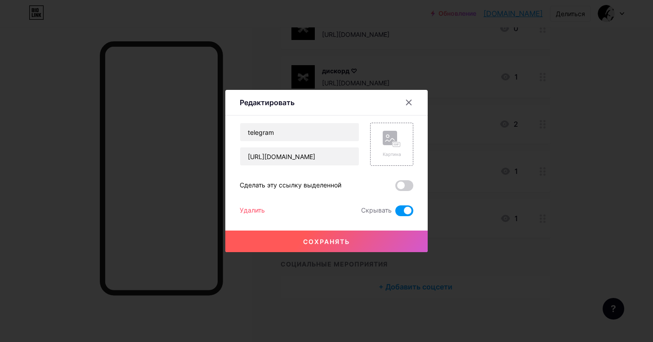
click at [538, 122] on div at bounding box center [326, 171] width 653 height 342
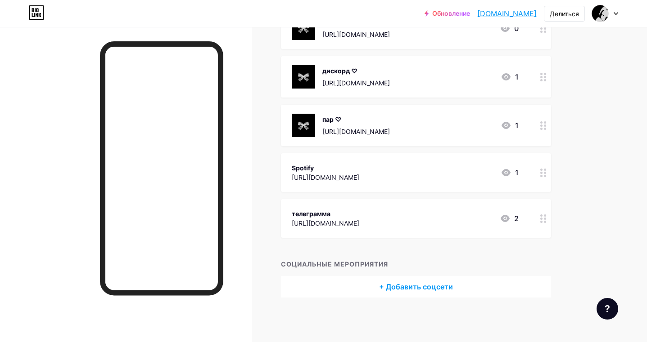
click at [432, 287] on font "+ Добавить соцсети" at bounding box center [416, 287] width 74 height 9
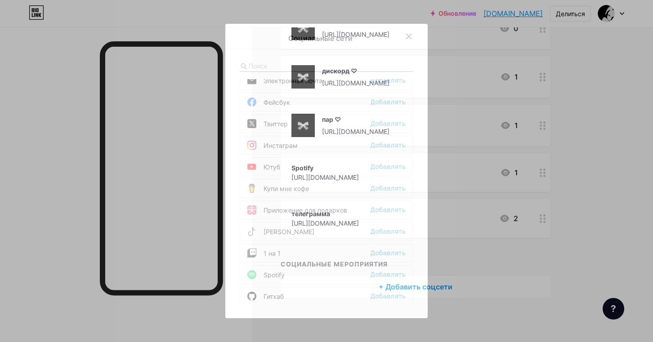
scroll to position [0, 0]
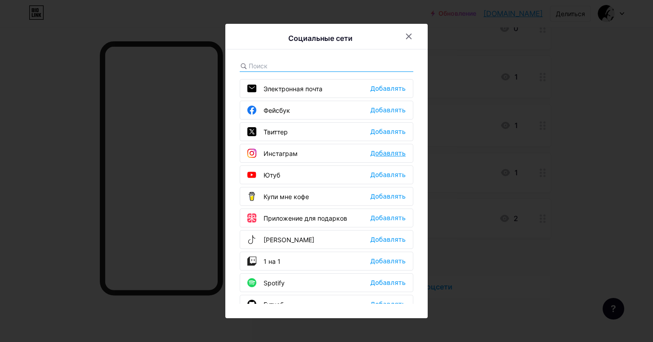
click at [396, 152] on font "Добавлять" at bounding box center [388, 153] width 36 height 7
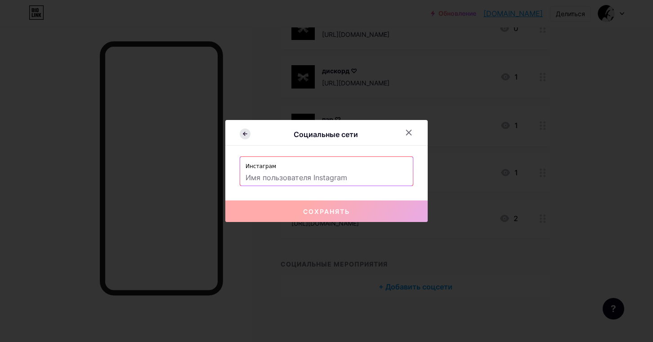
click at [242, 136] on icon at bounding box center [245, 134] width 11 height 11
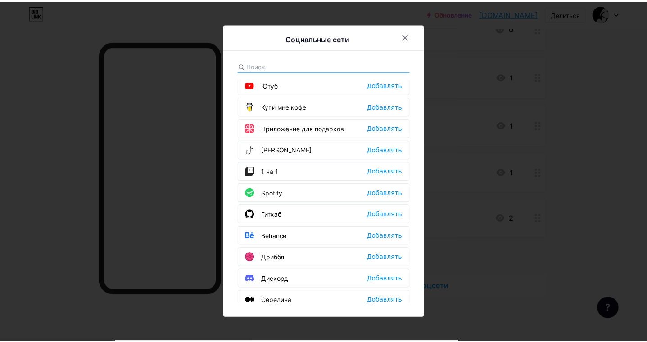
scroll to position [45, 0]
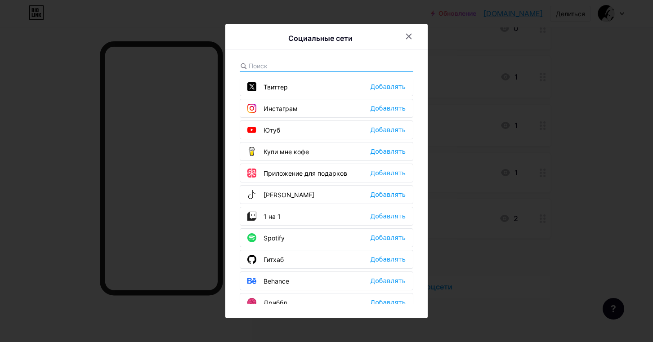
click at [592, 283] on div at bounding box center [326, 171] width 653 height 342
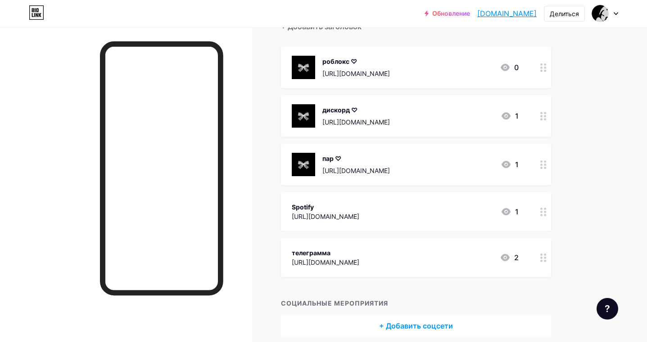
scroll to position [89, 0]
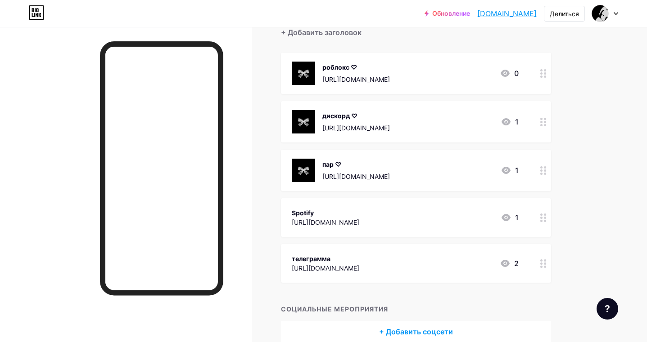
click at [540, 166] on div at bounding box center [543, 170] width 15 height 41
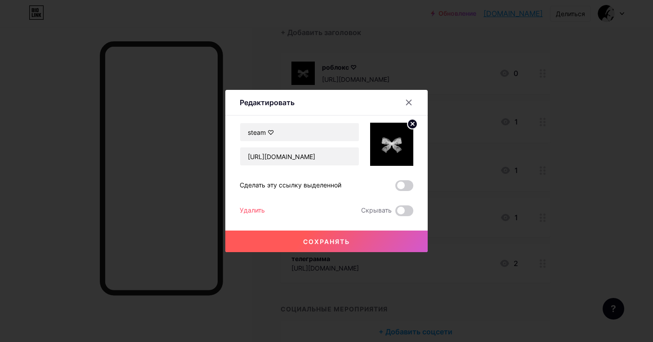
click at [405, 104] on icon at bounding box center [408, 102] width 7 height 7
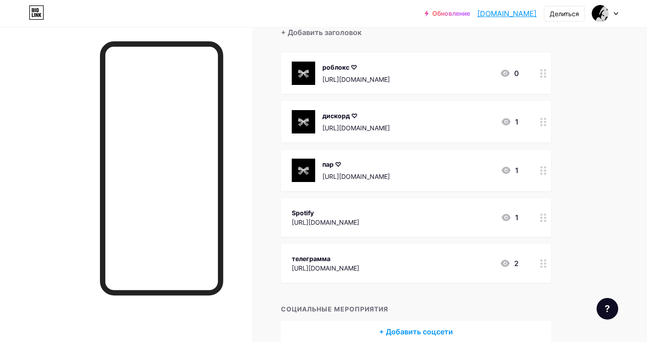
click at [545, 126] on circle at bounding box center [545, 125] width 2 height 2
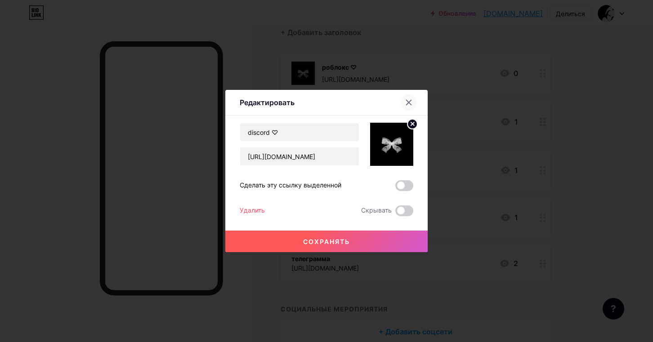
click at [412, 106] on icon at bounding box center [408, 102] width 7 height 7
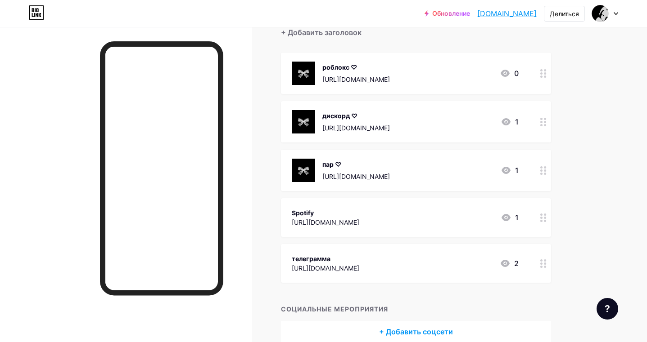
click at [542, 74] on icon at bounding box center [543, 73] width 6 height 9
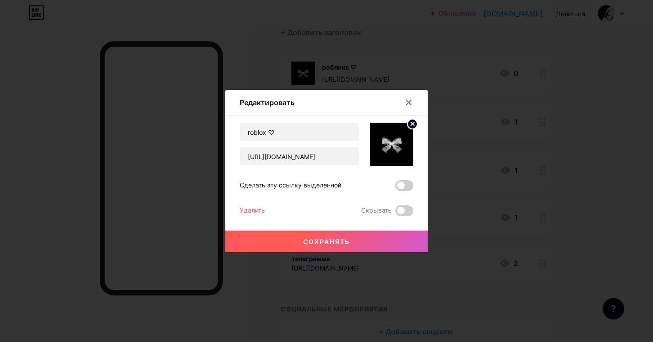
click at [411, 192] on div "roblox ♡ https://www.roblox.com/users/8040336043/profile Сделать эту ссылку выд…" at bounding box center [327, 170] width 174 height 94
click at [401, 190] on span at bounding box center [405, 185] width 18 height 11
click at [396, 188] on input "checkbox" at bounding box center [396, 188] width 0 height 0
click at [371, 233] on button "Сохранять" at bounding box center [326, 242] width 203 height 22
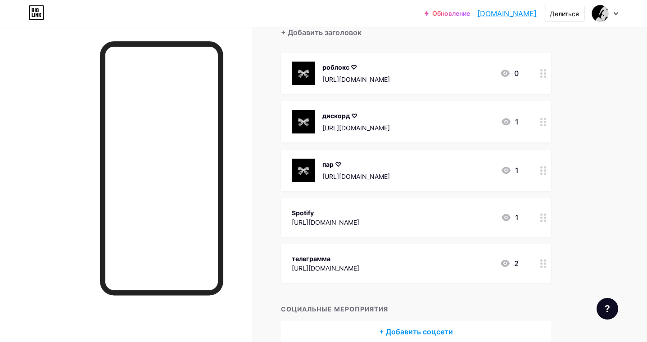
click at [501, 14] on font "[DOMAIN_NAME]" at bounding box center [506, 13] width 59 height 9
click at [546, 125] on circle at bounding box center [545, 125] width 2 height 2
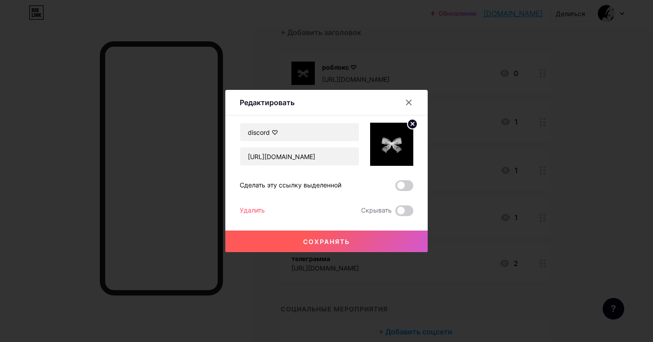
click at [412, 181] on span at bounding box center [405, 185] width 18 height 11
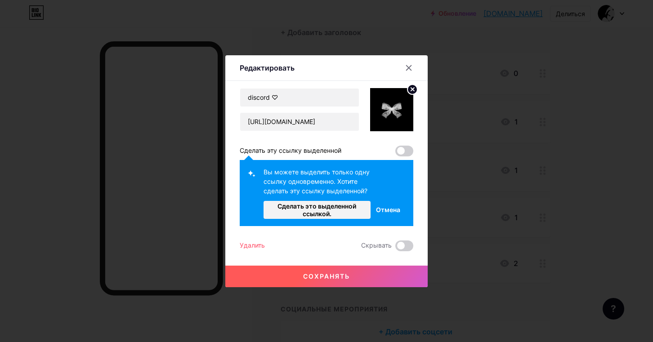
click at [406, 152] on span at bounding box center [405, 151] width 18 height 11
click at [407, 66] on icon at bounding box center [409, 67] width 5 height 5
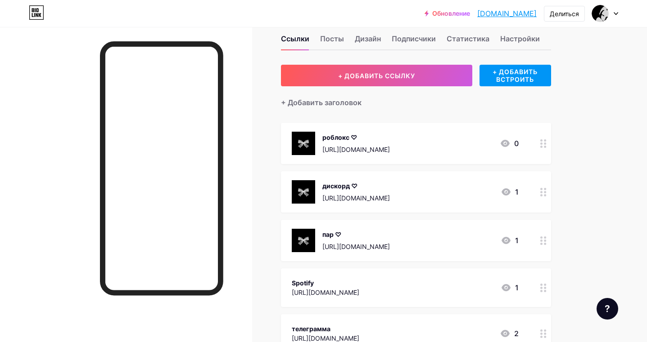
scroll to position [0, 0]
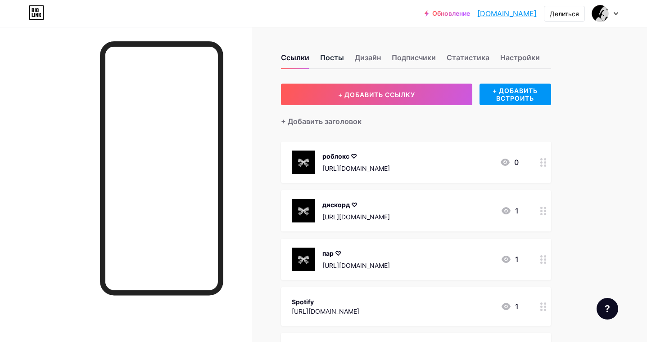
click at [331, 57] on font "Посты" at bounding box center [332, 57] width 24 height 9
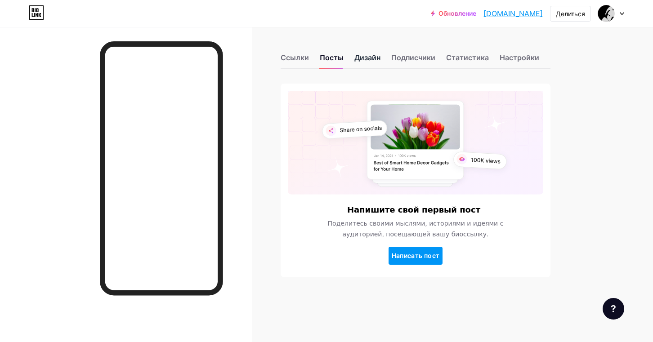
click at [372, 60] on font "Дизайн" at bounding box center [368, 57] width 26 height 9
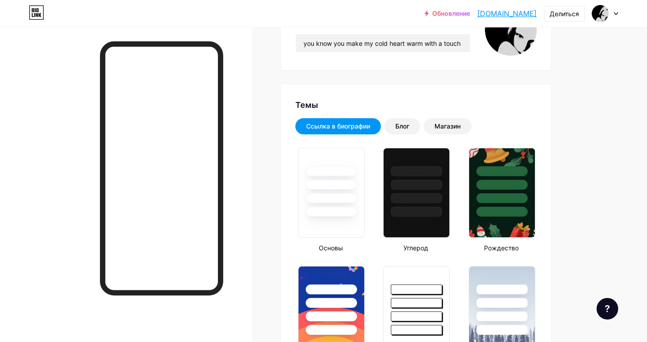
type input "#000000"
type input "#ffffff"
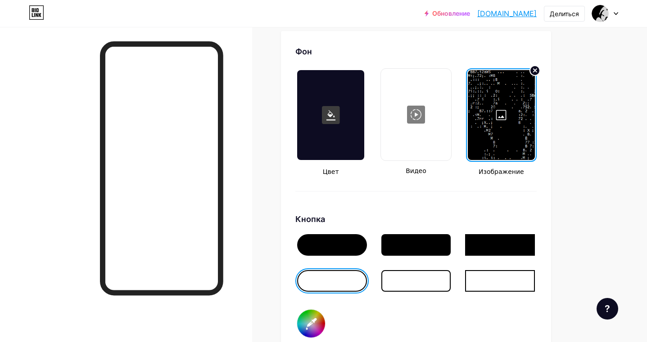
scroll to position [1215, 0]
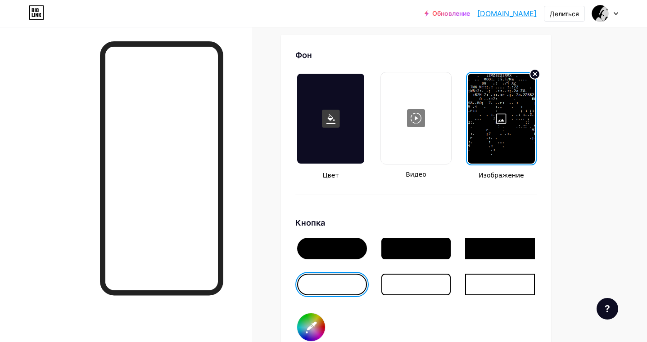
click at [498, 18] on font "[DOMAIN_NAME]" at bounding box center [506, 13] width 59 height 9
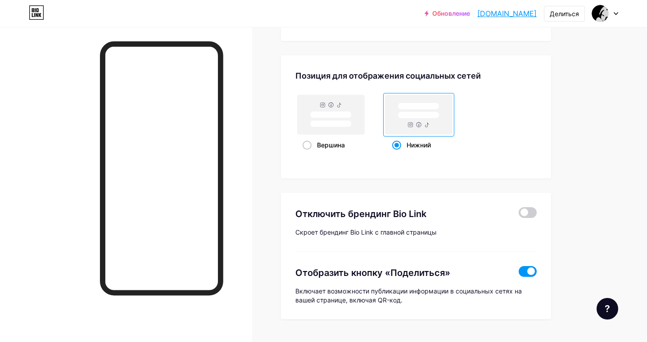
scroll to position [1747, 0]
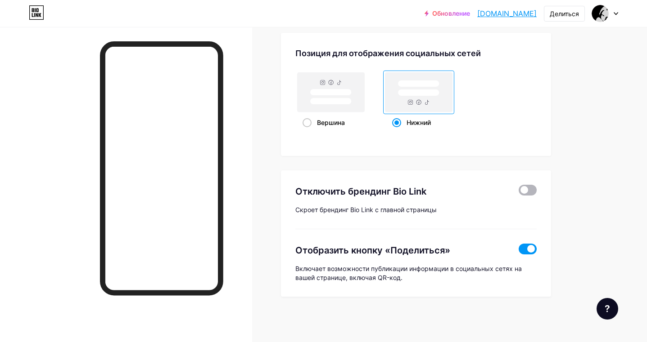
click at [529, 192] on span at bounding box center [527, 190] width 18 height 11
click at [518, 193] on input "checkbox" at bounding box center [518, 193] width 0 height 0
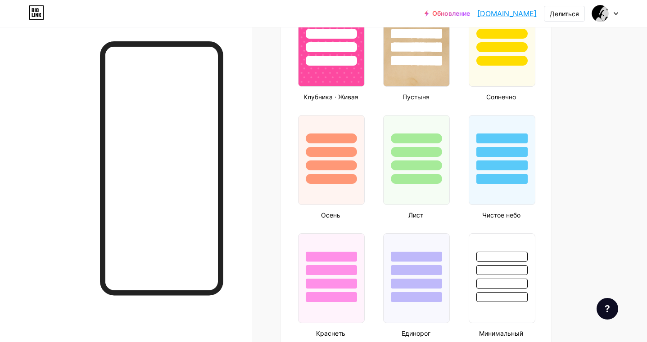
type input "#000000"
type input "#ffffff"
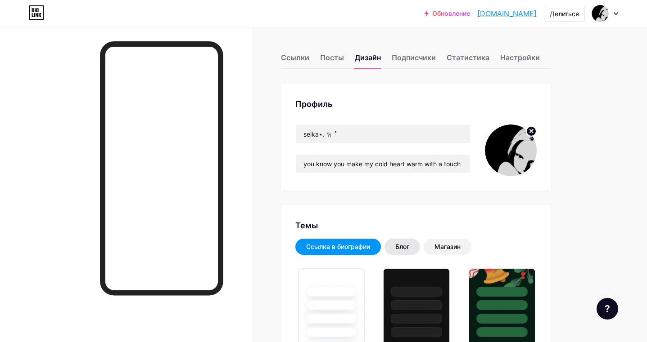
click at [411, 244] on div "Блог" at bounding box center [402, 247] width 36 height 16
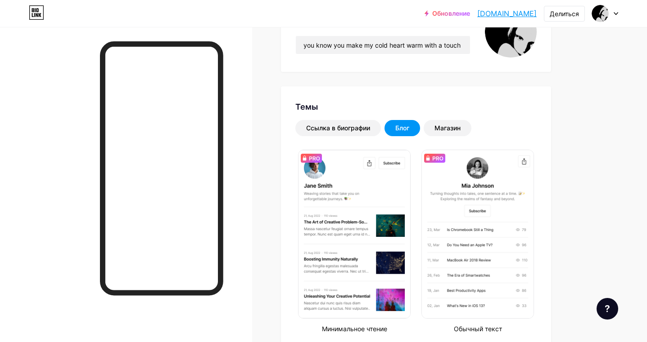
scroll to position [61, 0]
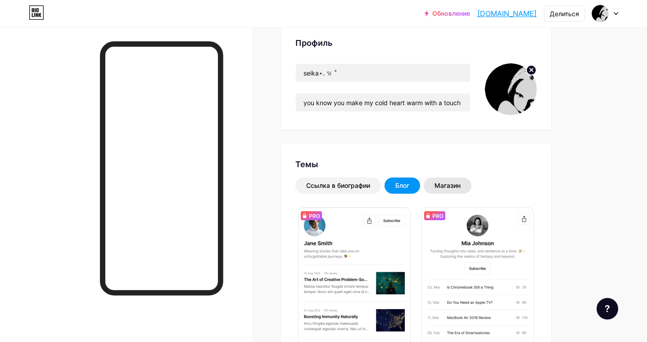
click at [453, 185] on font "Магазин" at bounding box center [447, 186] width 26 height 8
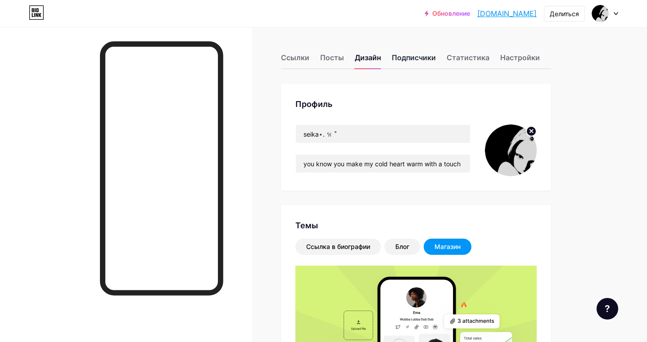
click at [409, 65] on div "Подписчики" at bounding box center [414, 60] width 44 height 16
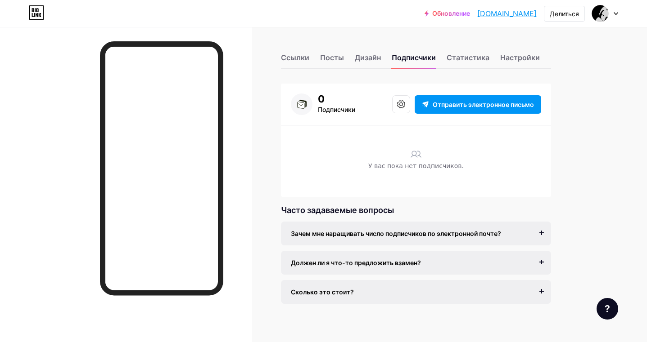
drag, startPoint x: 426, startPoint y: 167, endPoint x: 417, endPoint y: 136, distance: 31.5
click at [426, 166] on font "У вас пока нет подписчиков." at bounding box center [415, 165] width 95 height 7
click at [396, 111] on button at bounding box center [401, 104] width 18 height 18
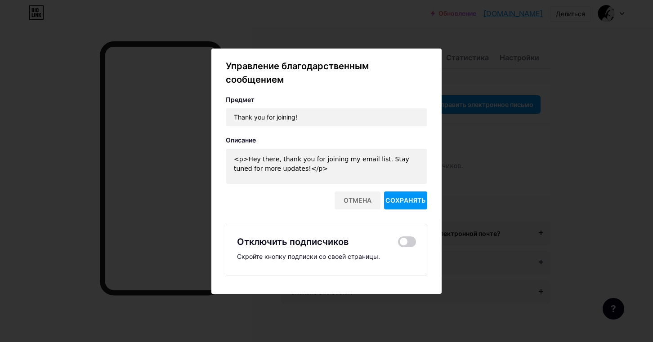
click at [609, 174] on div at bounding box center [326, 171] width 653 height 342
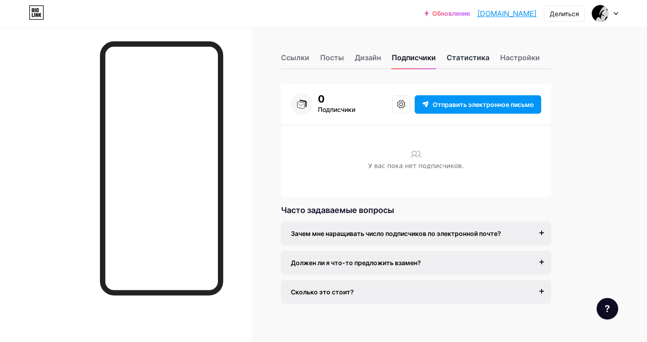
click at [480, 59] on font "Статистика" at bounding box center [467, 57] width 43 height 9
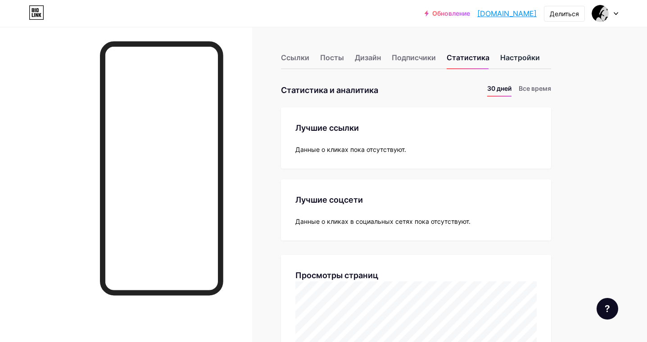
click at [521, 53] on font "Настройки" at bounding box center [520, 57] width 40 height 9
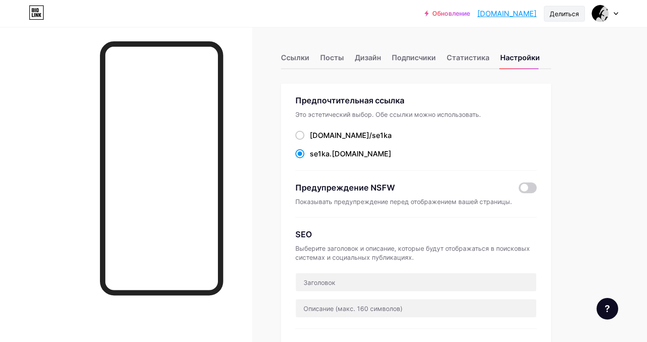
click at [573, 10] on font "Делиться" at bounding box center [564, 14] width 29 height 8
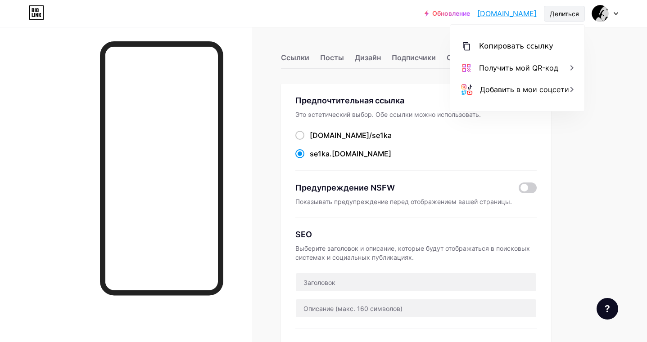
click at [573, 10] on font "Делиться" at bounding box center [564, 14] width 29 height 8
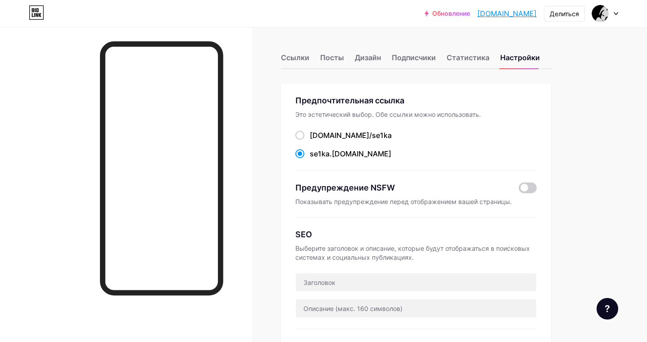
click at [615, 14] on icon at bounding box center [615, 13] width 5 height 3
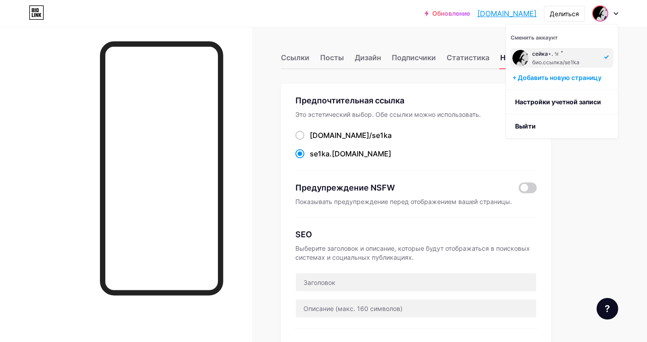
click at [615, 14] on icon at bounding box center [615, 13] width 5 height 3
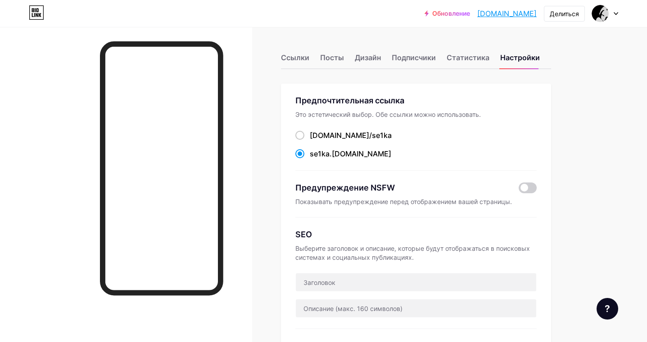
click at [35, 11] on icon at bounding box center [35, 10] width 1 height 4
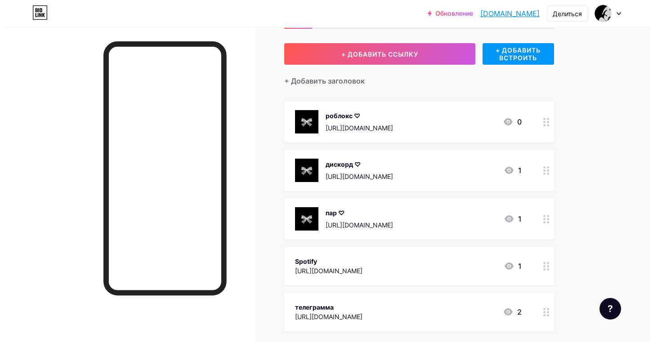
scroll to position [45, 0]
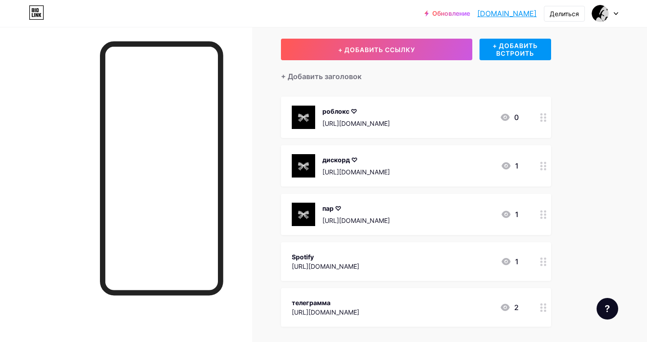
click at [536, 259] on div at bounding box center [543, 262] width 15 height 39
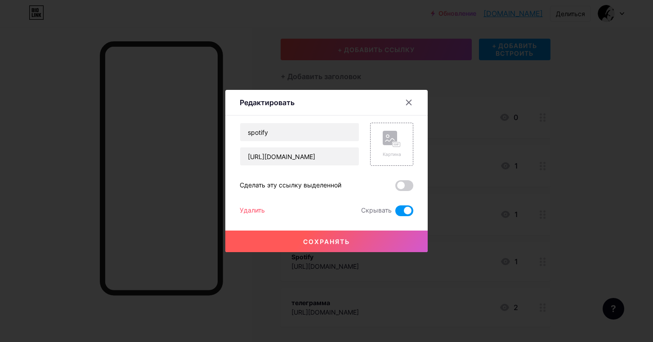
click at [498, 200] on div at bounding box center [326, 171] width 653 height 342
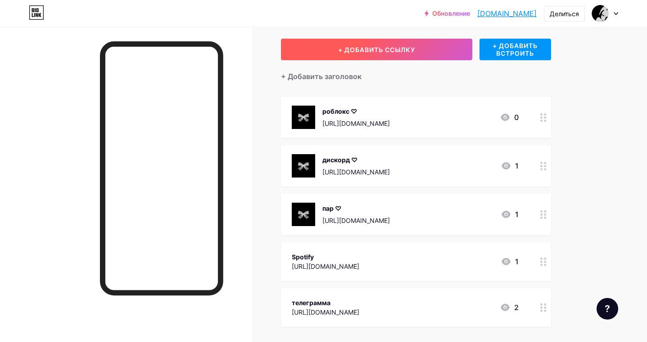
click at [351, 54] on button "+ ДОБАВИТЬ ССЫЛКУ" at bounding box center [376, 50] width 191 height 22
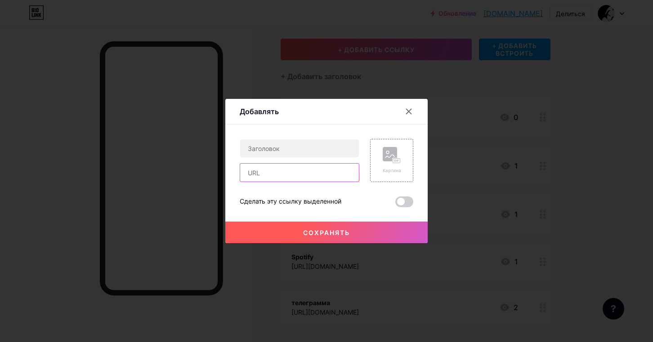
drag, startPoint x: 288, startPoint y: 179, endPoint x: 298, endPoint y: 178, distance: 10.4
click at [288, 179] on input "text" at bounding box center [299, 173] width 119 height 18
paste input "[URL][DOMAIN_NAME]"
type input "[URL][DOMAIN_NAME]"
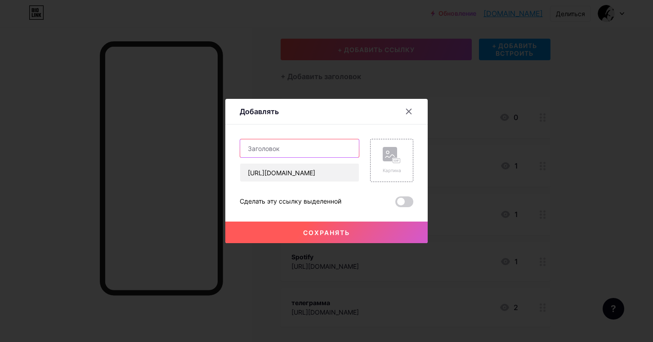
scroll to position [0, 0]
click at [321, 153] on input "text" at bounding box center [299, 149] width 119 height 18
click at [514, 166] on div at bounding box center [326, 171] width 653 height 342
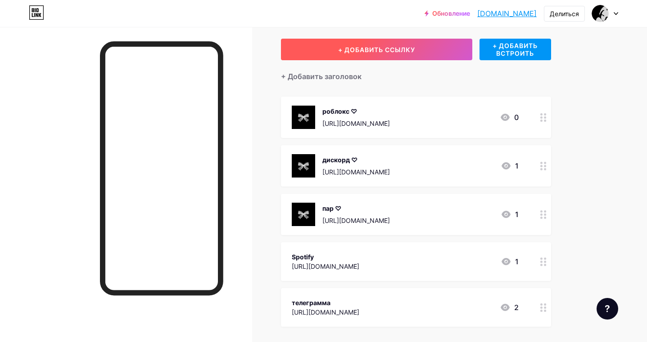
click at [406, 46] on font "+ ДОБАВИТЬ ССЫЛКУ" at bounding box center [376, 50] width 77 height 8
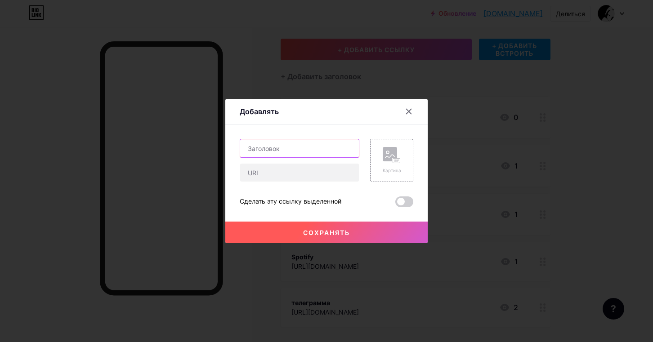
click at [303, 154] on input "text" at bounding box center [299, 149] width 119 height 18
paste input "♡⃝"
click at [285, 167] on input "text" at bounding box center [299, 173] width 119 height 18
drag, startPoint x: 284, startPoint y: 141, endPoint x: 281, endPoint y: 130, distance: 11.1
click at [284, 141] on input "♡⃝" at bounding box center [299, 149] width 119 height 18
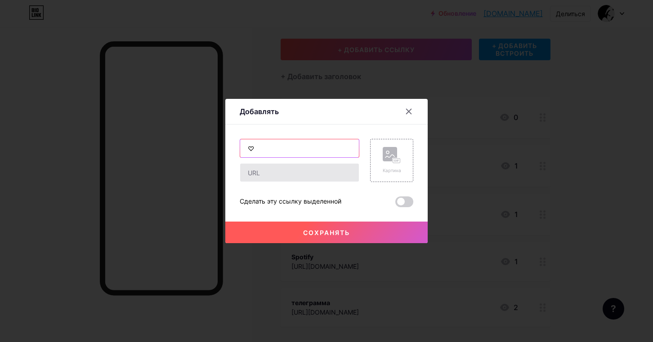
type input "♡"
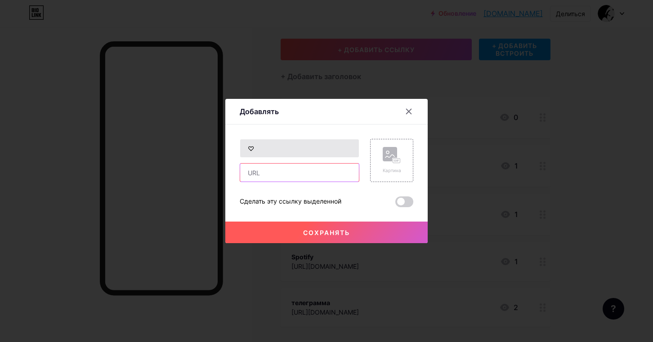
drag, startPoint x: 276, startPoint y: 176, endPoint x: 291, endPoint y: 148, distance: 31.2
click at [276, 176] on input "text" at bounding box center [299, 173] width 119 height 18
paste input "[URL][DOMAIN_NAME]"
type input "[URL][DOMAIN_NAME]"
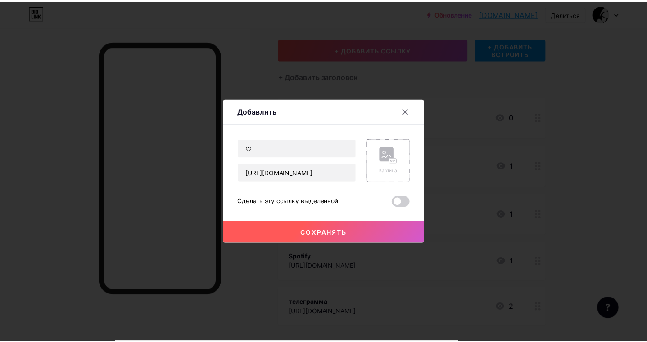
scroll to position [0, 0]
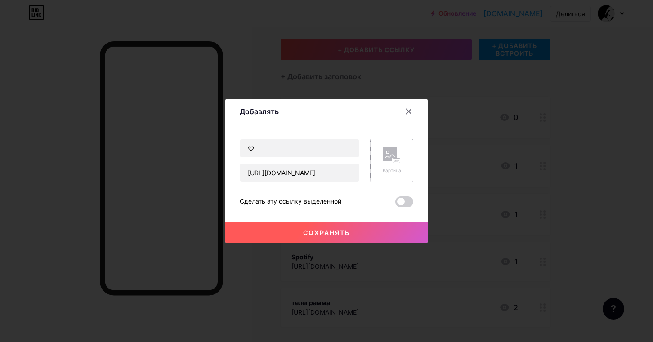
click at [389, 149] on rect at bounding box center [390, 154] width 14 height 14
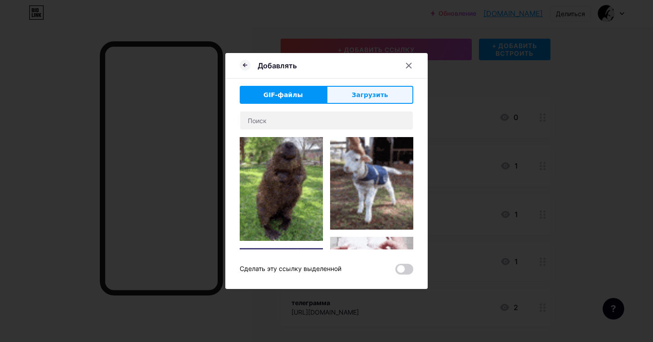
click at [327, 90] on button "Загрузить" at bounding box center [370, 95] width 87 height 18
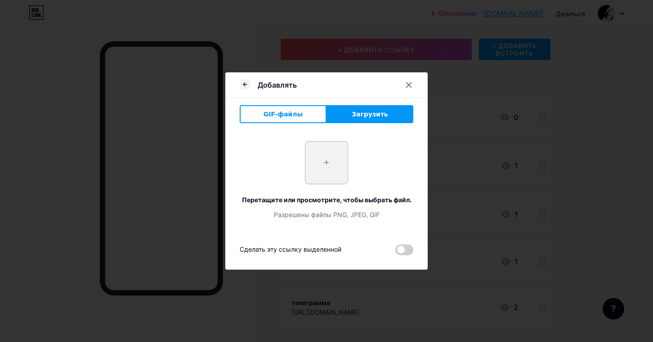
click at [313, 163] on input "file" at bounding box center [327, 163] width 42 height 42
type input "C:\fakepath\c1ed91c2fdd684f62b1eb06d57cd2929.jpg"
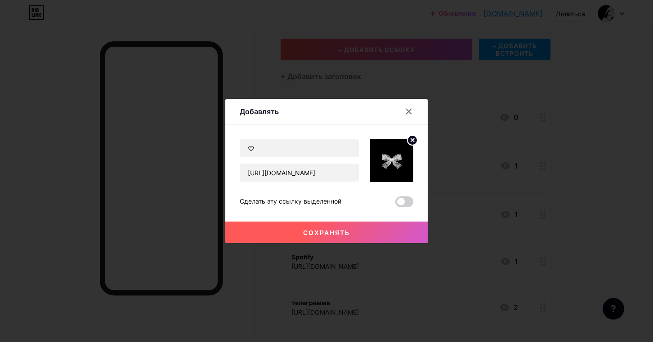
click at [305, 239] on button "Сохранять" at bounding box center [326, 233] width 203 height 22
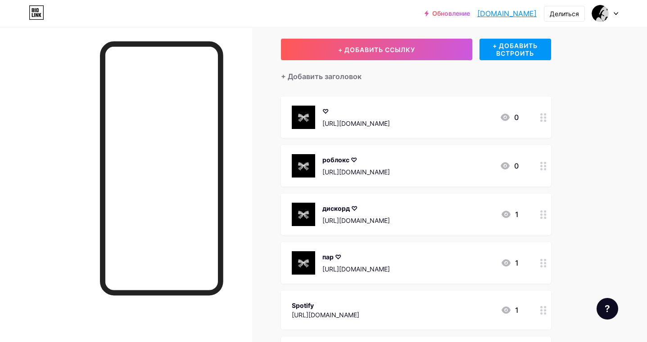
click at [508, 11] on font "[DOMAIN_NAME]" at bounding box center [506, 13] width 59 height 9
drag, startPoint x: 535, startPoint y: 212, endPoint x: 546, endPoint y: 277, distance: 66.1
click at [546, 277] on span "роблокс ♡ [URL][DOMAIN_NAME] 0 дискорд ♡ [URL][DOMAIN_NAME] 1 ♡ [URL][DOMAIN_NA…" at bounding box center [416, 236] width 270 height 279
click at [568, 218] on div "Ссылки Посты Дизайн Подписчики Статистика Настройки + ДОБАВИТЬ ССЫЛКУ + ДОБАВИТ…" at bounding box center [294, 231] width 589 height 499
click at [329, 259] on font "♡" at bounding box center [325, 257] width 6 height 8
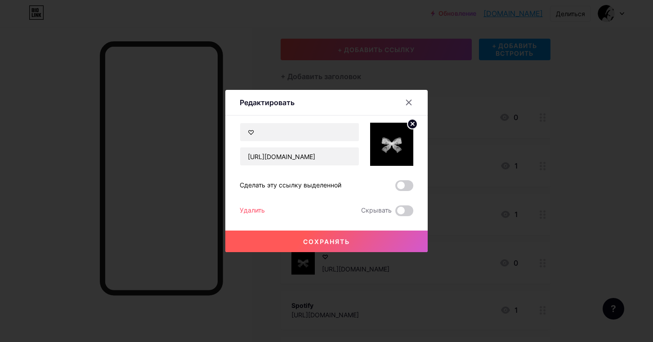
click at [529, 153] on div at bounding box center [326, 171] width 653 height 342
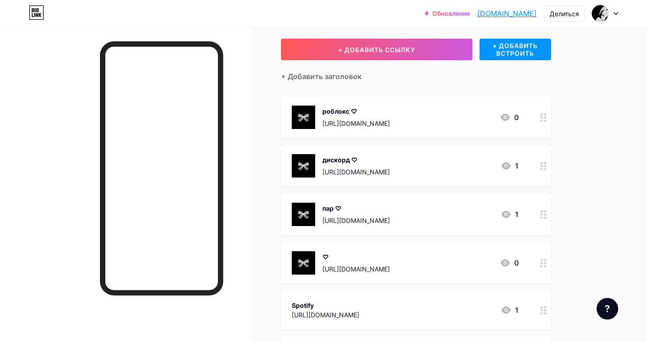
click at [544, 268] on div at bounding box center [543, 263] width 15 height 41
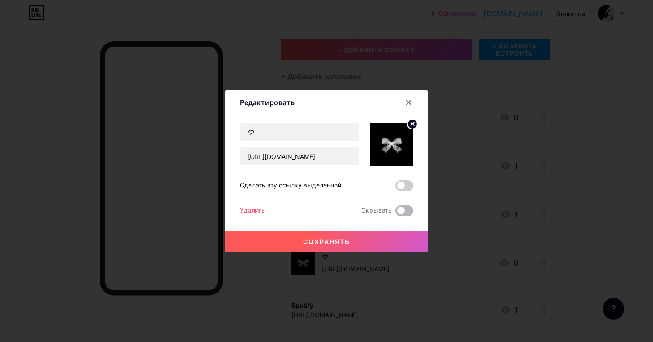
click at [405, 211] on span at bounding box center [405, 211] width 18 height 11
click at [396, 213] on input "checkbox" at bounding box center [396, 213] width 0 height 0
click at [256, 209] on font "Удалить" at bounding box center [252, 211] width 25 height 8
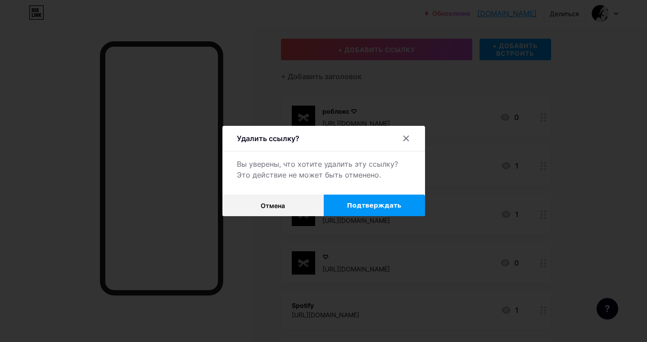
click at [402, 203] on button "Подтверждать" at bounding box center [374, 206] width 101 height 22
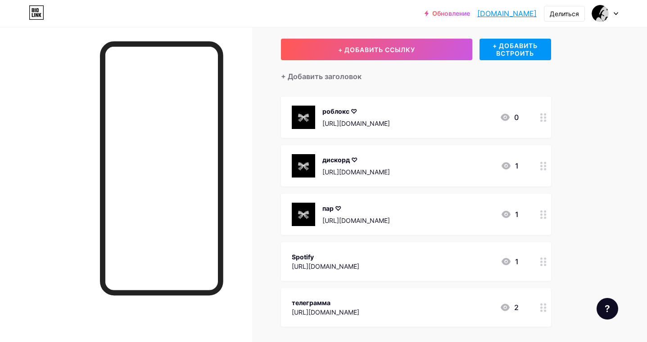
click at [543, 266] on div at bounding box center [543, 262] width 15 height 39
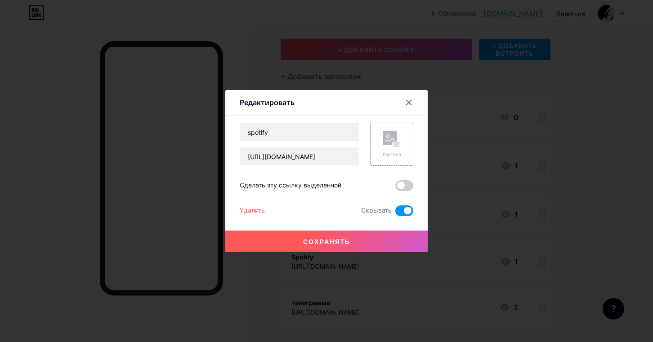
click at [260, 213] on font "Удалить" at bounding box center [252, 211] width 25 height 8
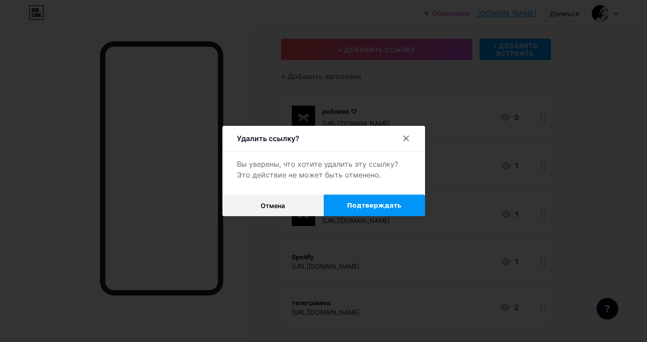
click at [376, 203] on font "Подтверждать" at bounding box center [374, 205] width 54 height 7
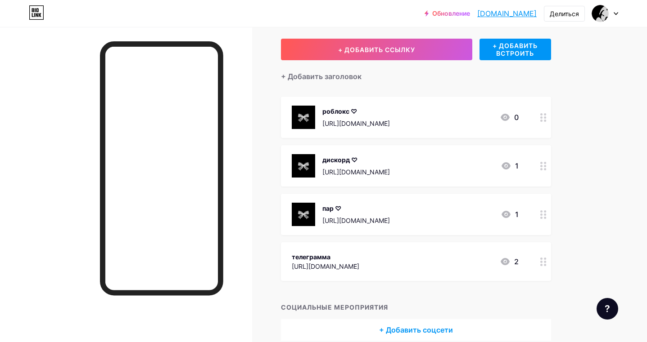
click at [541, 262] on circle at bounding box center [541, 262] width 2 height 2
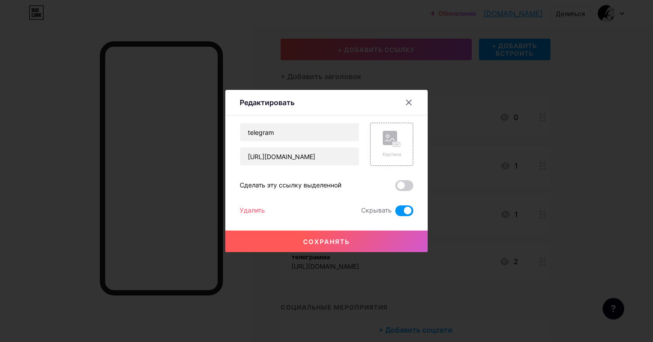
click at [242, 210] on font "Удалить" at bounding box center [252, 211] width 25 height 8
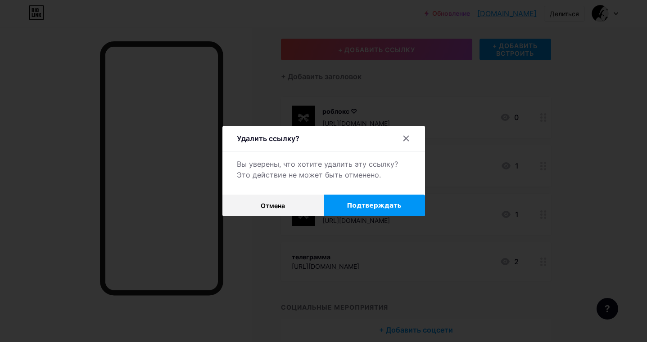
click at [366, 198] on button "Подтверждать" at bounding box center [374, 206] width 101 height 22
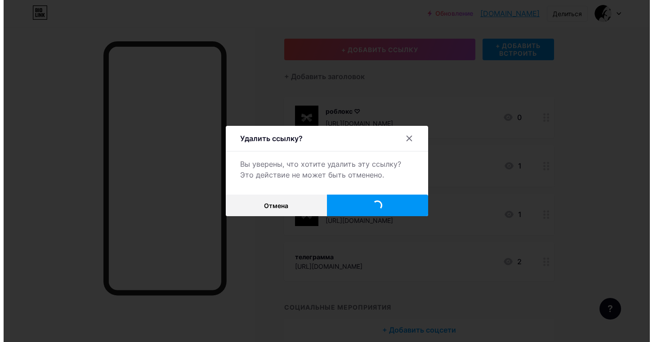
scroll to position [42, 0]
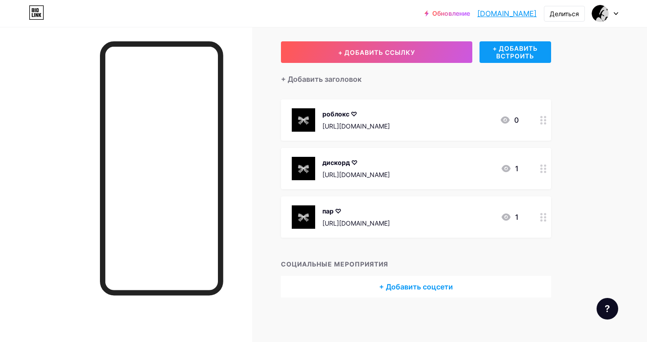
click at [518, 62] on div "+ ДОБАВИТЬ ВСТРОИТЬ" at bounding box center [515, 52] width 72 height 22
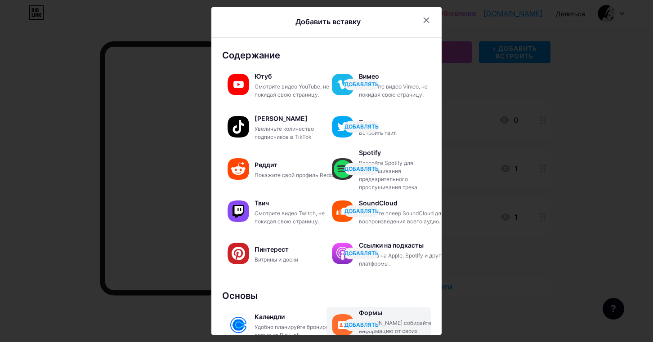
scroll to position [0, 0]
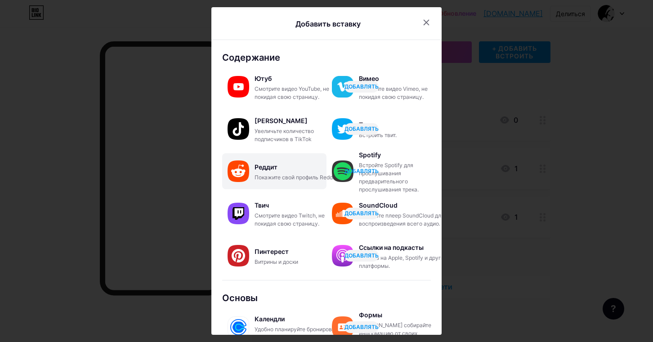
click at [366, 176] on button "ДОБАВЛЯТЬ" at bounding box center [362, 172] width 34 height 12
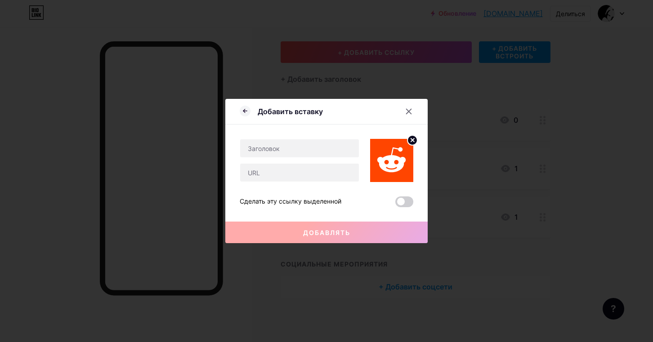
click at [410, 142] on circle at bounding box center [413, 140] width 10 height 10
click at [411, 113] on icon at bounding box center [408, 111] width 7 height 7
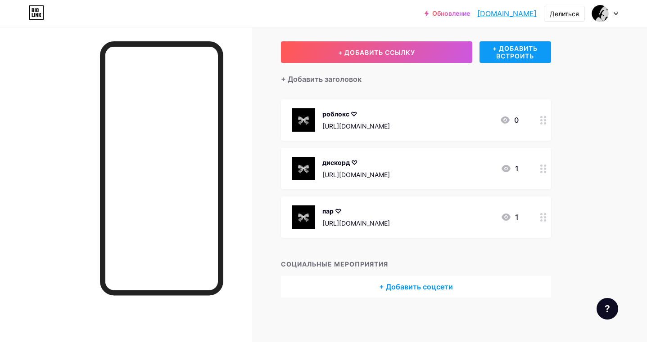
click at [526, 54] on font "+ ДОБАВИТЬ ВСТРОИТЬ" at bounding box center [514, 52] width 45 height 15
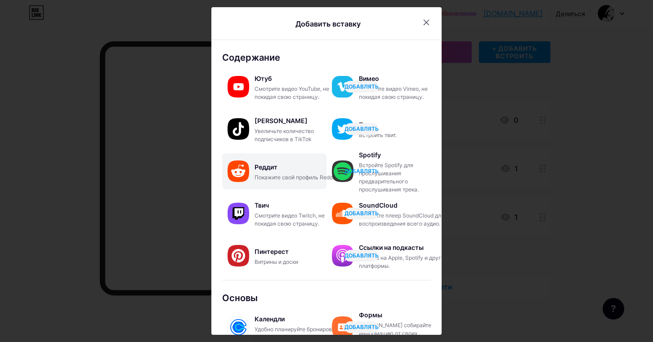
click at [362, 170] on font "ДОБАВЛЯТЬ" at bounding box center [362, 171] width 34 height 7
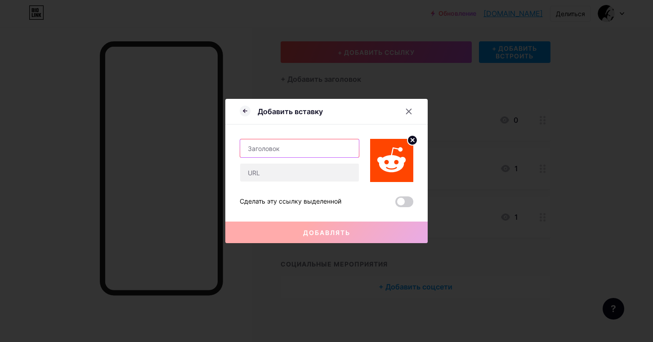
click at [279, 150] on input "text" at bounding box center [299, 149] width 119 height 18
click at [300, 181] on input "text" at bounding box center [299, 173] width 119 height 18
paste input "[URL][DOMAIN_NAME]"
type input "[URL][DOMAIN_NAME]"
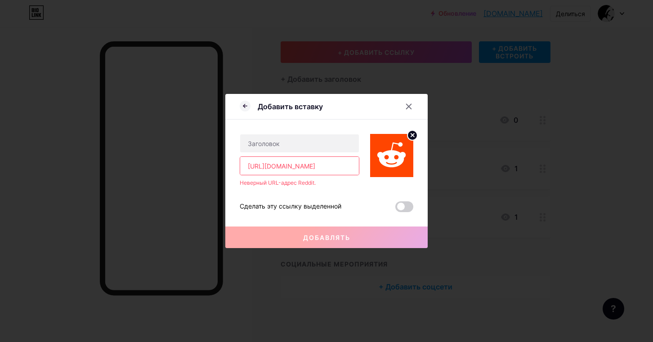
drag, startPoint x: 314, startPoint y: 175, endPoint x: -25, endPoint y: 191, distance: 339.7
click at [0, 191] on html "Обновление [DOMAIN_NAME] [DOMAIN_NAME] Делиться Сменить аккаунт сейка⋆. 𐙚 ˚ био…" at bounding box center [326, 150] width 653 height 385
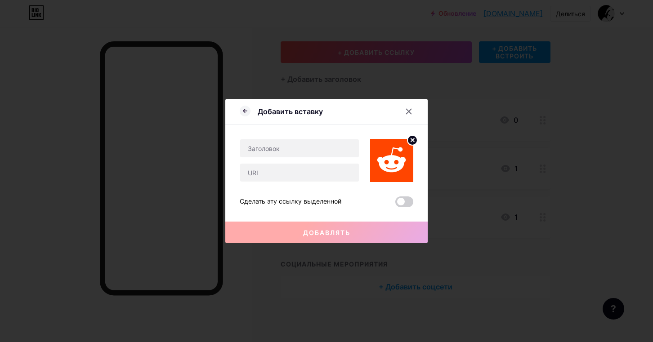
click at [415, 144] on circle at bounding box center [413, 140] width 10 height 10
click at [412, 116] on div at bounding box center [409, 112] width 16 height 16
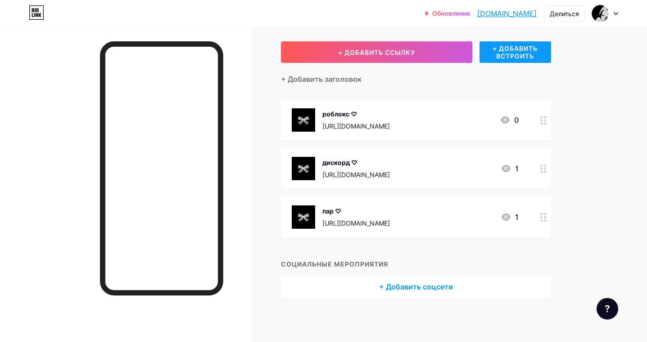
click at [539, 54] on font "+ ДОБАВИТЬ ВСТРОИТЬ" at bounding box center [515, 52] width 72 height 15
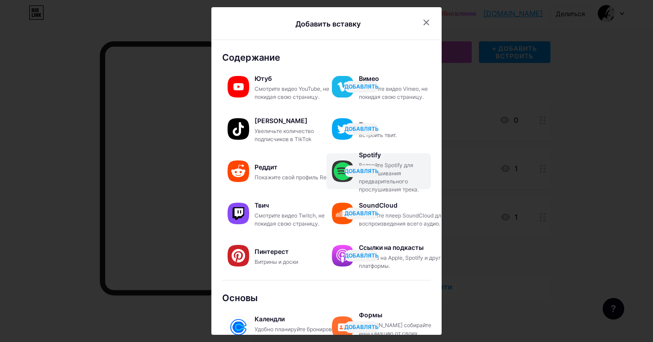
click at [364, 156] on font "Spotify" at bounding box center [370, 155] width 22 height 8
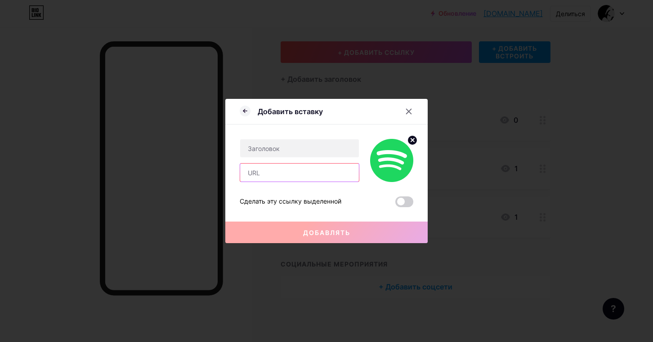
click at [279, 170] on input "text" at bounding box center [299, 173] width 119 height 18
paste input "[URL][DOMAIN_NAME]"
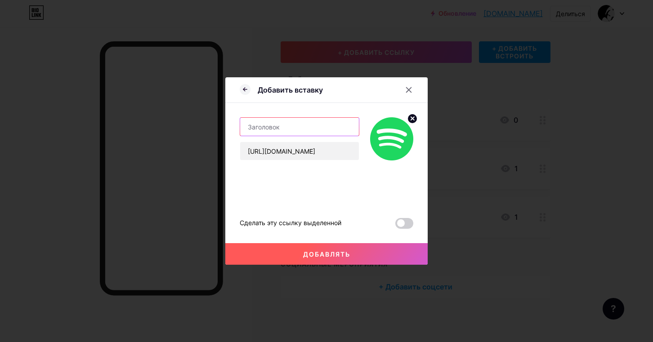
click at [297, 126] on input "text" at bounding box center [299, 127] width 119 height 18
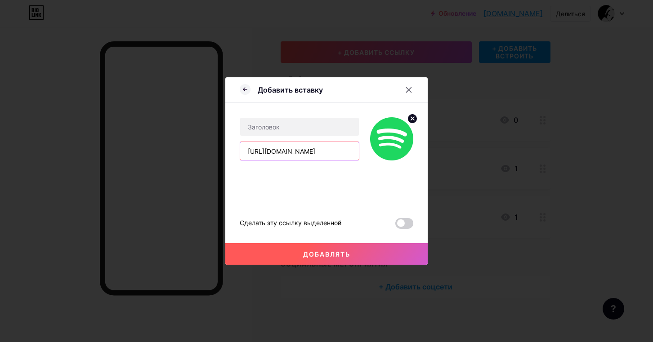
drag, startPoint x: 343, startPoint y: 155, endPoint x: 88, endPoint y: 151, distance: 254.8
click at [99, 152] on div "Добавить вставку [URL][DOMAIN_NAME] Сделать эту ссылку выделенной Добавлять Кар…" at bounding box center [326, 171] width 653 height 342
paste input "text"
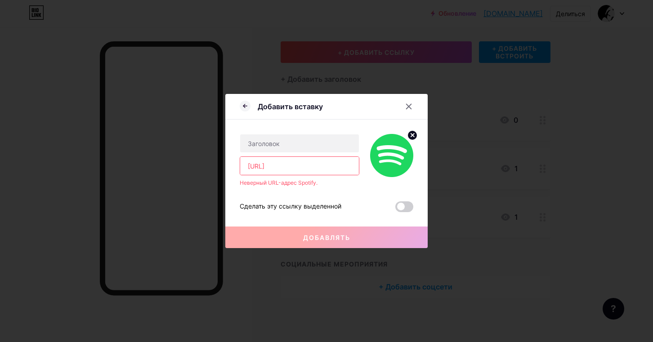
type input "[URL]"
drag, startPoint x: 261, startPoint y: 171, endPoint x: 128, endPoint y: 189, distance: 133.9
click at [82, 194] on div "Добавить вставку [URL] Неверный URL-адрес Spotify. Сделать эту ссылку выделенно…" at bounding box center [326, 171] width 653 height 342
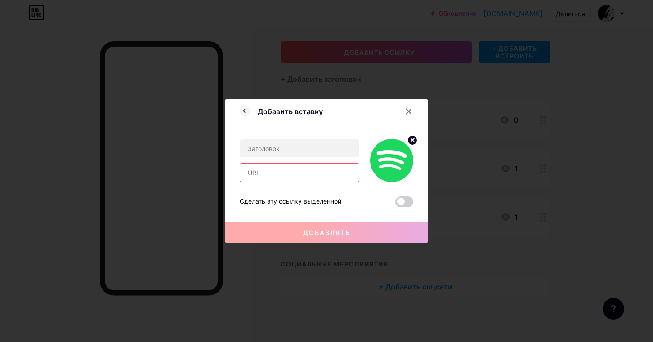
paste input "[URL][DOMAIN_NAME]"
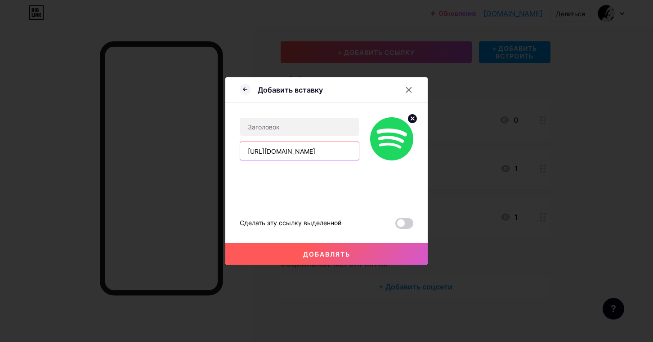
scroll to position [0, 72]
type input "[URL][DOMAIN_NAME]"
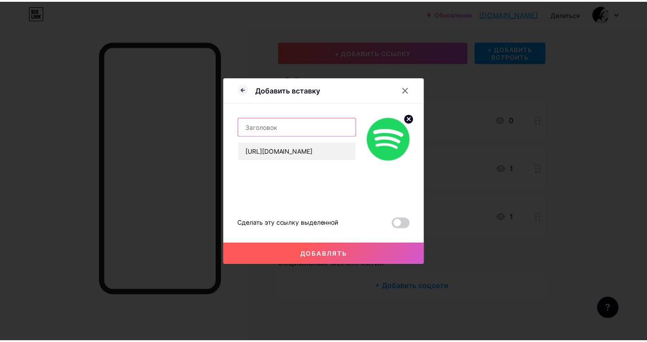
scroll to position [0, 0]
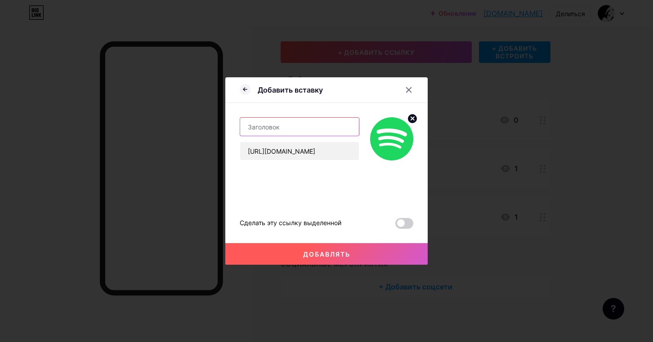
click at [329, 129] on input "text" at bounding box center [299, 127] width 119 height 18
paste input "♡⃝"
type input "♡"
click at [402, 224] on span at bounding box center [405, 223] width 18 height 11
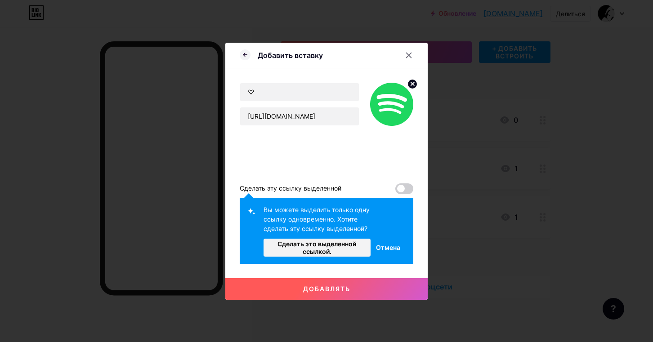
click at [385, 286] on button "Добавлять" at bounding box center [326, 290] width 203 height 22
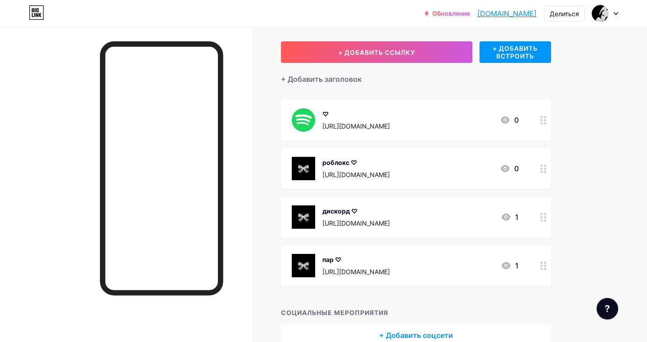
click at [509, 11] on font "[DOMAIN_NAME]" at bounding box center [506, 13] width 59 height 9
click at [547, 119] on div at bounding box center [543, 119] width 15 height 41
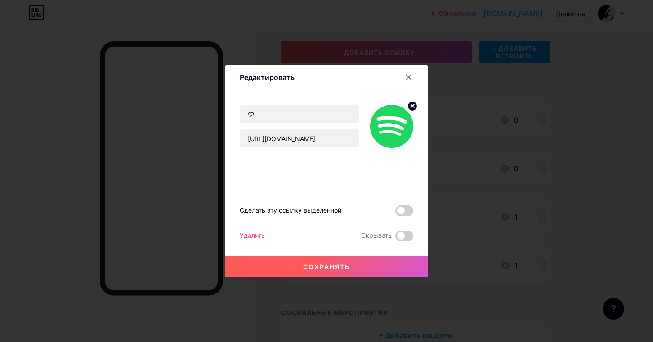
click at [256, 237] on font "Удалить" at bounding box center [252, 236] width 25 height 8
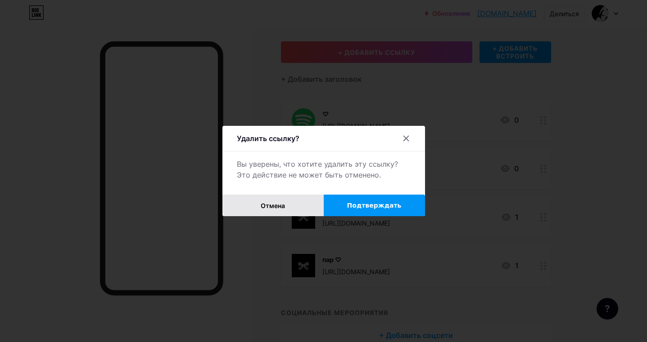
click at [283, 198] on button "Отмена" at bounding box center [272, 206] width 101 height 22
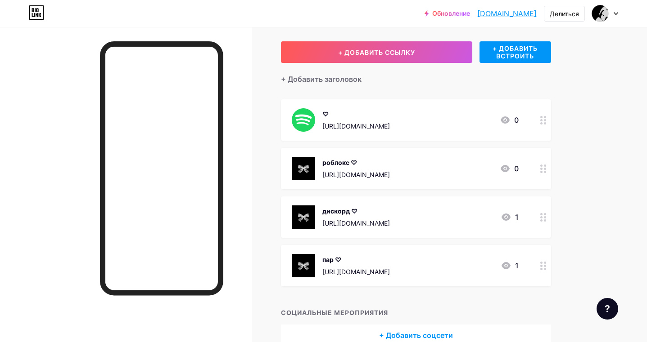
click at [554, 121] on div "Ссылки Посты Дизайн Подписчики Статистика Настройки + ДОБАВИТЬ ССЫЛКУ + ДОБАВИТ…" at bounding box center [294, 188] width 589 height 407
click at [536, 124] on div at bounding box center [543, 119] width 15 height 41
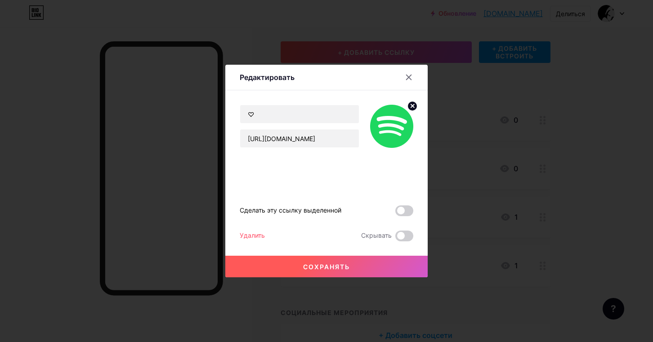
click at [410, 108] on circle at bounding box center [413, 106] width 10 height 10
click at [392, 123] on rect at bounding box center [390, 120] width 14 height 14
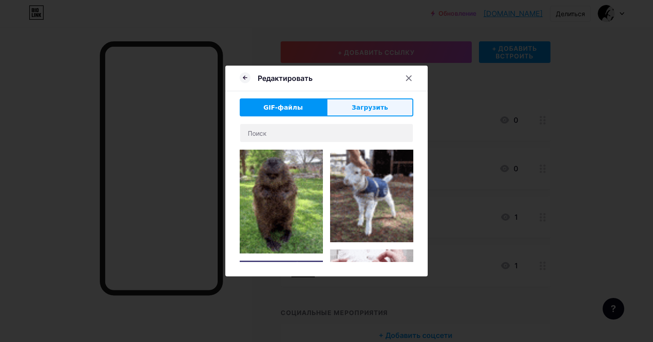
click at [361, 102] on button "Загрузить" at bounding box center [370, 108] width 87 height 18
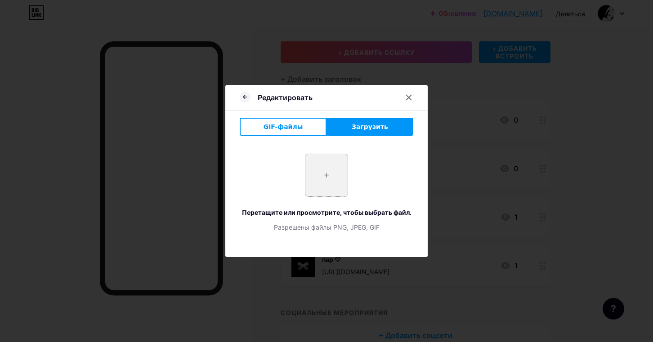
click at [307, 176] on input "file" at bounding box center [327, 175] width 42 height 42
type input "C:\fakepath\c1ed91c2fdd684f62b1eb06d57cd2929.jpg"
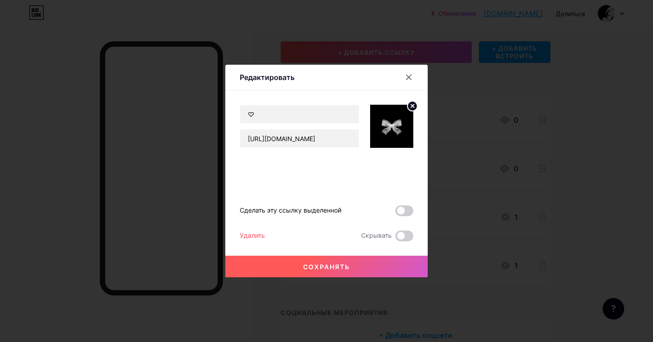
click at [367, 267] on button "Сохранять" at bounding box center [326, 267] width 203 height 22
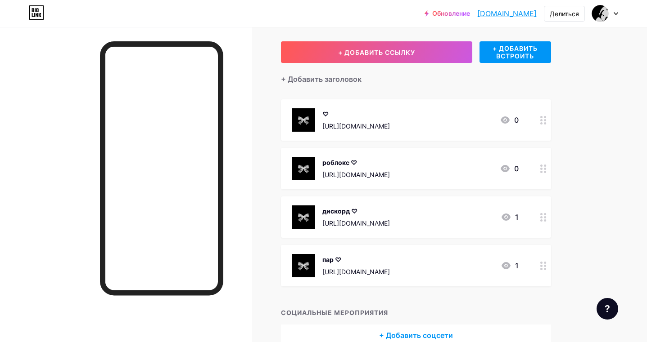
click at [549, 167] on div at bounding box center [543, 168] width 15 height 41
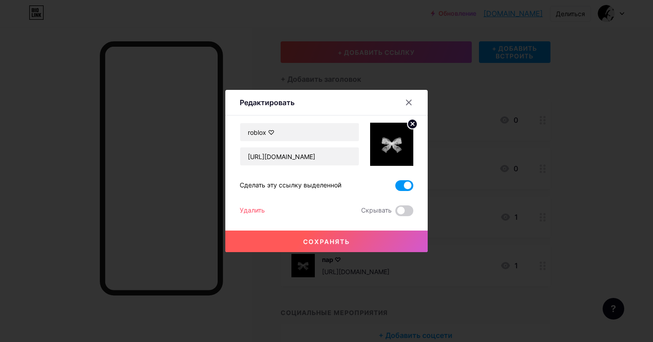
click at [405, 188] on span at bounding box center [405, 185] width 18 height 11
click at [396, 188] on input "checkbox" at bounding box center [396, 188] width 0 height 0
click at [333, 239] on font "Сохранять" at bounding box center [326, 242] width 47 height 8
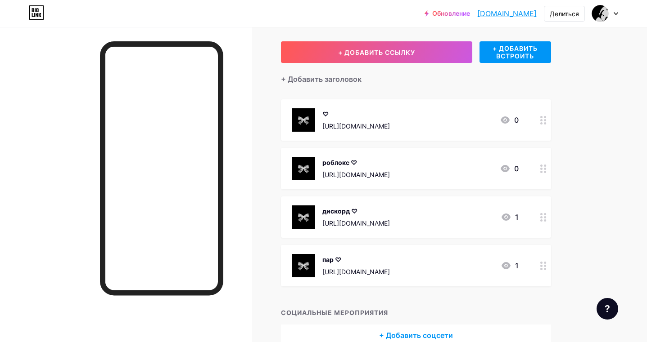
click at [539, 123] on div at bounding box center [543, 119] width 15 height 41
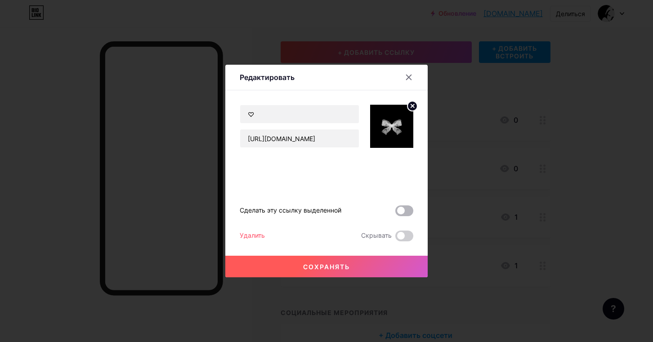
click at [402, 216] on span at bounding box center [405, 211] width 18 height 11
click at [396, 213] on input "checkbox" at bounding box center [396, 213] width 0 height 0
drag, startPoint x: 372, startPoint y: 269, endPoint x: 635, endPoint y: 214, distance: 268.4
click at [376, 270] on button "Сохранять" at bounding box center [326, 267] width 203 height 22
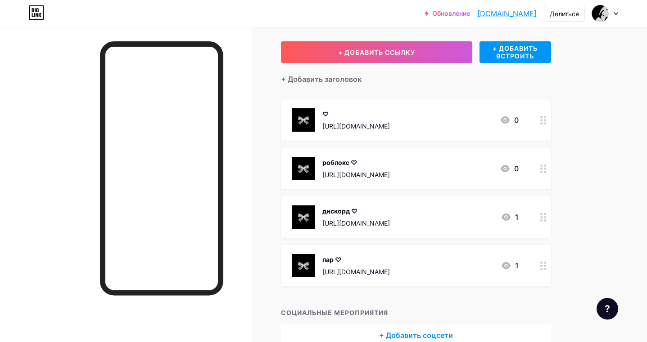
click at [502, 13] on font "[DOMAIN_NAME]" at bounding box center [506, 13] width 59 height 9
